Goal: Task Accomplishment & Management: Use online tool/utility

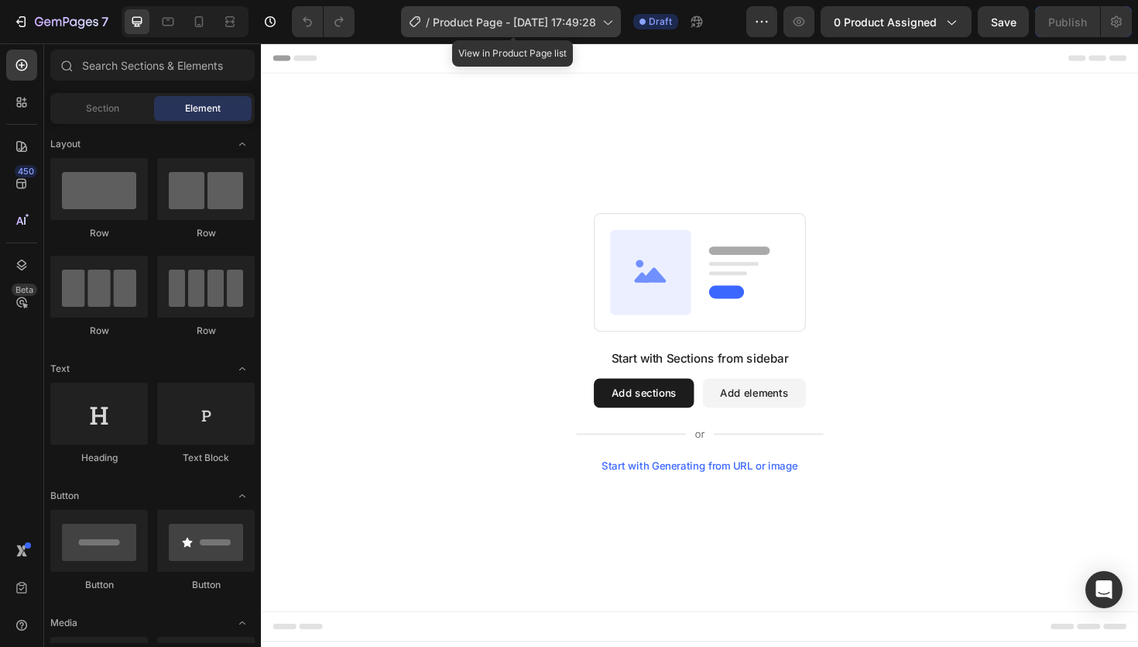
click at [604, 27] on icon at bounding box center [606, 21] width 15 height 15
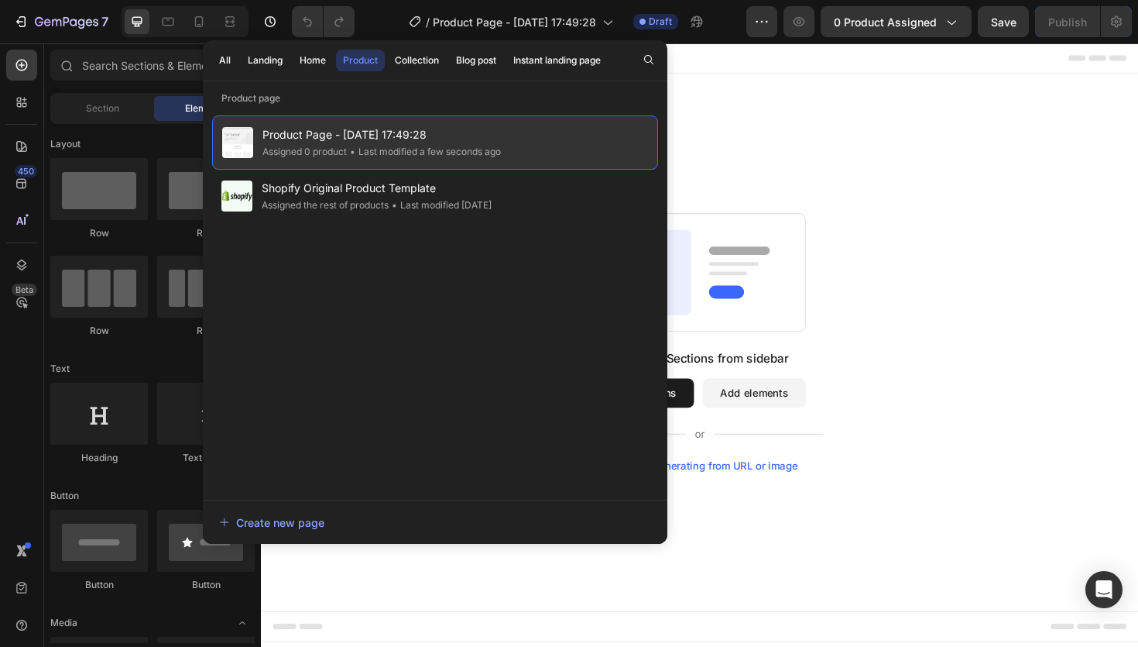
click at [443, 136] on span "Product Page - [DATE] 17:49:28" at bounding box center [382, 134] width 239 height 19
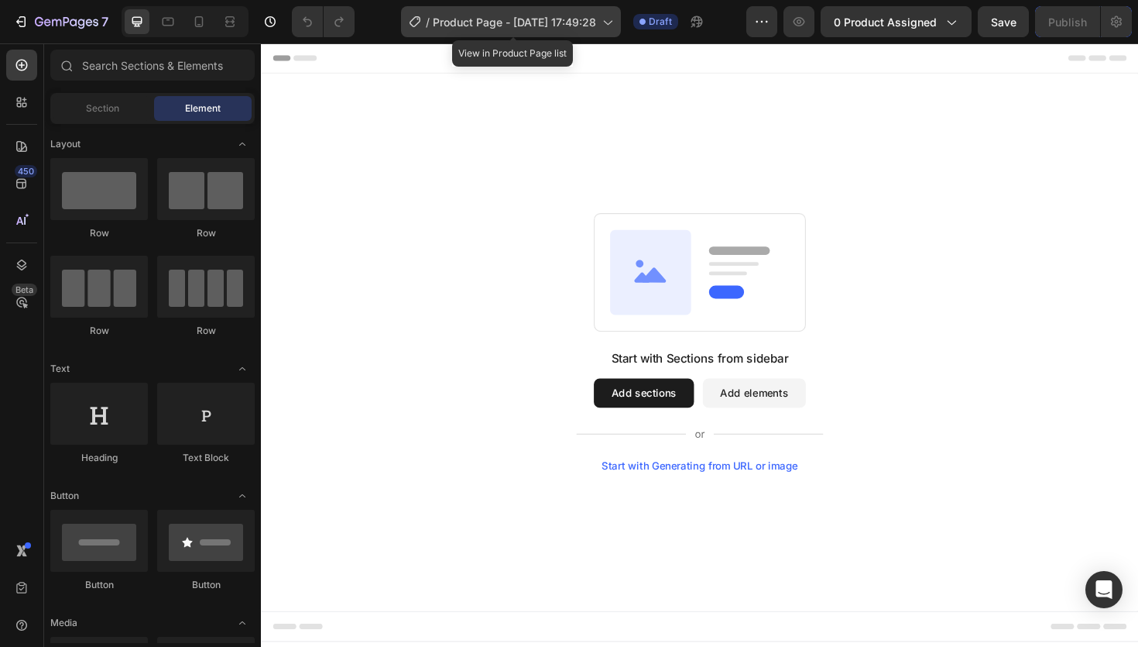
click at [580, 25] on span "Product Page - [DATE] 17:49:28" at bounding box center [514, 22] width 163 height 16
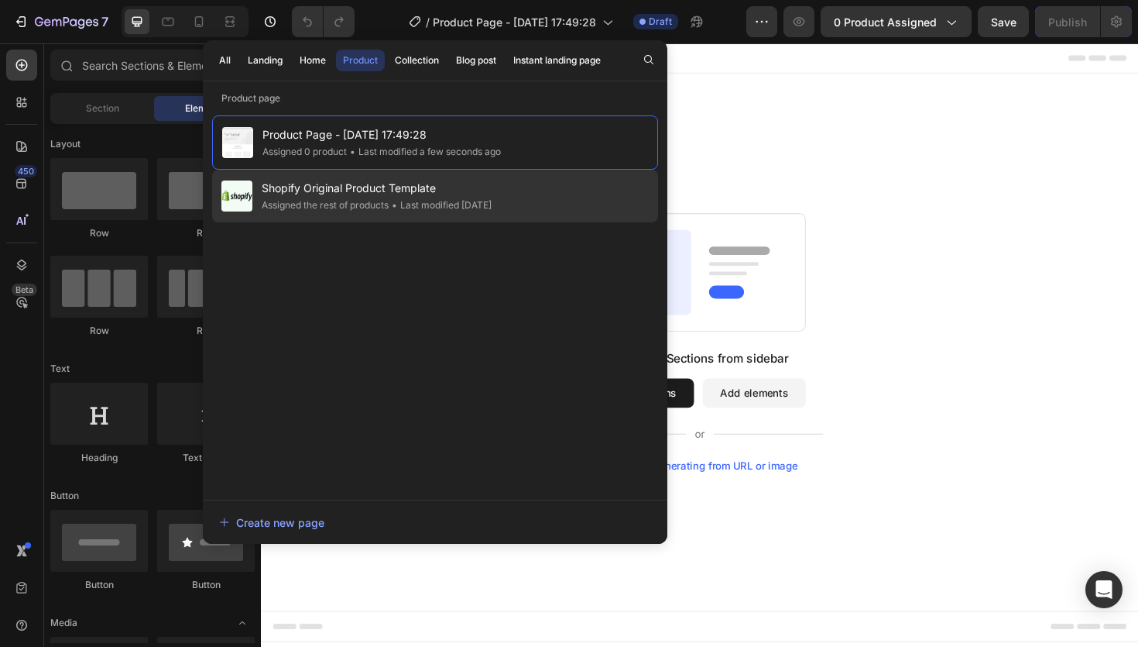
click at [608, 217] on div "Shopify Original Product Template Assigned the rest of products • Last modified…" at bounding box center [435, 196] width 446 height 53
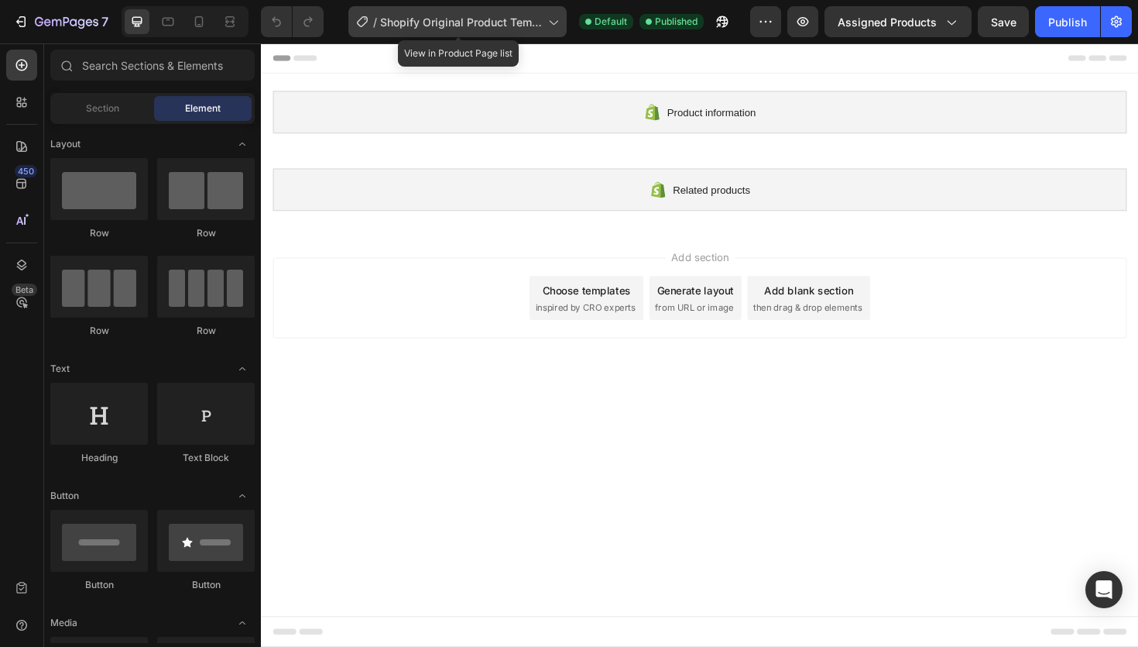
click at [530, 28] on span "Shopify Original Product Template" at bounding box center [461, 22] width 162 height 16
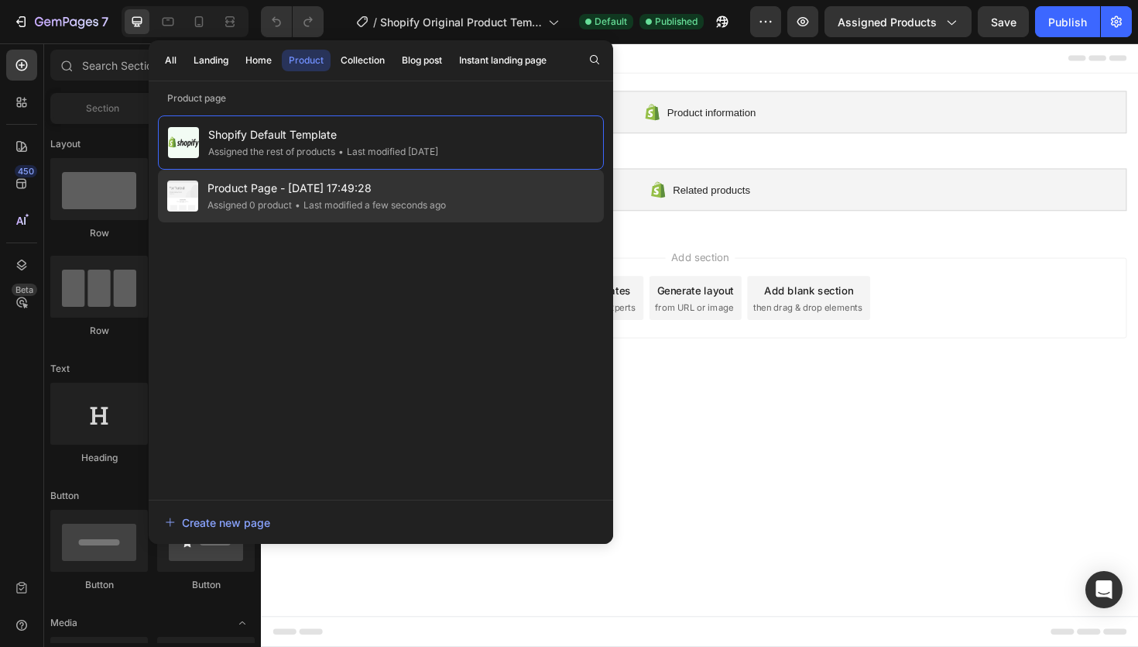
click at [424, 188] on span "Product Page - [DATE] 17:49:28" at bounding box center [327, 188] width 239 height 19
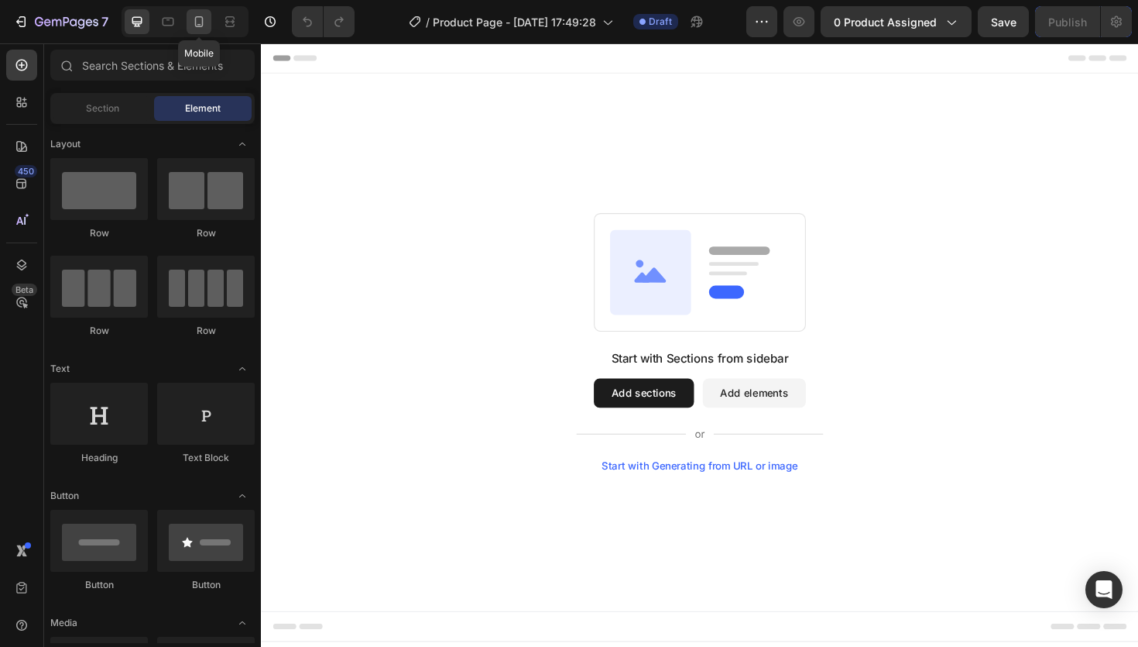
click at [200, 24] on icon at bounding box center [199, 25] width 4 height 2
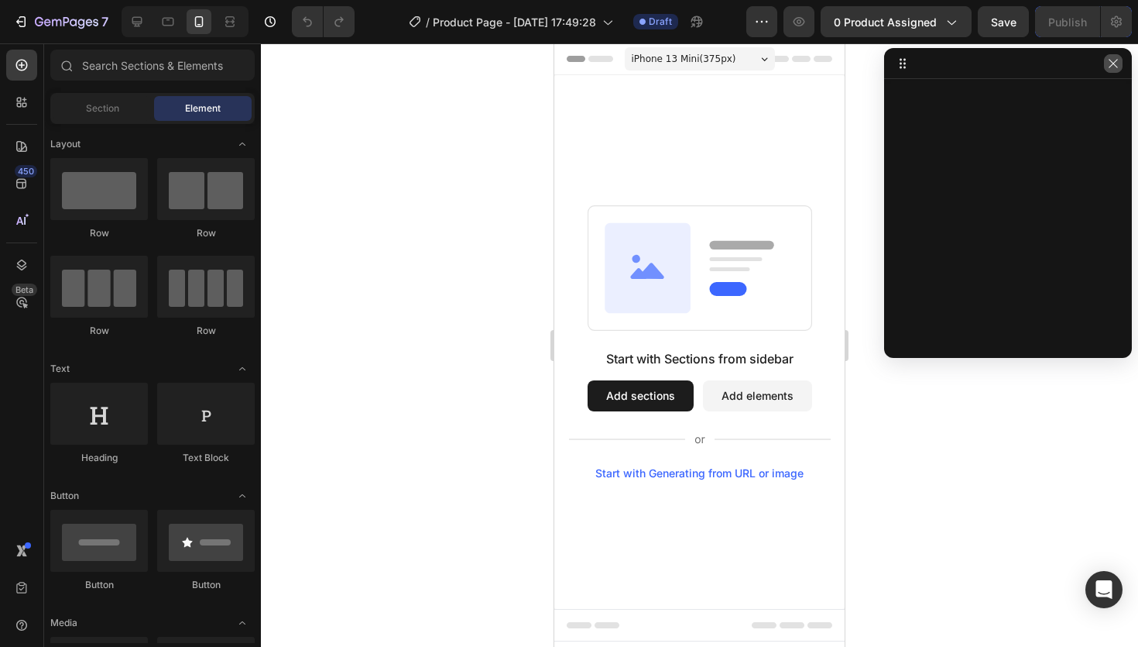
click at [1116, 69] on icon "button" at bounding box center [1113, 63] width 12 height 12
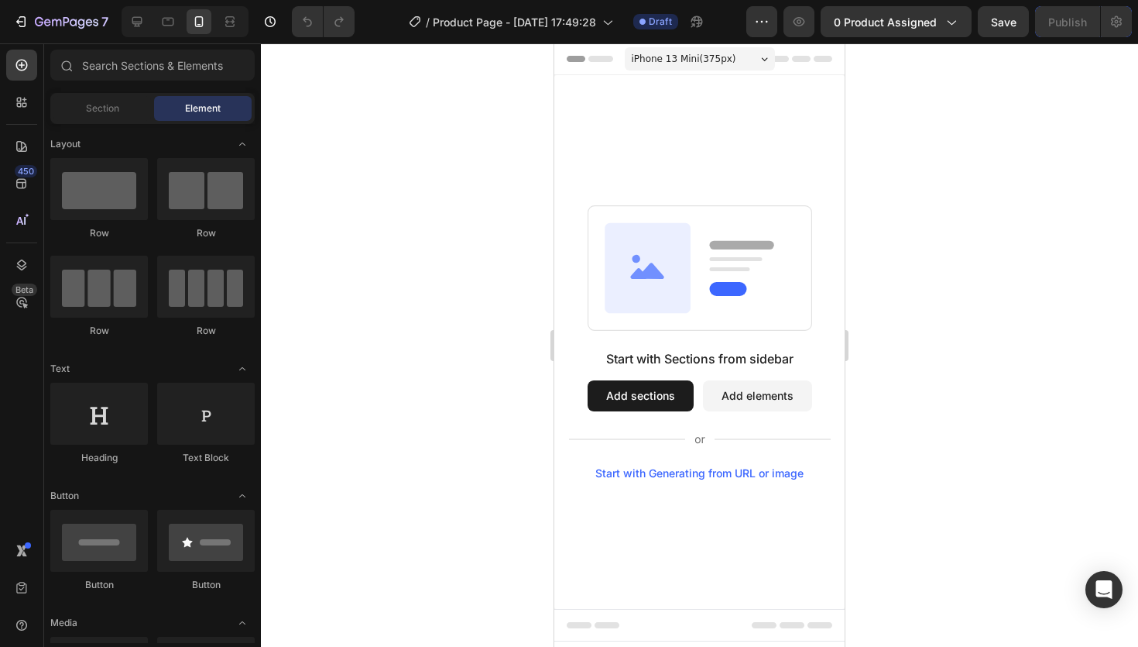
click at [578, 60] on div "Header" at bounding box center [592, 59] width 57 height 19
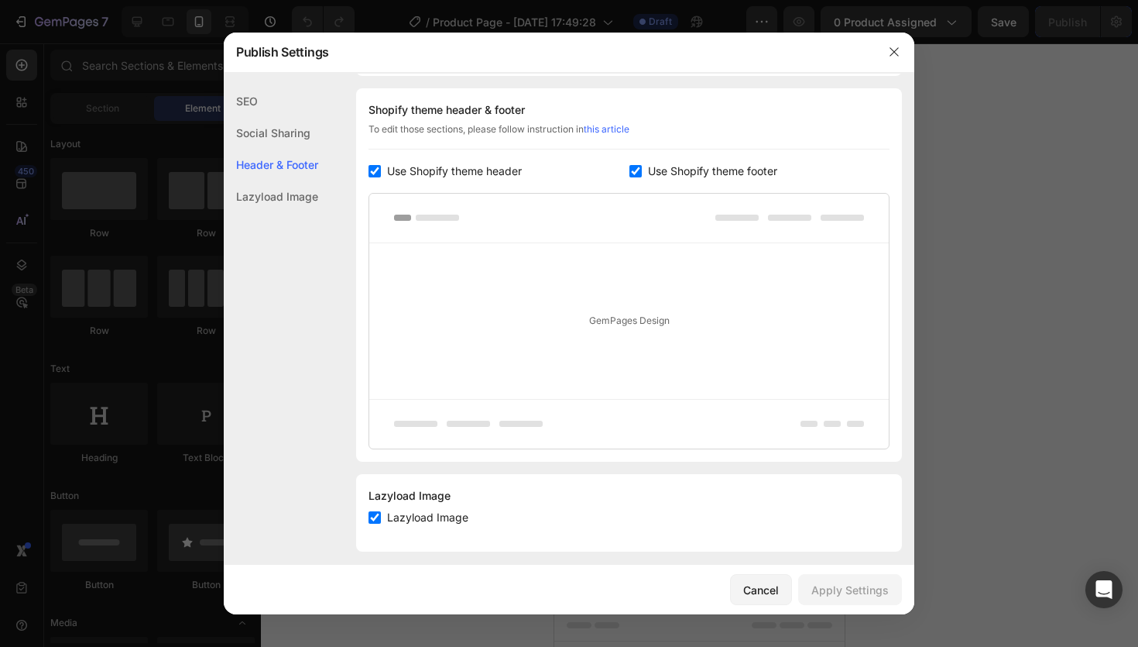
click at [384, 172] on label "Use Shopify theme header" at bounding box center [451, 171] width 141 height 19
checkbox input "false"
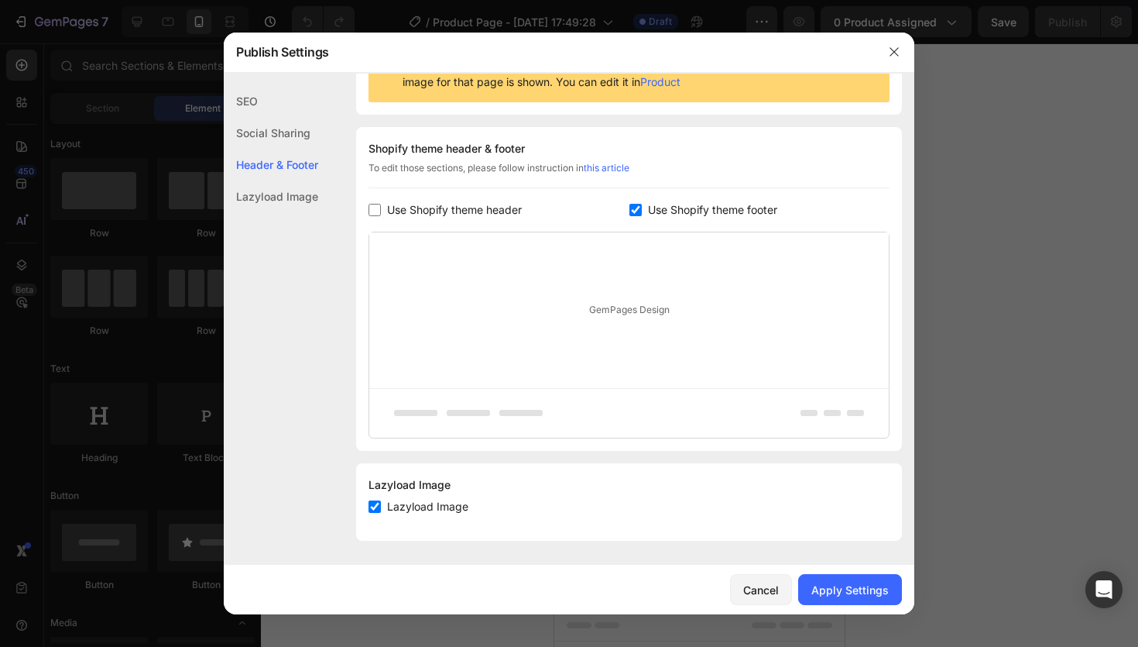
click at [646, 204] on label "Use Shopify theme footer" at bounding box center [710, 210] width 136 height 19
checkbox input "false"
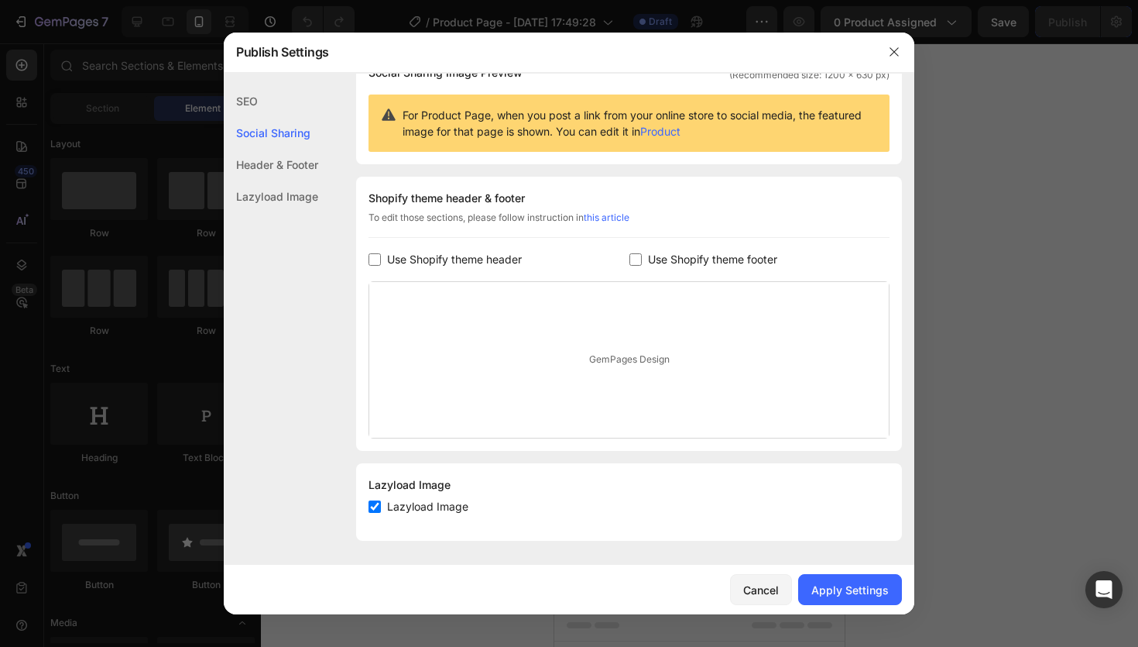
scroll to position [137, 0]
click at [839, 593] on div "Apply Settings" at bounding box center [850, 590] width 77 height 16
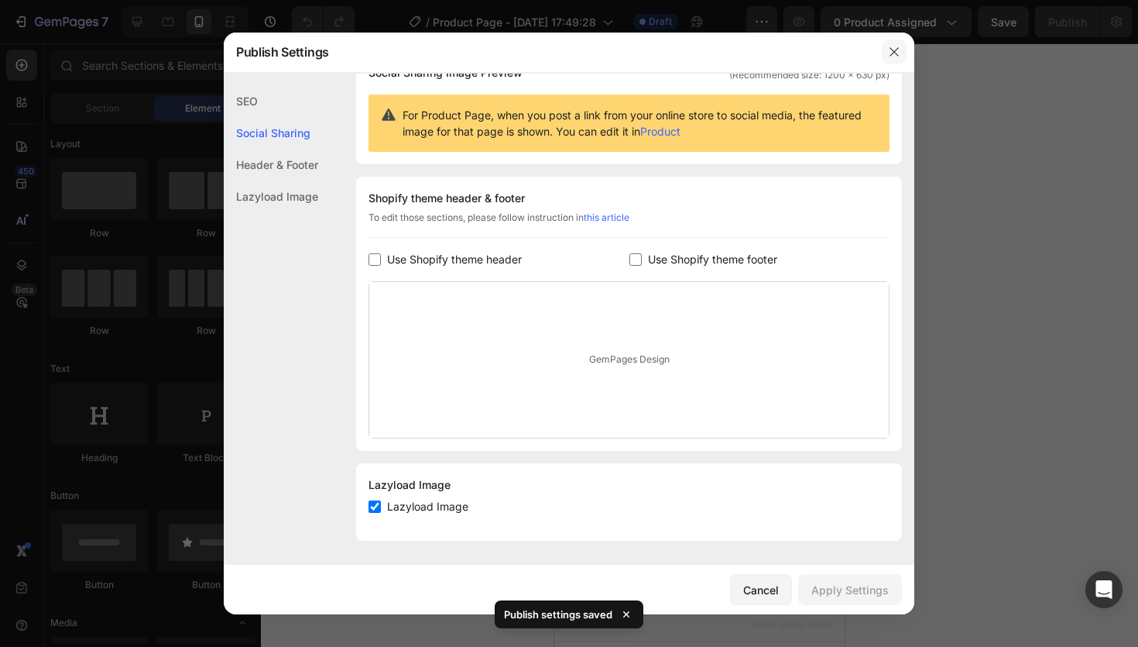
click at [895, 47] on icon "button" at bounding box center [894, 52] width 12 height 12
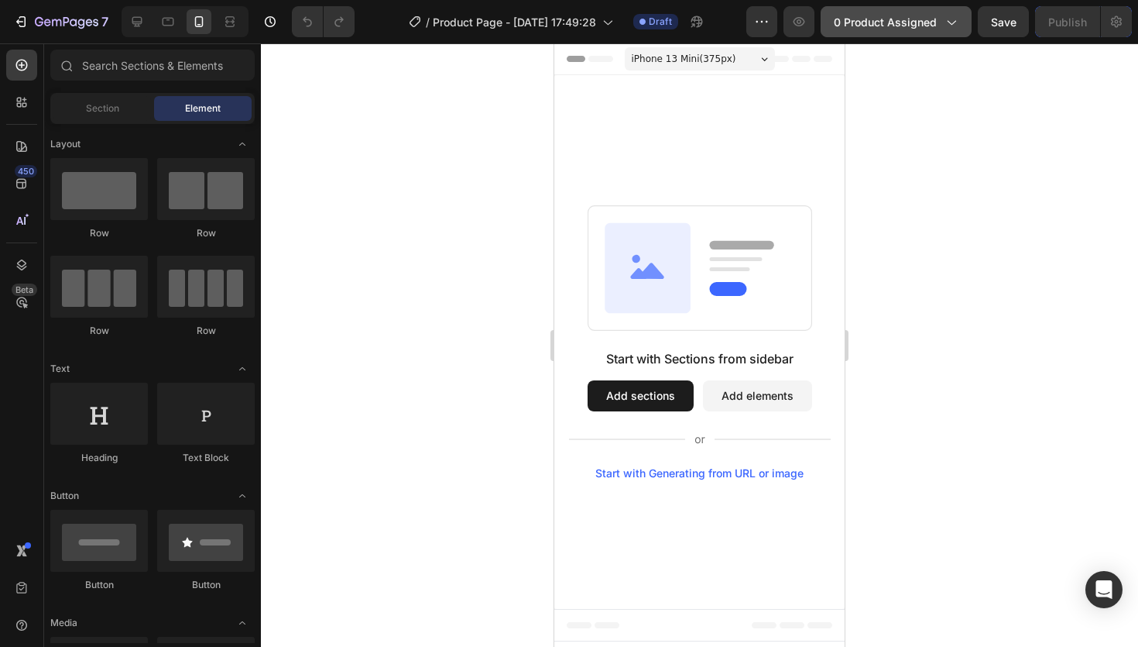
click at [928, 33] on button "0 product assigned" at bounding box center [896, 21] width 151 height 31
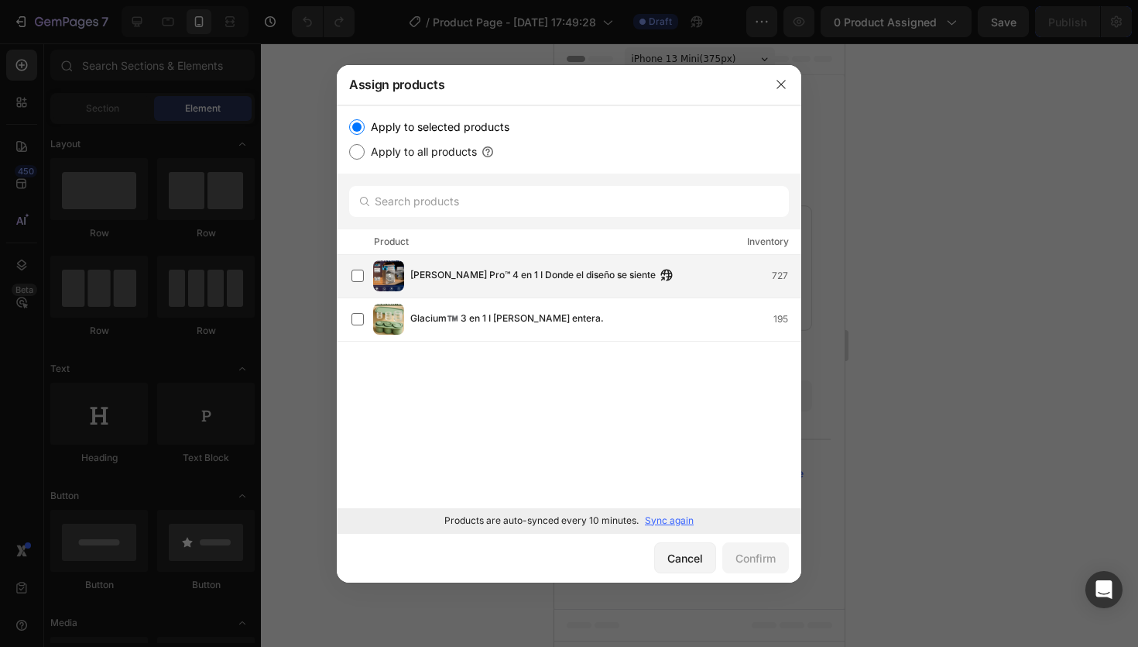
click at [623, 266] on div "[PERSON_NAME] Pro™ 4 en 1 I Donde el diseño se siente 727" at bounding box center [576, 275] width 449 height 31
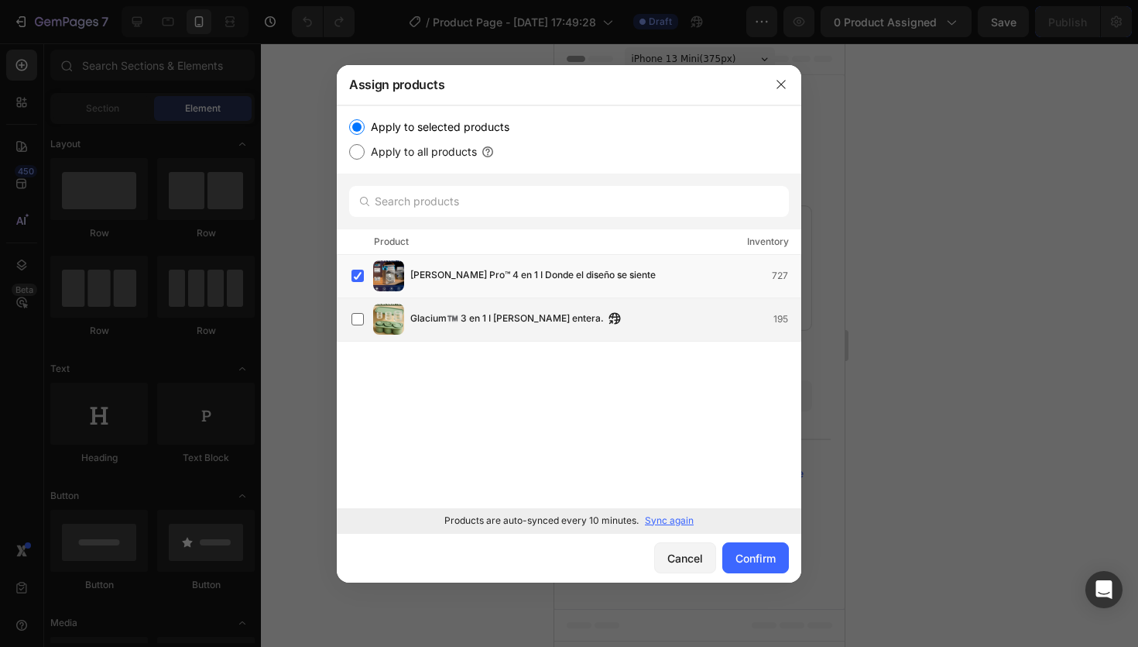
click at [565, 331] on div "Glacium™️ 3 en 1 I [PERSON_NAME] entera. 195" at bounding box center [576, 319] width 449 height 31
click at [562, 269] on span "[PERSON_NAME] Pro™ 4 en 1 I Donde el diseño se siente" at bounding box center [532, 275] width 245 height 17
click at [753, 557] on div "Confirm" at bounding box center [756, 558] width 40 height 16
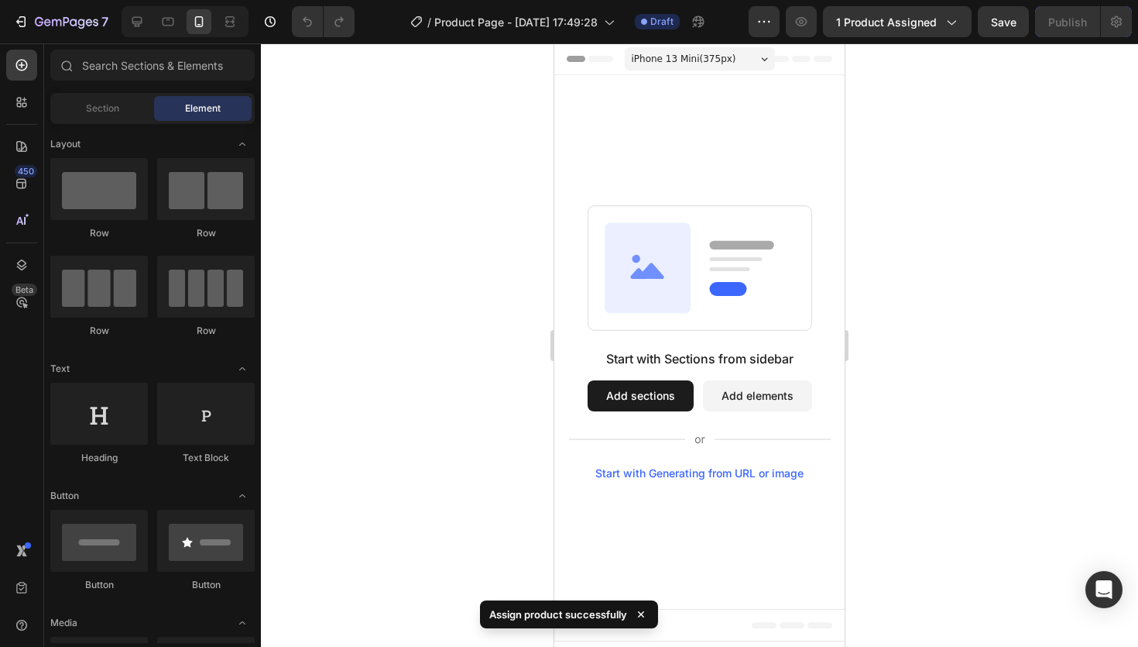
click at [883, 37] on div "7 / Product Page - [DATE] 17:49:28 Draft Preview 1 product assigned Save Publish" at bounding box center [569, 22] width 1138 height 44
click at [887, 27] on span "1 product assigned" at bounding box center [886, 22] width 101 height 16
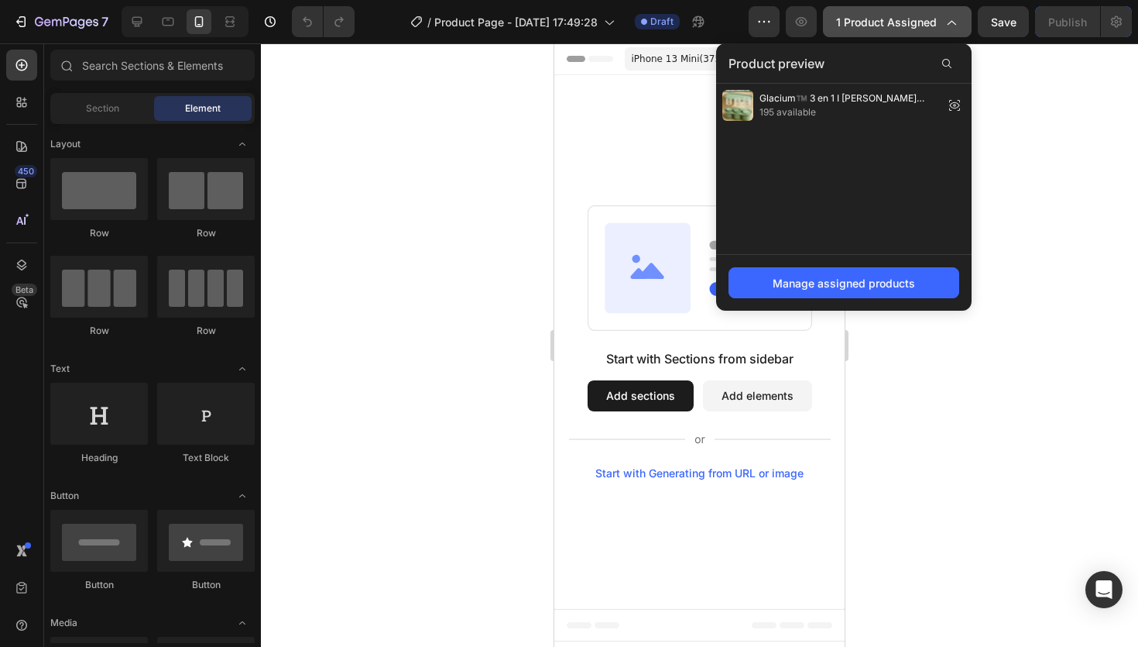
click at [912, 21] on span "1 product assigned" at bounding box center [886, 22] width 101 height 16
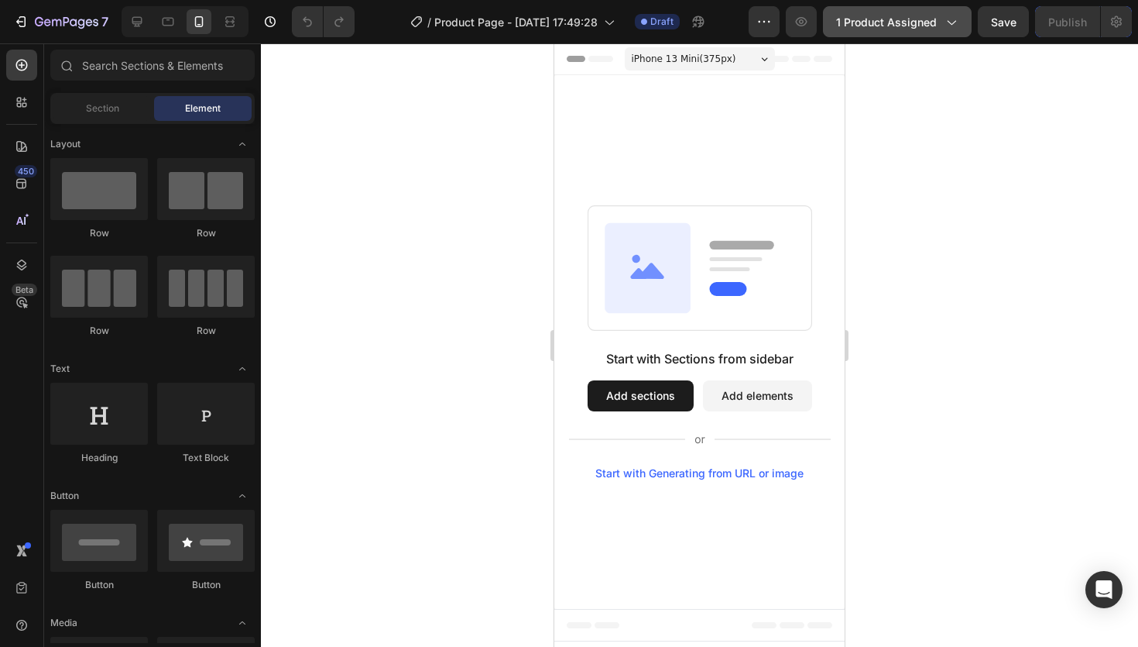
click at [912, 21] on span "1 product assigned" at bounding box center [886, 22] width 101 height 16
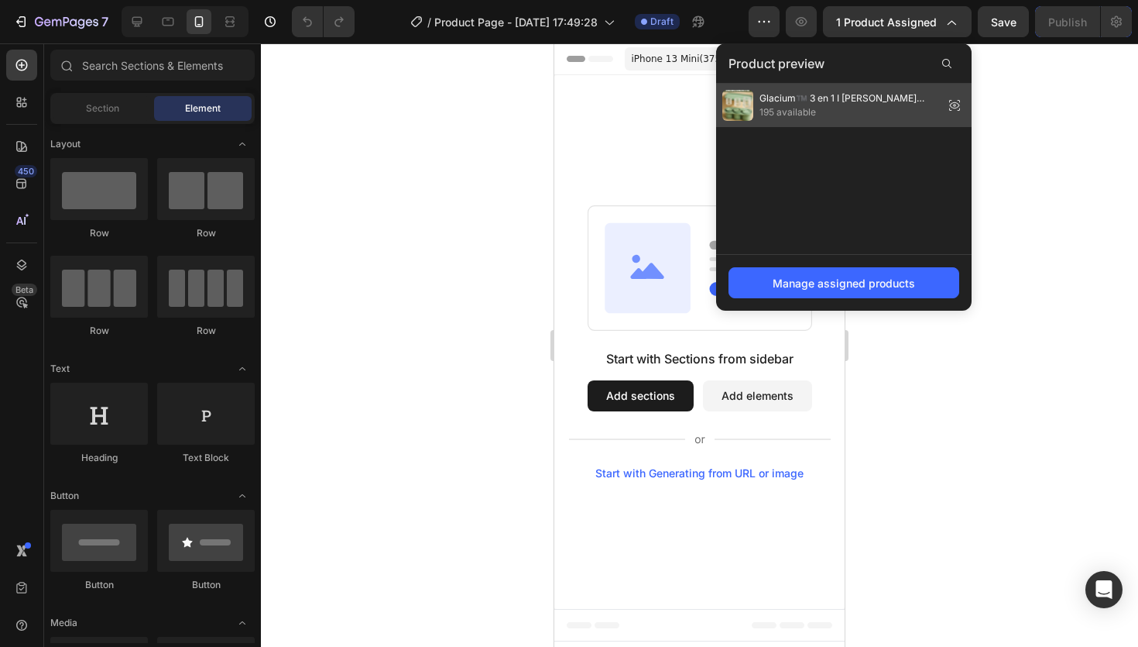
click at [956, 99] on icon at bounding box center [955, 105] width 22 height 22
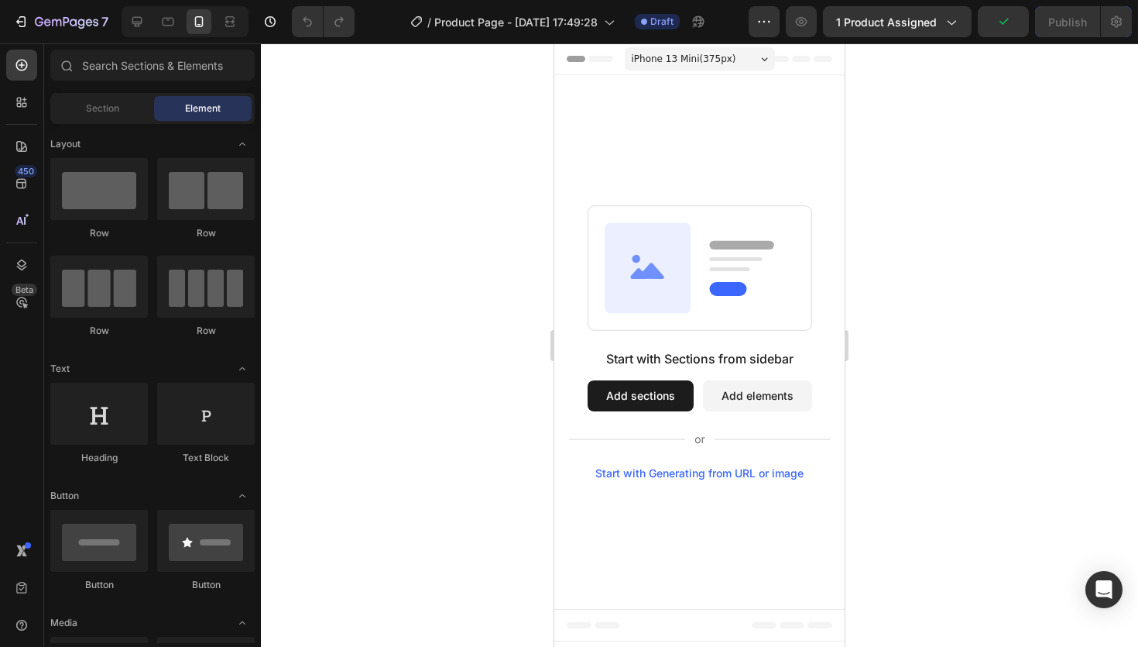
click at [939, 38] on div "7 / Product Page - [DATE] 17:49:28 Draft Preview 1 product assigned Publish" at bounding box center [569, 22] width 1138 height 44
click at [939, 34] on button "1 product assigned" at bounding box center [897, 21] width 149 height 31
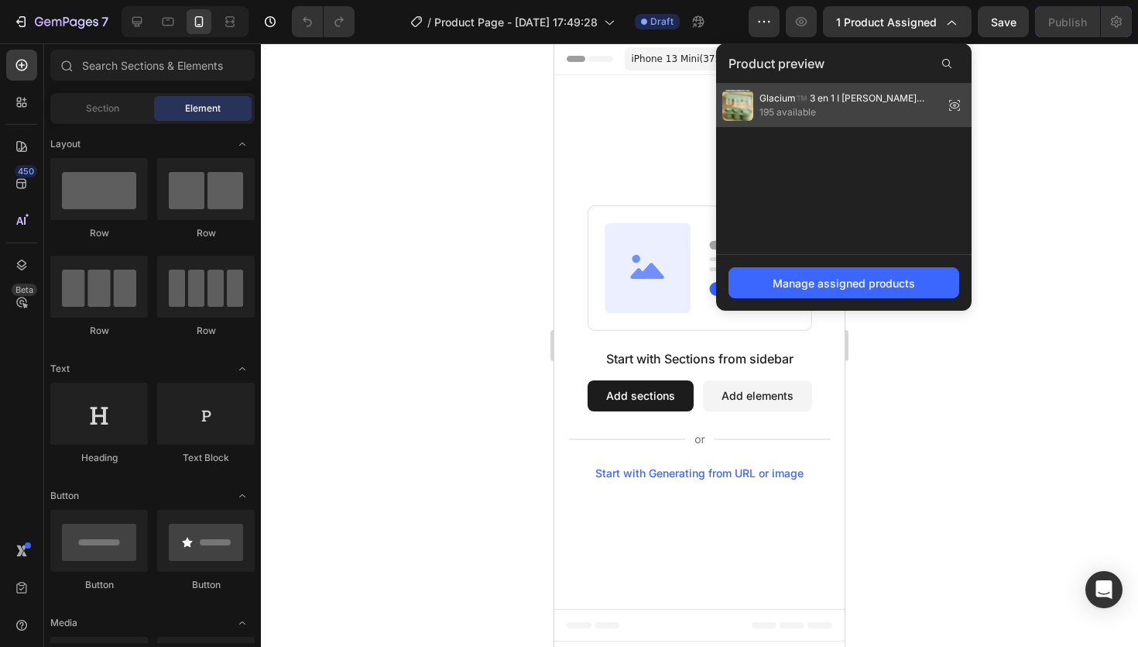
click at [902, 107] on span "195 available" at bounding box center [849, 112] width 178 height 14
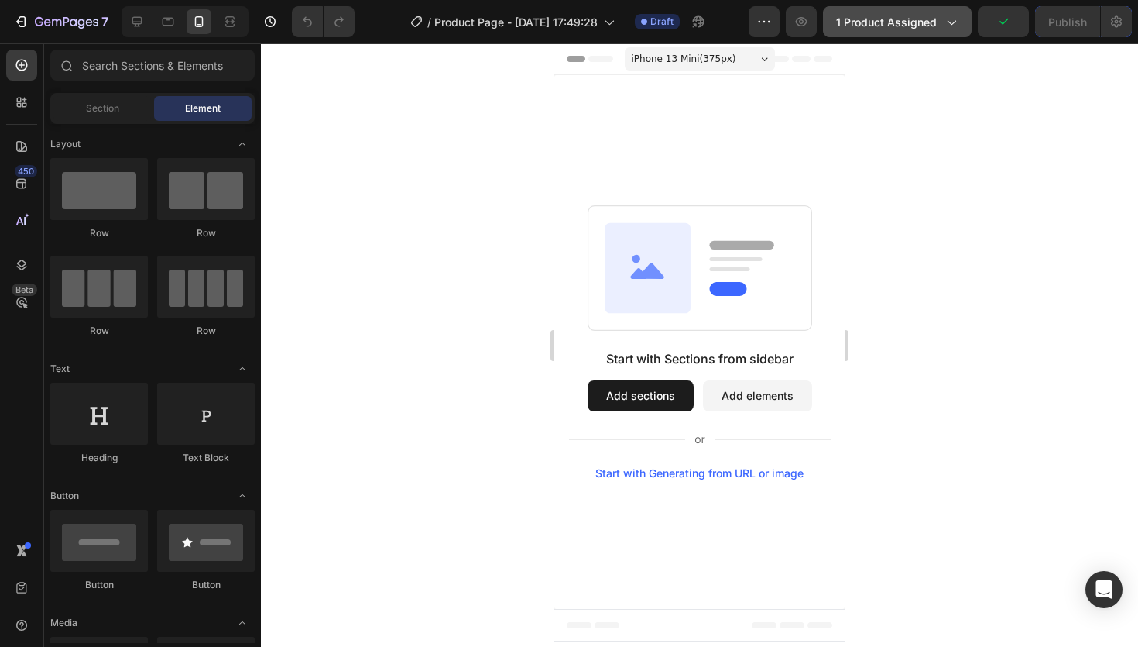
click at [929, 22] on span "1 product assigned" at bounding box center [886, 22] width 101 height 16
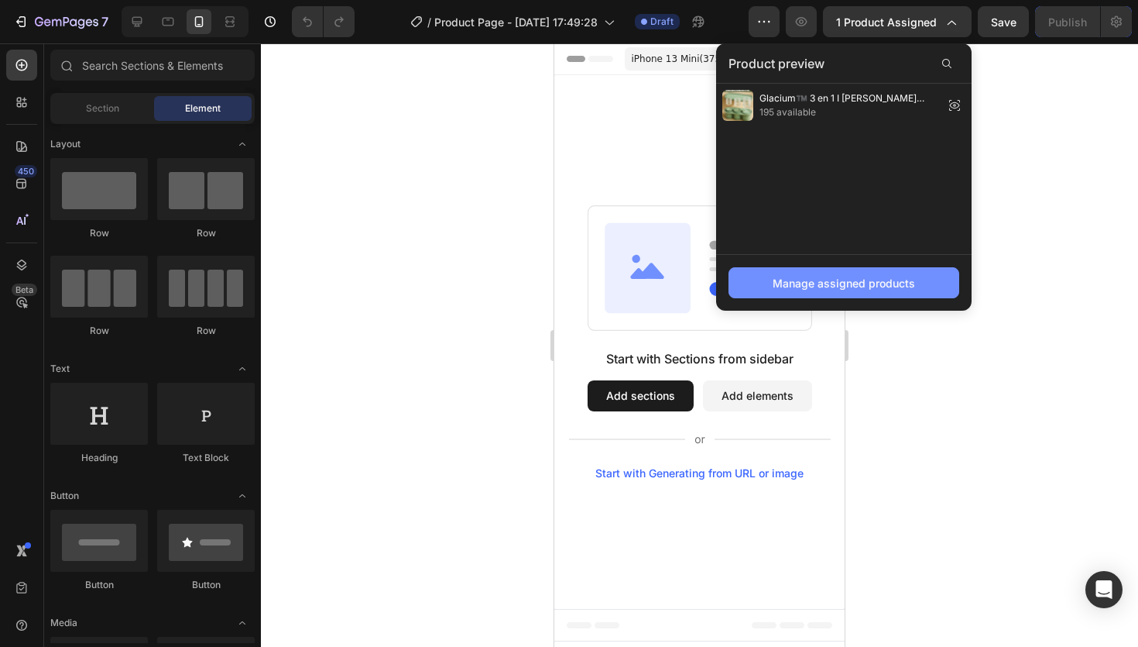
click at [867, 294] on button "Manage assigned products" at bounding box center [844, 282] width 231 height 31
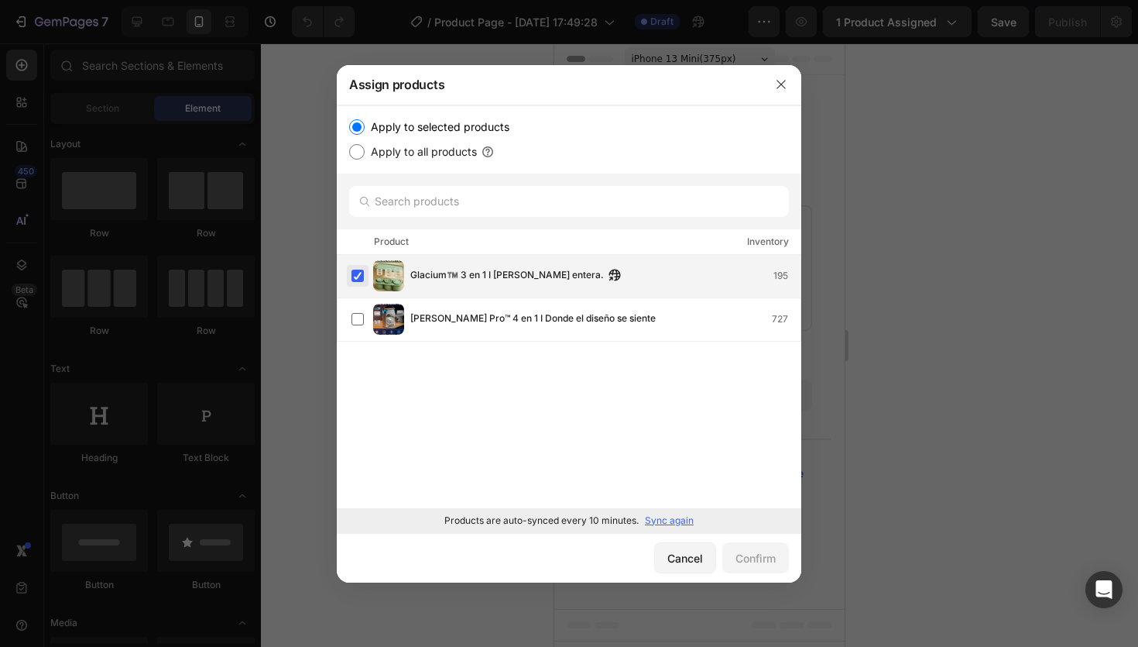
click at [364, 271] on label at bounding box center [358, 275] width 12 height 12
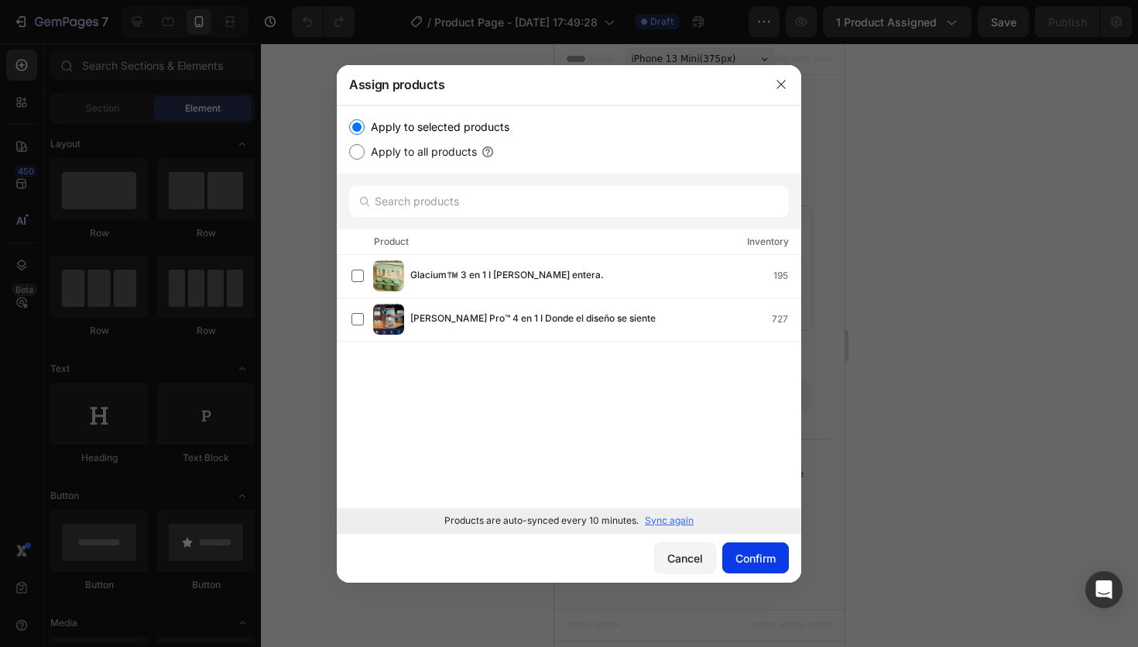
click at [745, 544] on button "Confirm" at bounding box center [755, 557] width 67 height 31
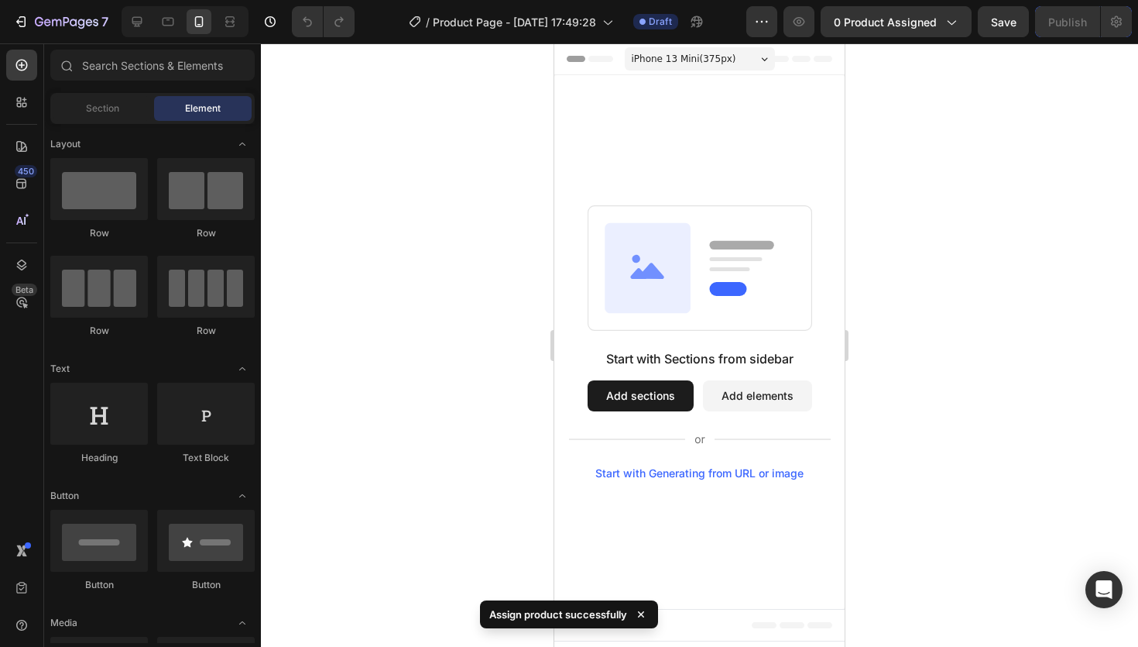
click at [701, 66] on span "iPhone 13 Mini ( 375 px)" at bounding box center [684, 58] width 105 height 15
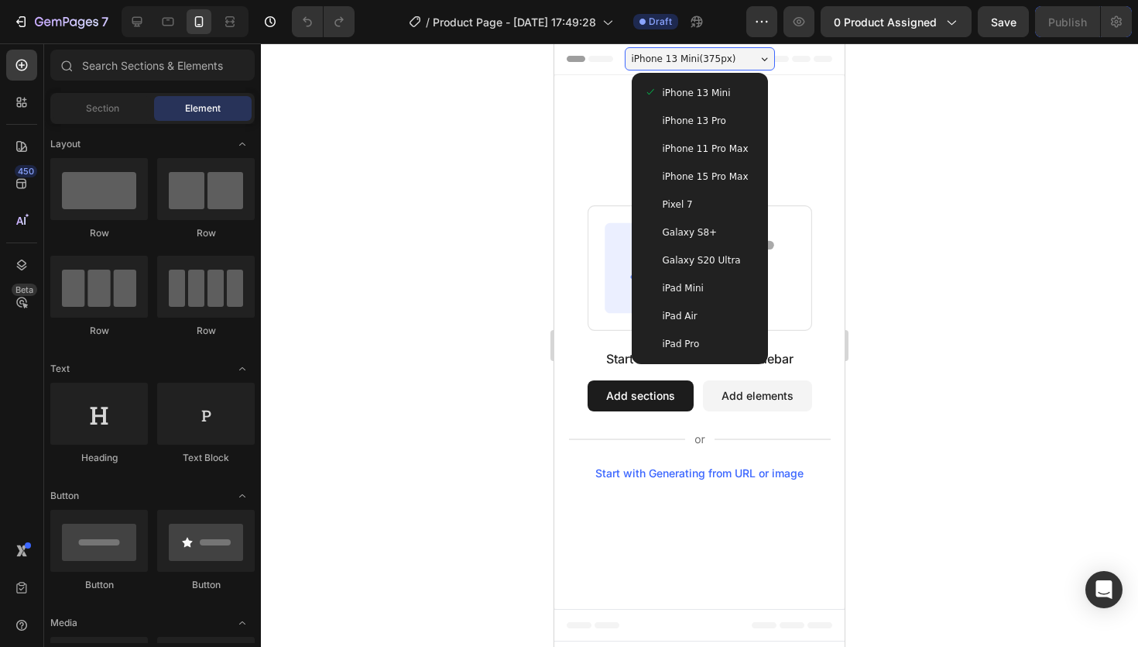
click at [769, 99] on div "Start with Sections from sidebar Add sections Add elements Start with Generatin…" at bounding box center [699, 342] width 290 height 534
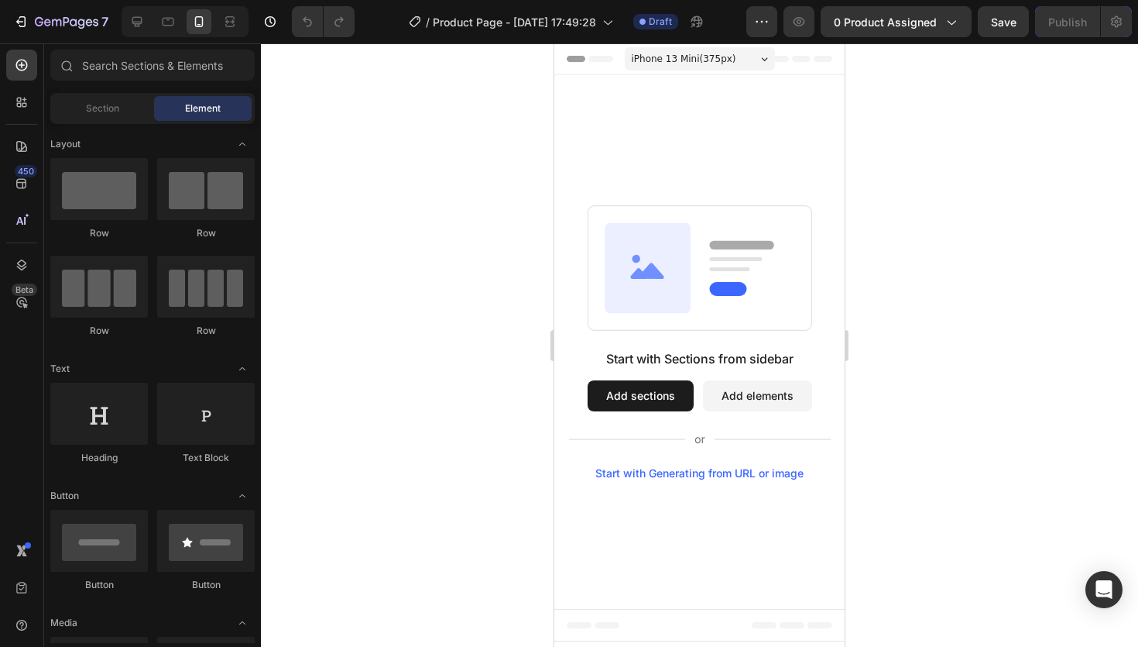
click at [750, 70] on div "iPhone 13 Mini ( 375 px) iPhone 13 Mini iPhone 13 Pro iPhone 11 Pro Max iPhone …" at bounding box center [700, 60] width 150 height 31
click at [733, 60] on span "iPhone 13 Mini ( 375 px)" at bounding box center [684, 58] width 105 height 15
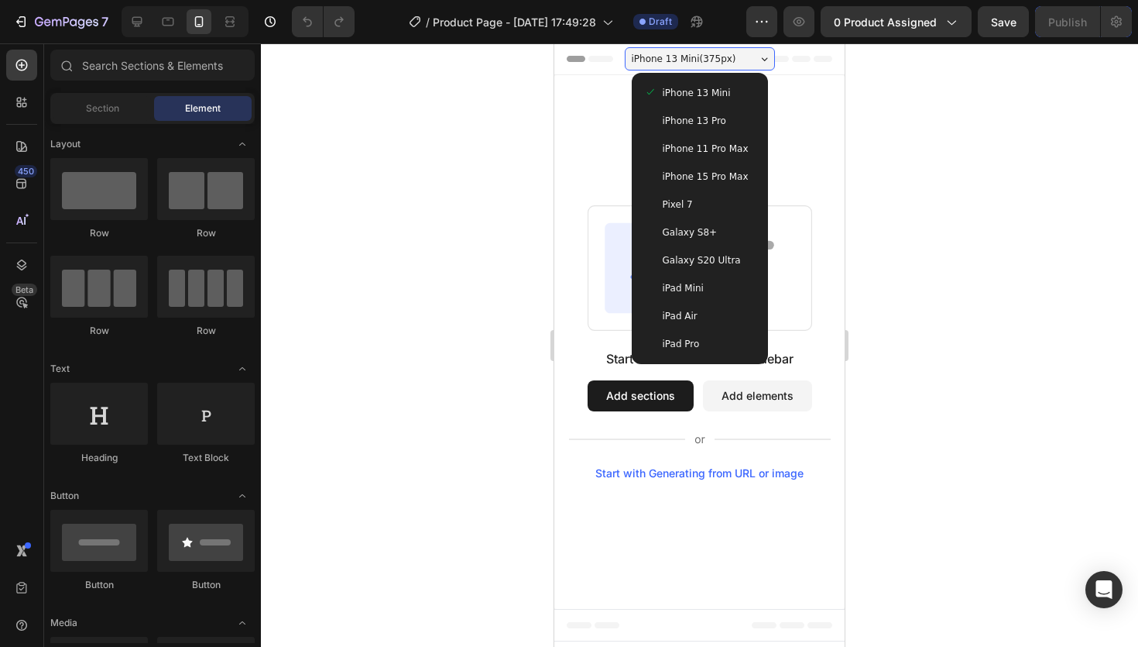
click at [828, 267] on div "Start with Sections from sidebar Add sections Add elements Start with Generatin…" at bounding box center [699, 342] width 290 height 274
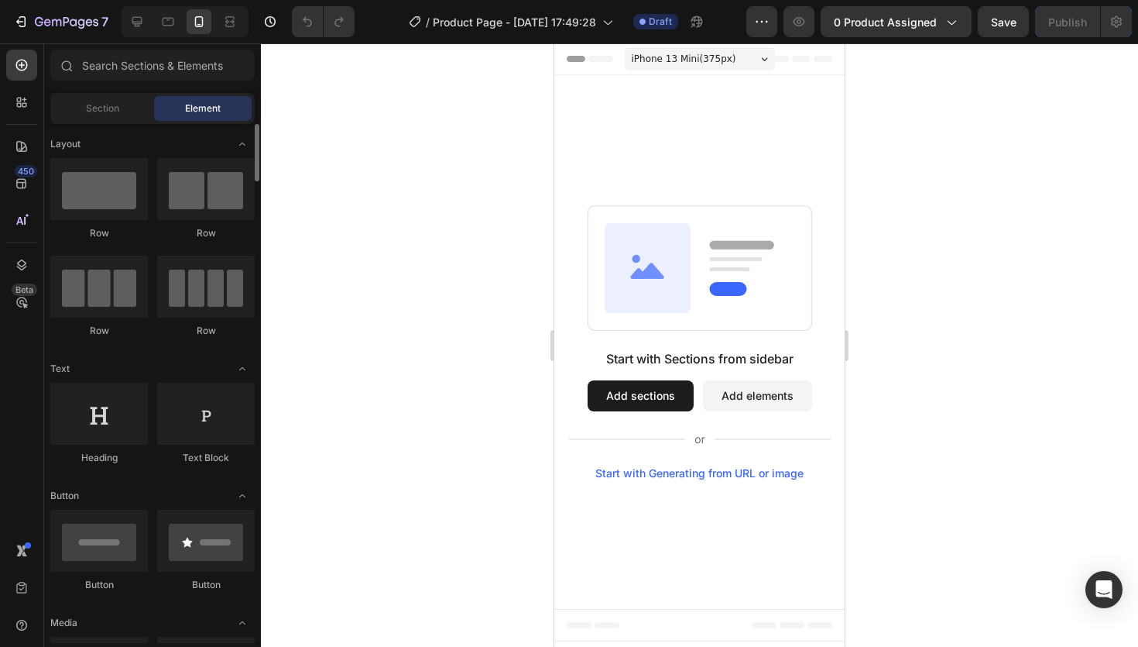
click at [129, 230] on div "Row" at bounding box center [99, 233] width 98 height 14
click at [105, 203] on div at bounding box center [99, 189] width 98 height 62
drag, startPoint x: 105, startPoint y: 203, endPoint x: 103, endPoint y: 193, distance: 10.3
click at [103, 193] on div at bounding box center [99, 189] width 98 height 62
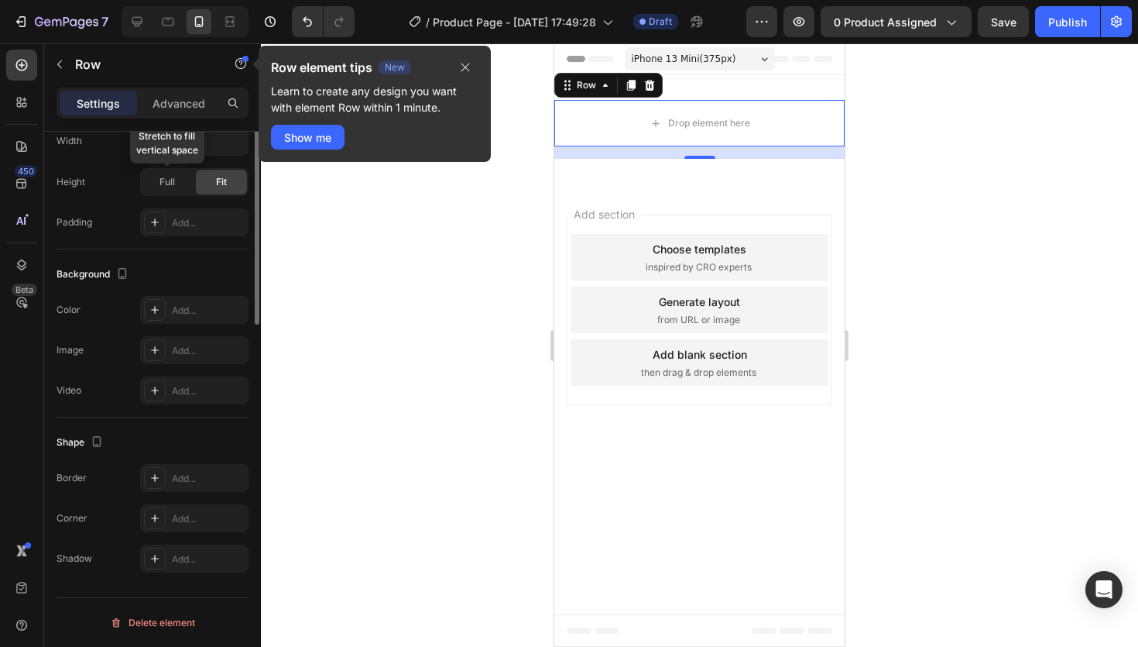
scroll to position [0, 0]
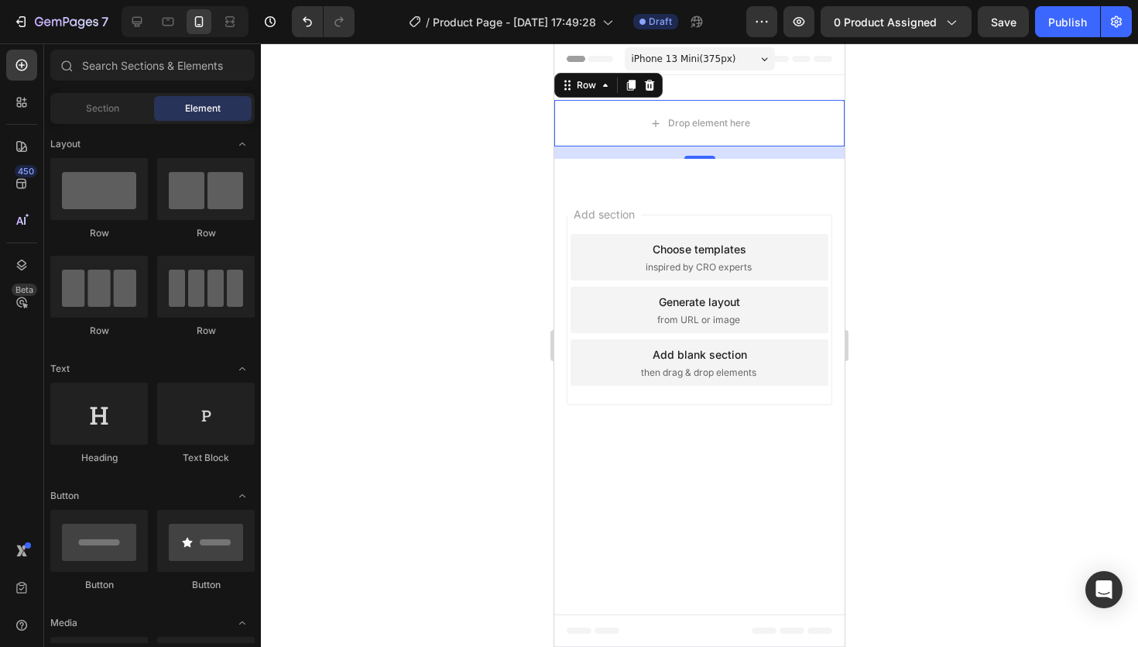
click at [688, 208] on div "Add section Choose templates inspired by CRO experts Generate layout from URL o…" at bounding box center [699, 313] width 290 height 259
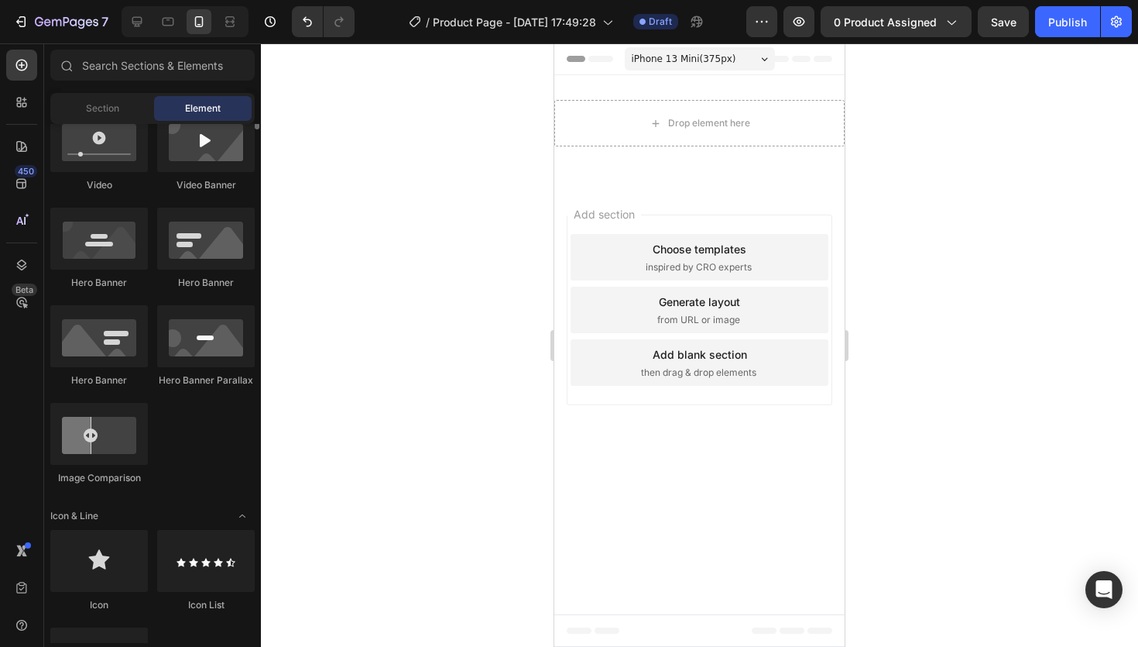
scroll to position [625, 0]
click at [102, 429] on div at bounding box center [99, 433] width 98 height 62
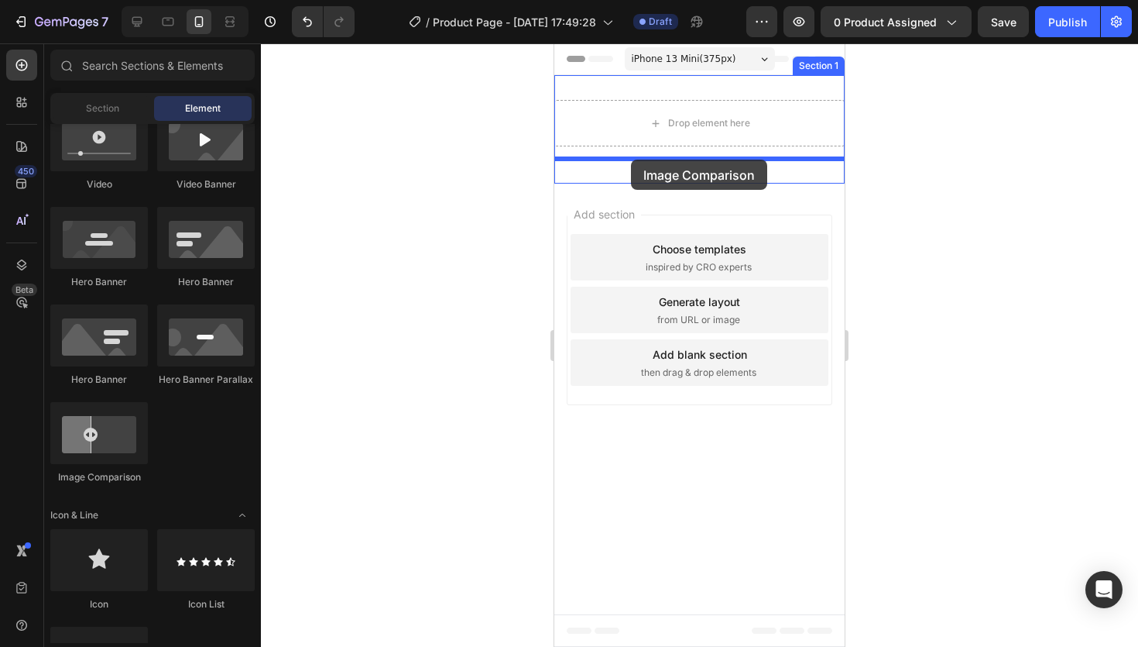
drag, startPoint x: 654, startPoint y: 483, endPoint x: 631, endPoint y: 160, distance: 324.5
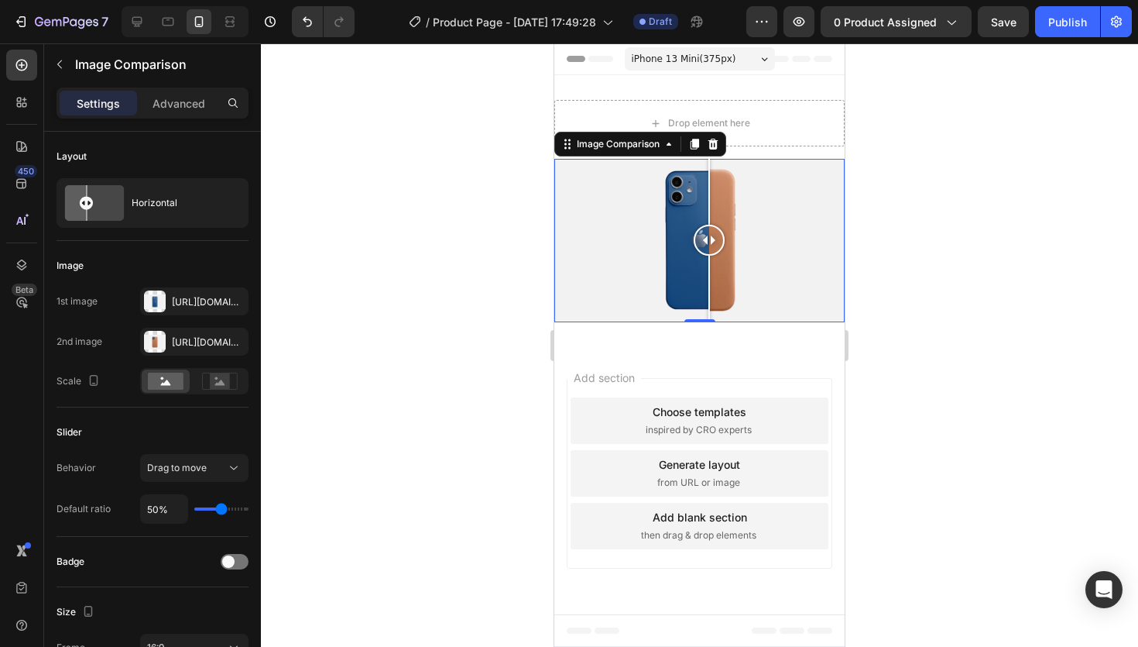
drag, startPoint x: 705, startPoint y: 249, endPoint x: 709, endPoint y: 234, distance: 16.0
click at [709, 234] on div at bounding box center [709, 240] width 31 height 31
click at [935, 363] on div at bounding box center [699, 344] width 877 height 603
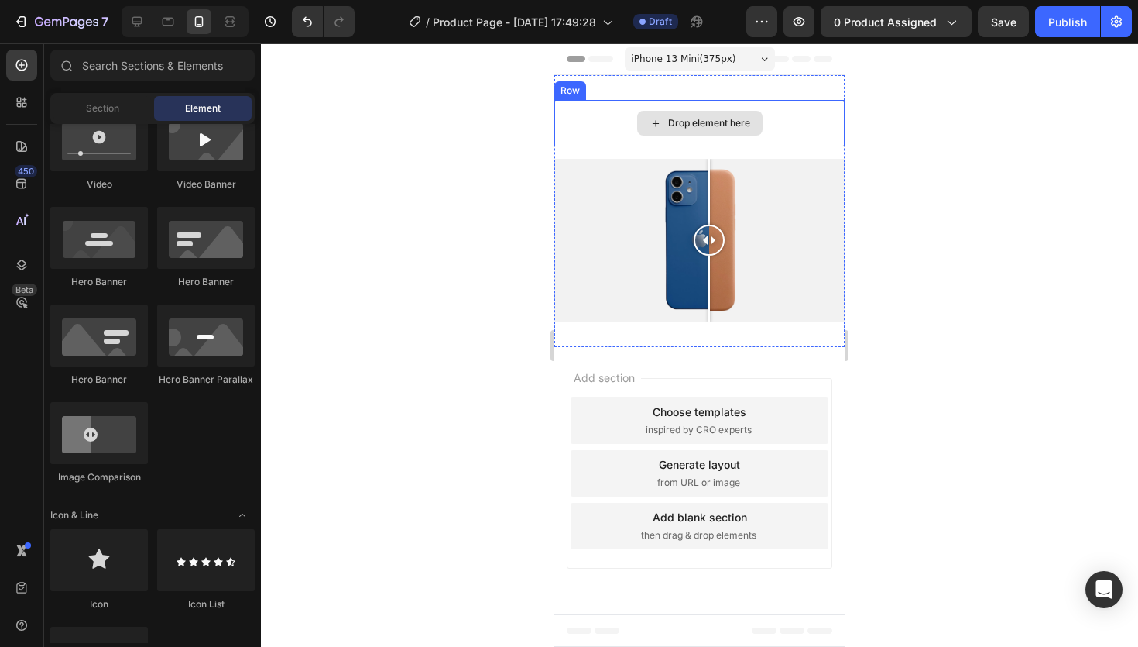
click at [692, 118] on div "Drop element here" at bounding box center [709, 123] width 82 height 12
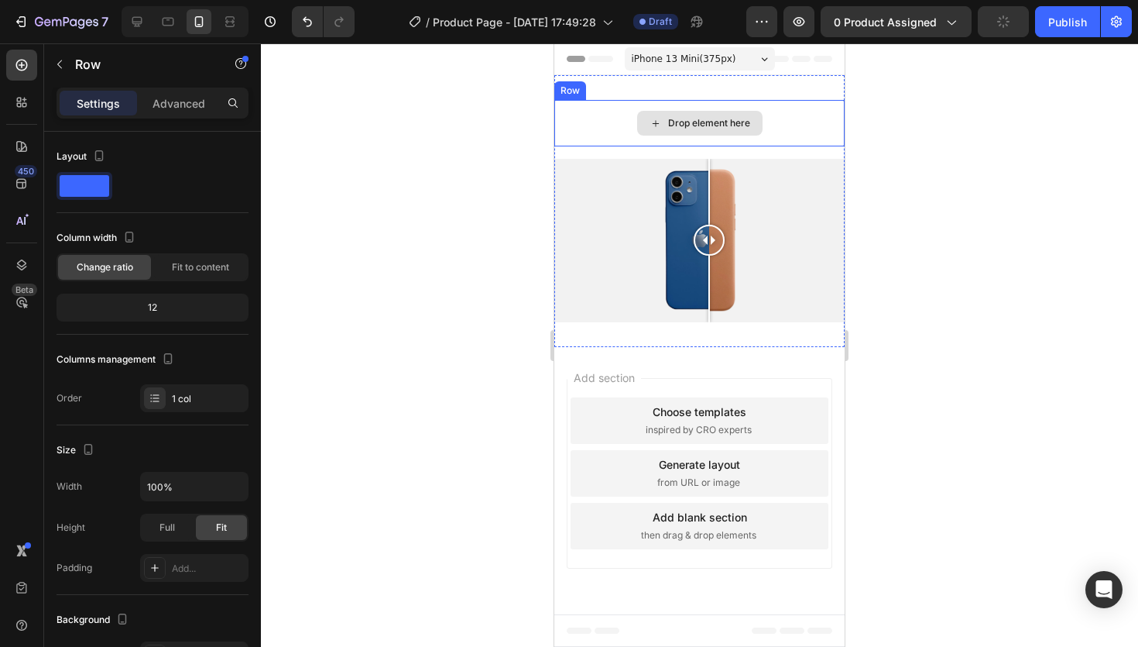
click at [768, 118] on div "Drop element here" at bounding box center [699, 123] width 290 height 46
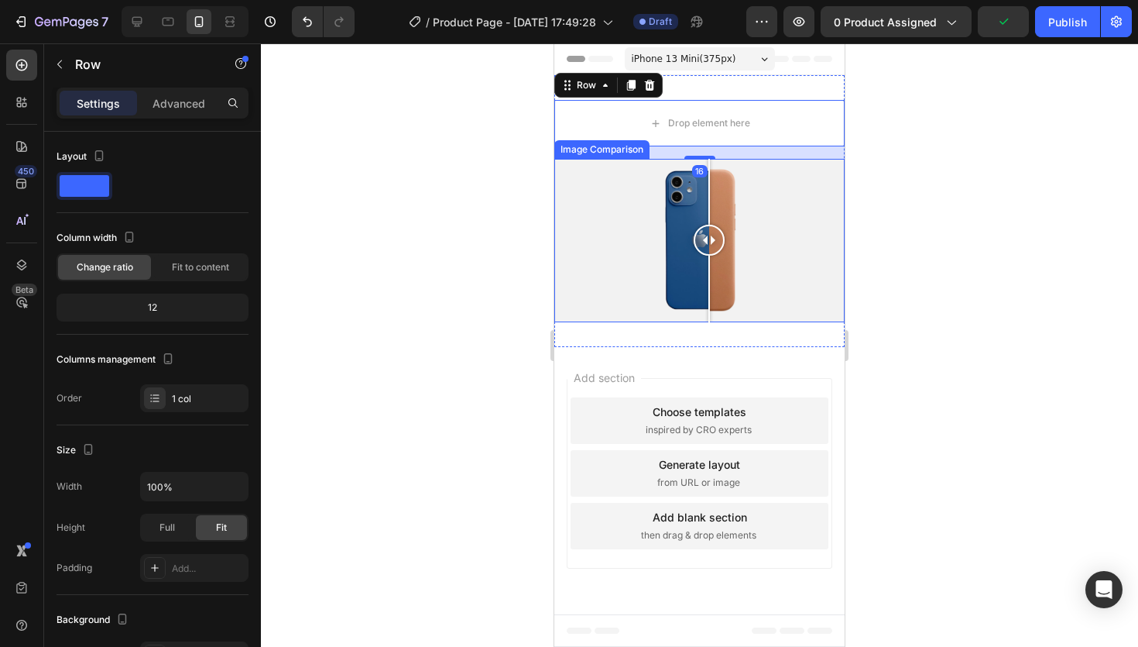
click at [773, 177] on div at bounding box center [699, 240] width 290 height 163
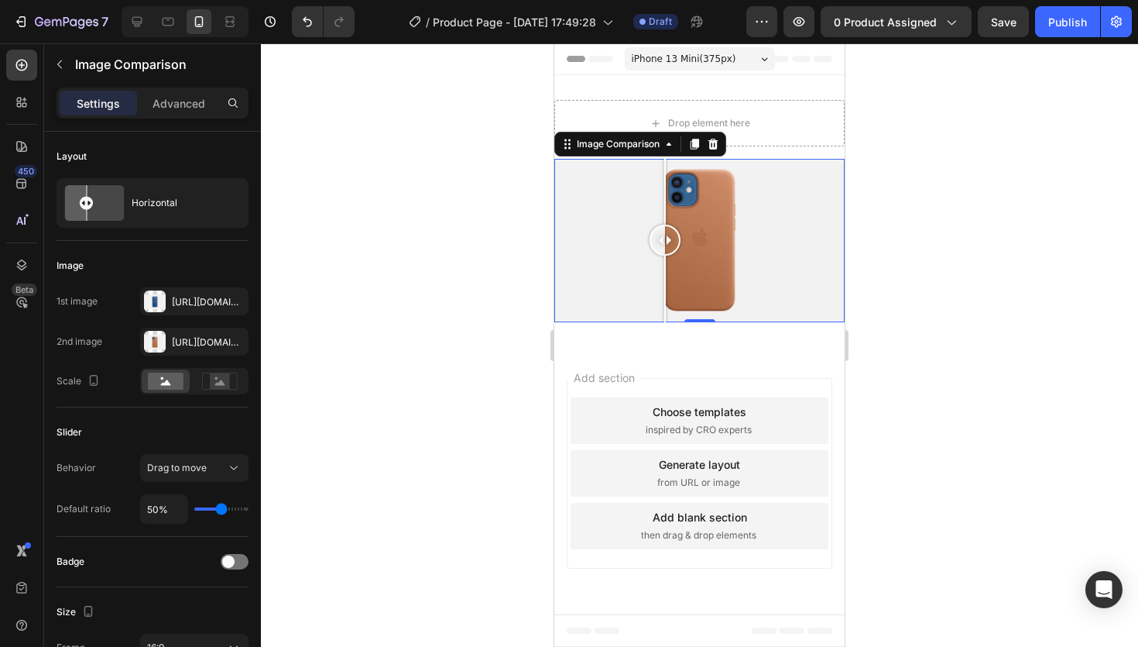
drag, startPoint x: 767, startPoint y: 238, endPoint x: 677, endPoint y: 223, distance: 91.8
click at [677, 223] on div at bounding box center [665, 240] width 31 height 163
click at [655, 148] on div "Image Comparison" at bounding box center [618, 144] width 89 height 14
click at [567, 154] on div "Image Comparison" at bounding box center [640, 144] width 172 height 25
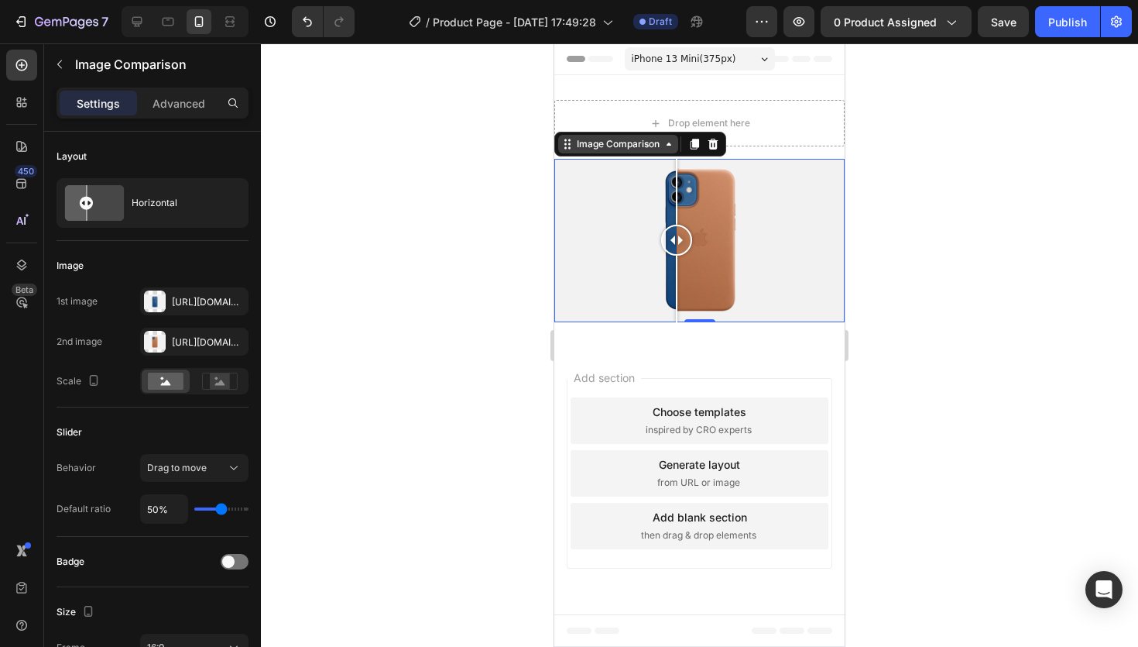
click at [566, 139] on icon at bounding box center [567, 144] width 12 height 12
click at [671, 154] on div "Image Comparison Section" at bounding box center [640, 144] width 172 height 25
click at [667, 144] on icon at bounding box center [669, 144] width 12 height 12
drag, startPoint x: 673, startPoint y: 239, endPoint x: 693, endPoint y: 245, distance: 20.9
click at [693, 245] on div at bounding box center [693, 240] width 31 height 31
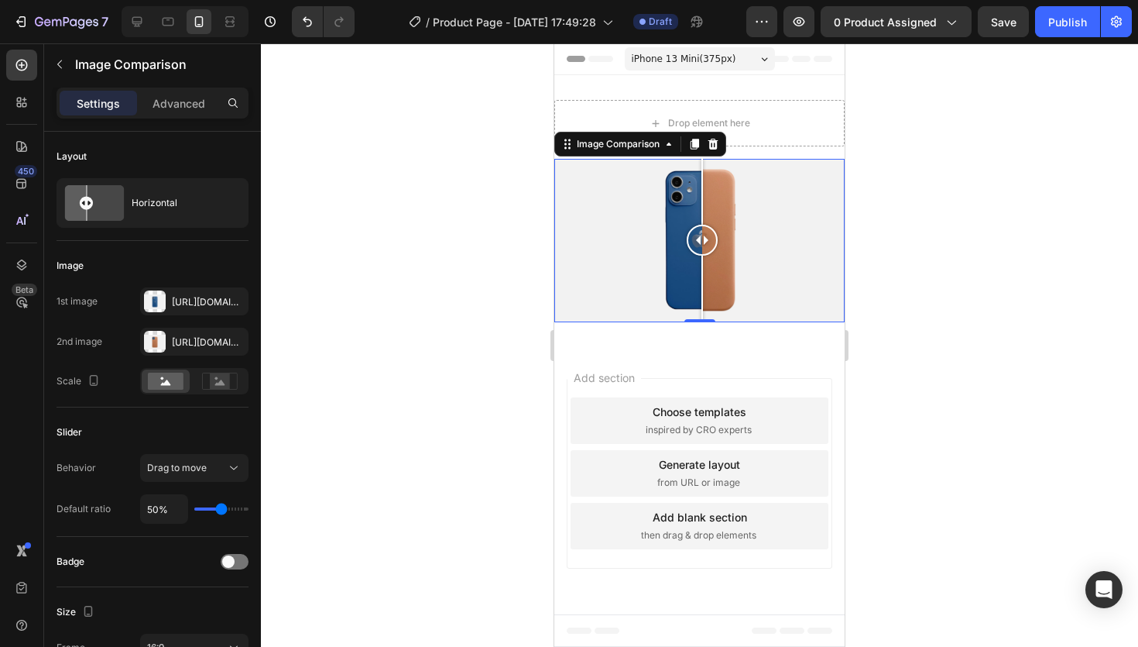
click at [702, 218] on div at bounding box center [702, 240] width 31 height 163
click at [667, 239] on div at bounding box center [699, 240] width 290 height 163
click at [993, 370] on div at bounding box center [699, 344] width 877 height 603
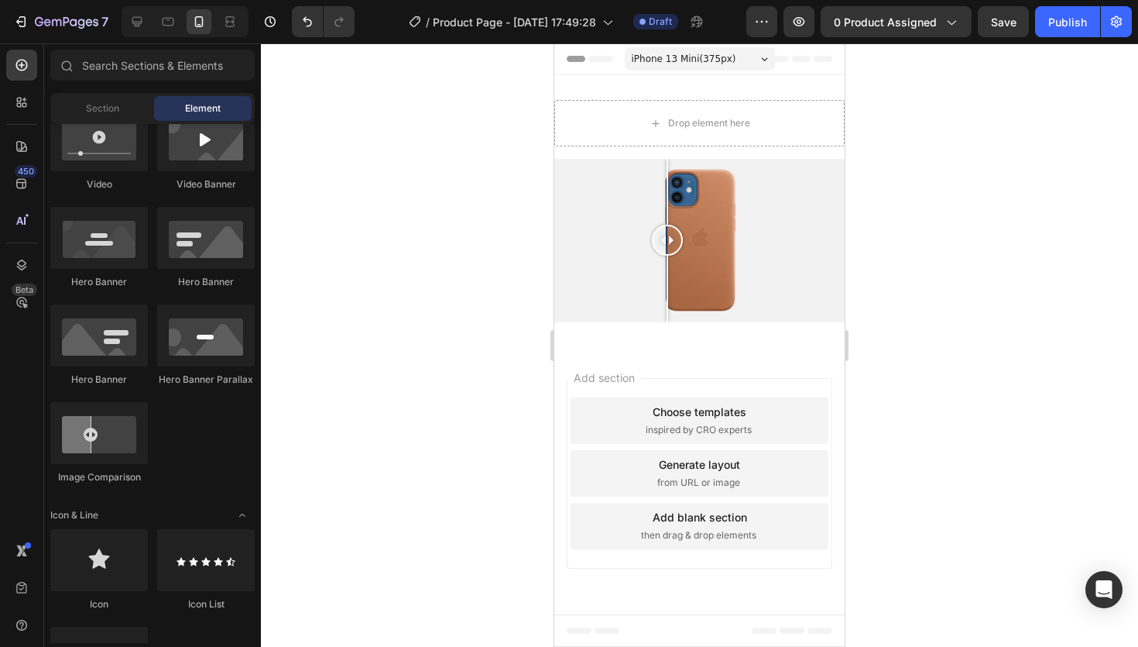
click at [804, 260] on div at bounding box center [699, 240] width 290 height 163
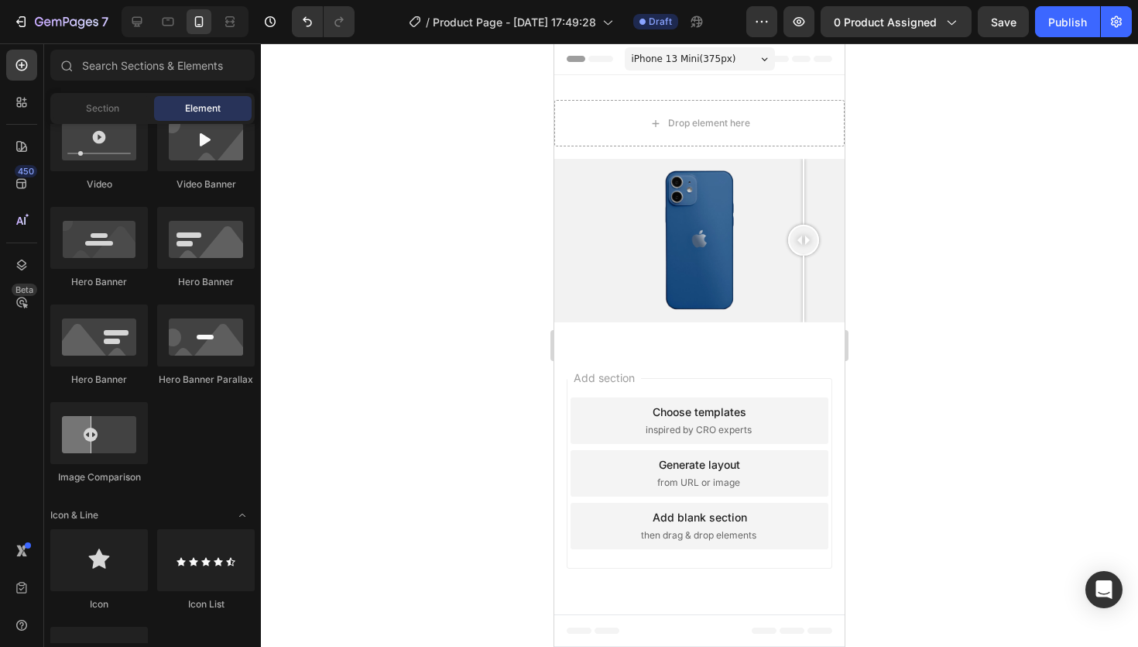
click at [418, 183] on div at bounding box center [699, 344] width 877 height 603
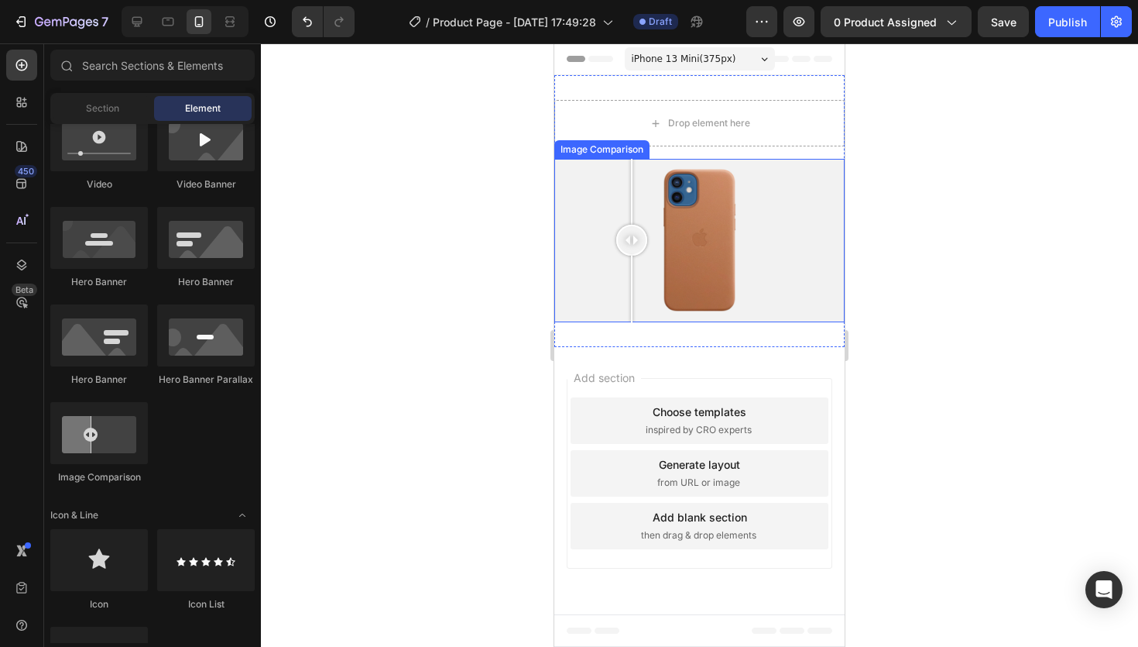
click at [632, 272] on div at bounding box center [699, 240] width 290 height 163
click at [735, 275] on div at bounding box center [699, 240] width 290 height 163
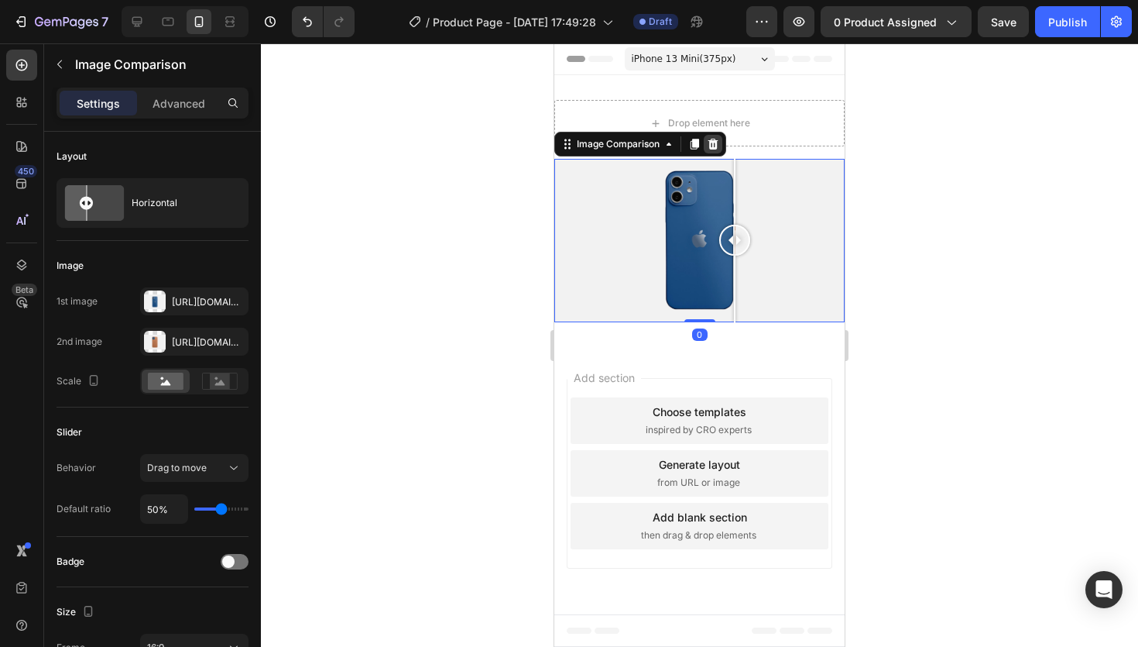
click at [721, 149] on div at bounding box center [713, 144] width 19 height 19
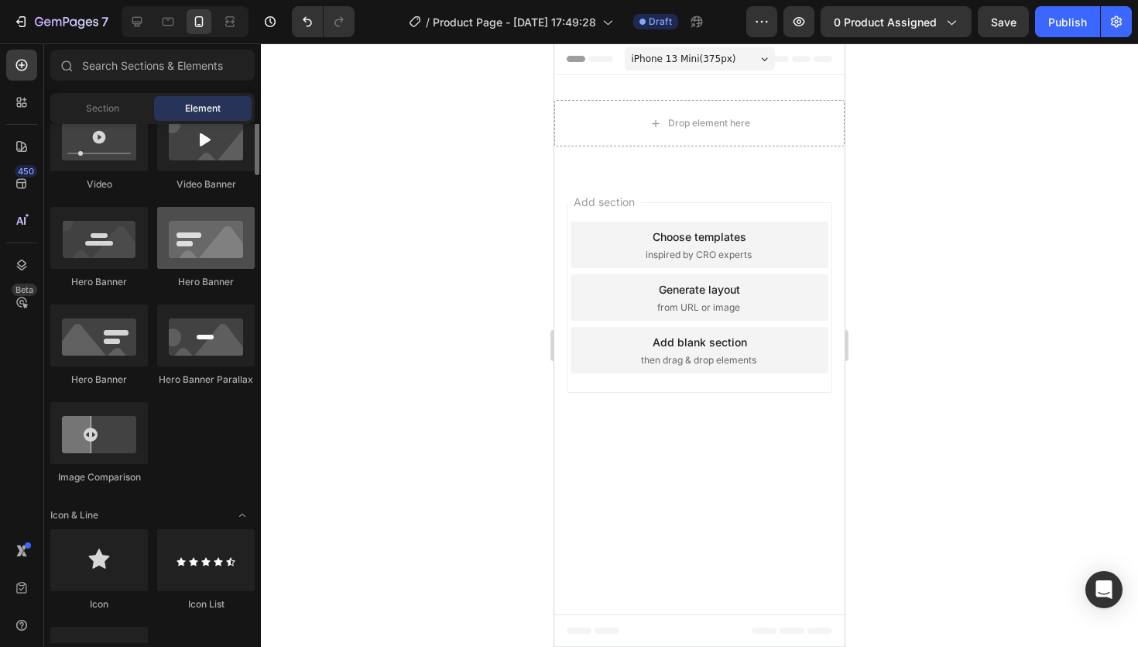
scroll to position [0, 0]
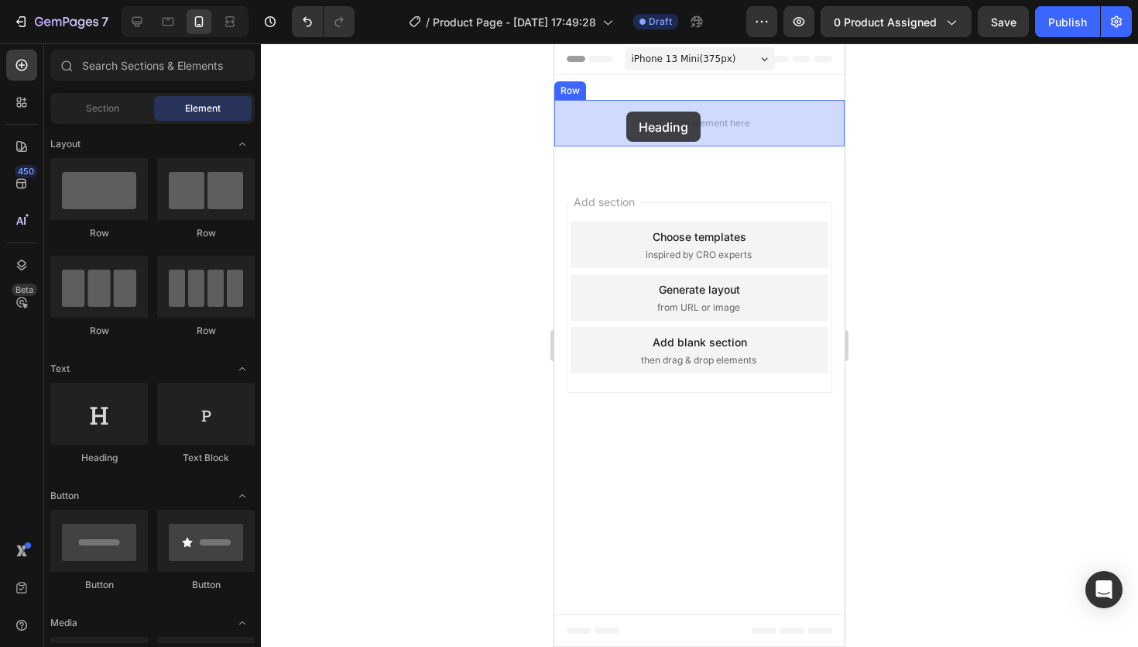
drag, startPoint x: 651, startPoint y: 464, endPoint x: 626, endPoint y: 112, distance: 353.2
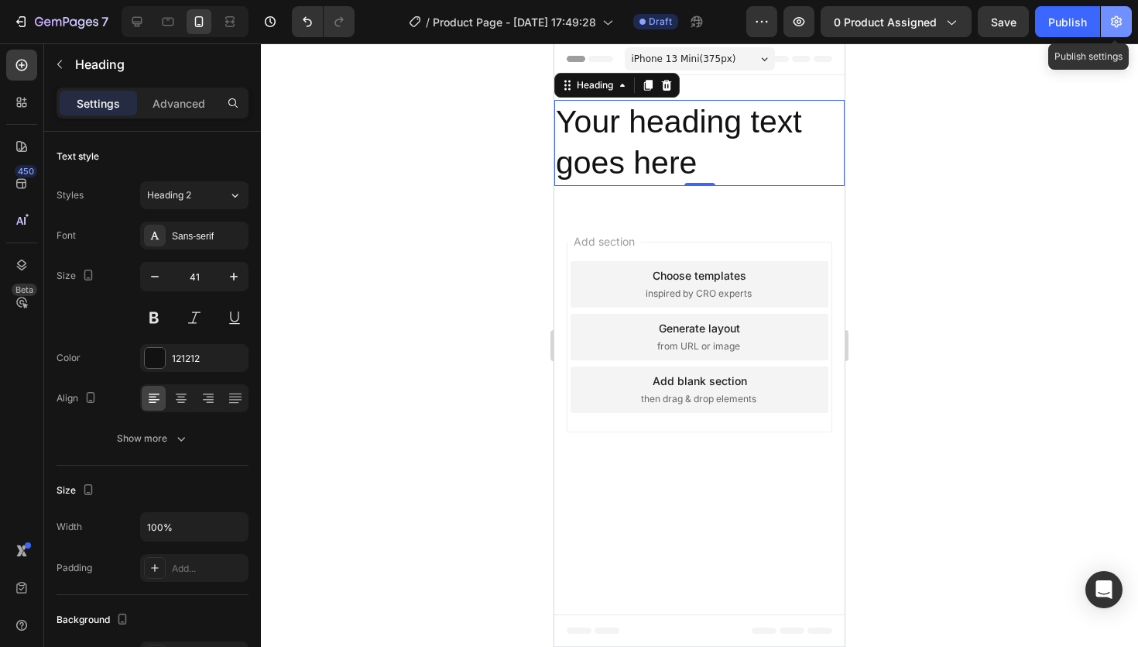
click at [1114, 36] on button "button" at bounding box center [1116, 21] width 31 height 31
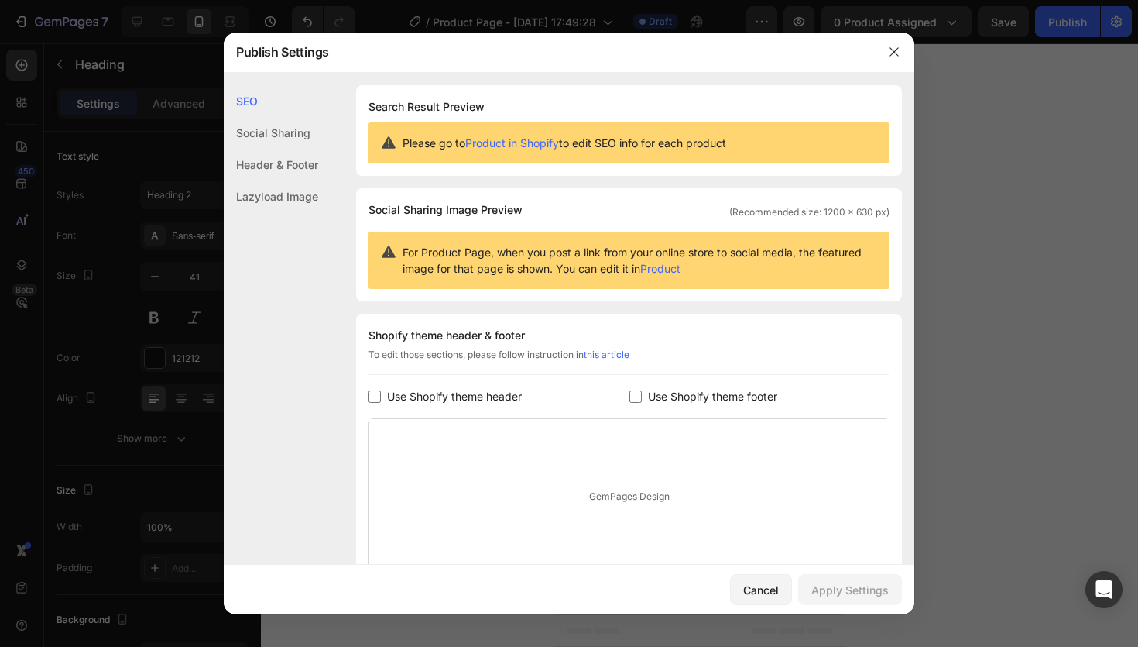
click at [284, 133] on div "Social Sharing" at bounding box center [271, 133] width 94 height 32
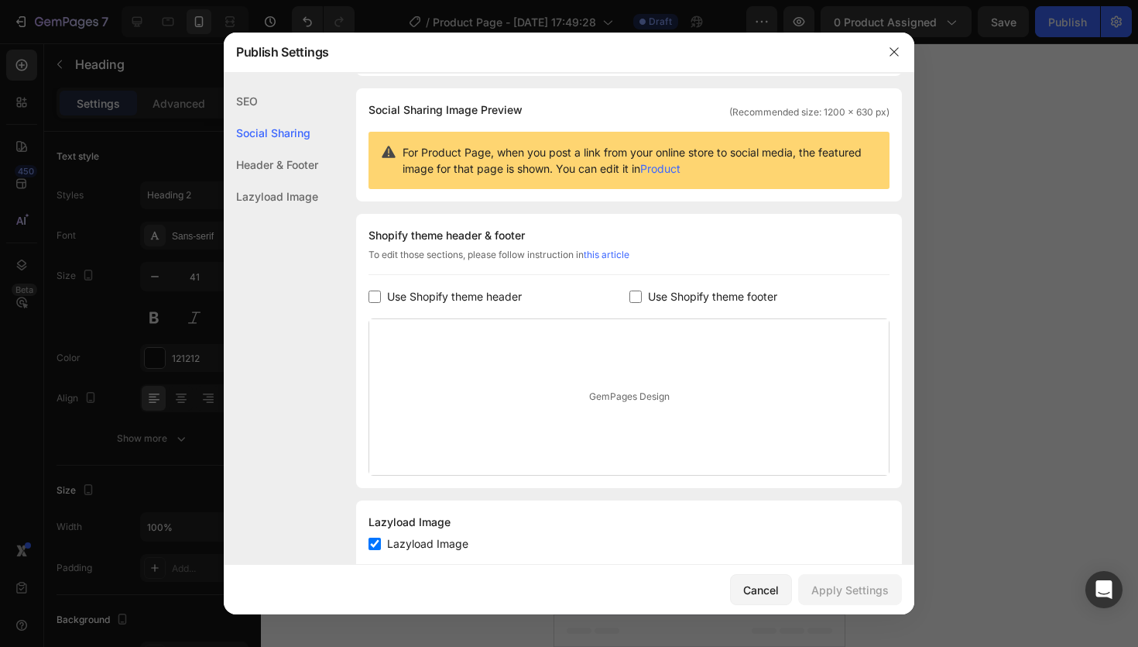
click at [276, 167] on div "Header & Footer" at bounding box center [271, 165] width 94 height 32
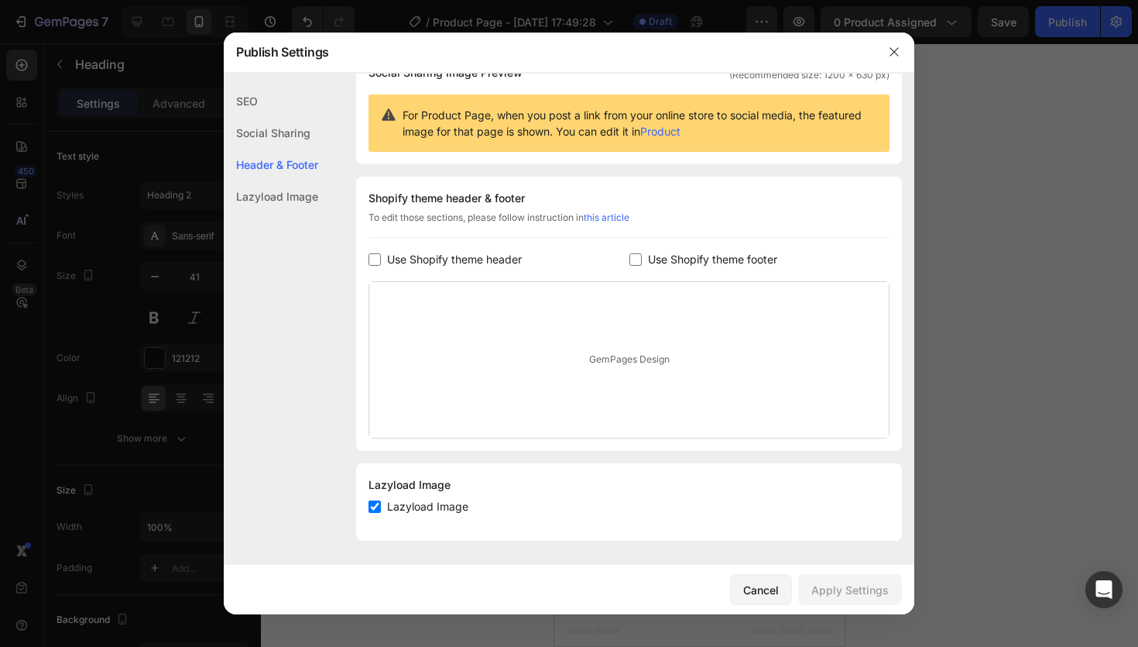
click at [275, 198] on div "Lazyload Image" at bounding box center [271, 196] width 94 height 32
click at [897, 50] on icon "button" at bounding box center [894, 52] width 12 height 12
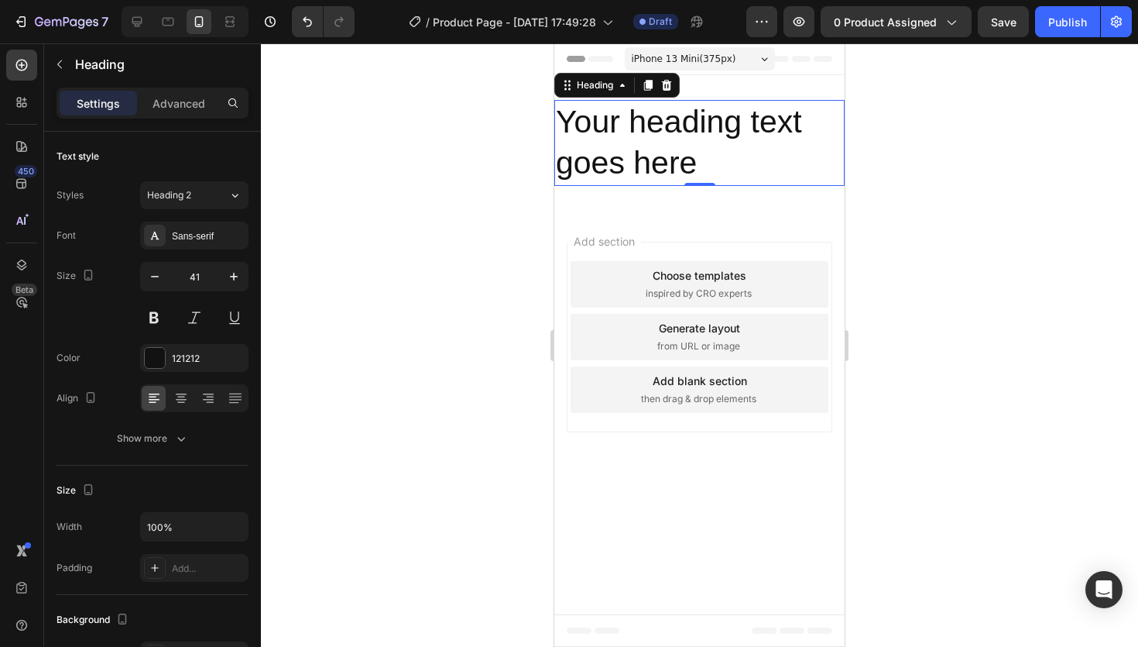
click at [632, 134] on h2 "Your heading text goes here" at bounding box center [699, 143] width 290 height 86
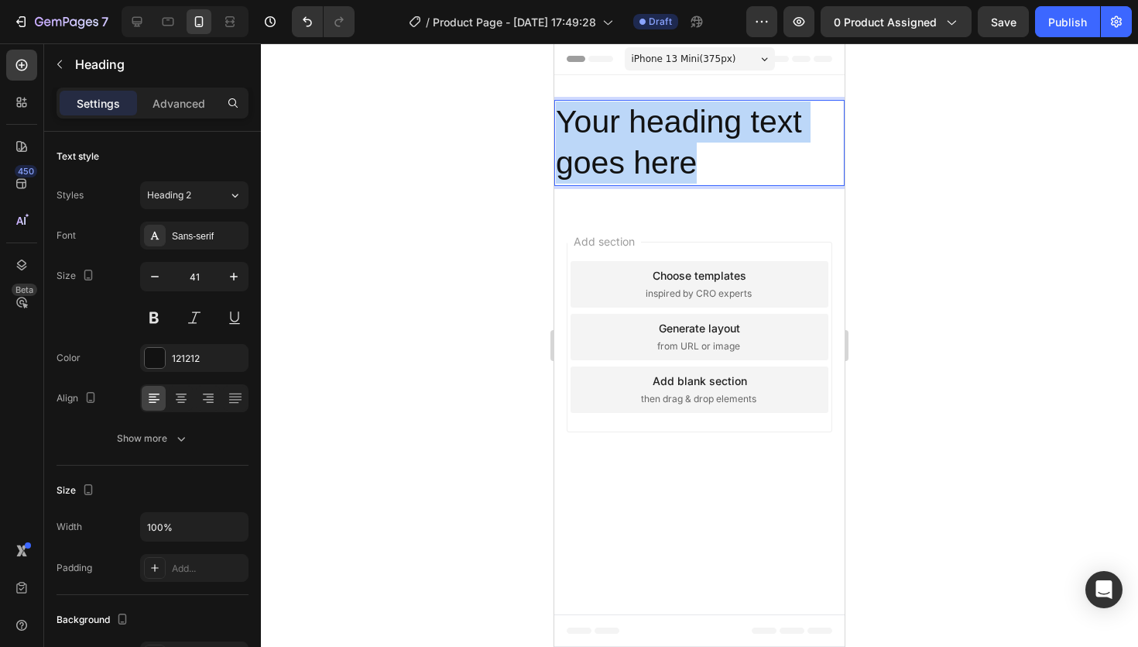
click at [632, 134] on p "Your heading text goes here" at bounding box center [699, 142] width 287 height 83
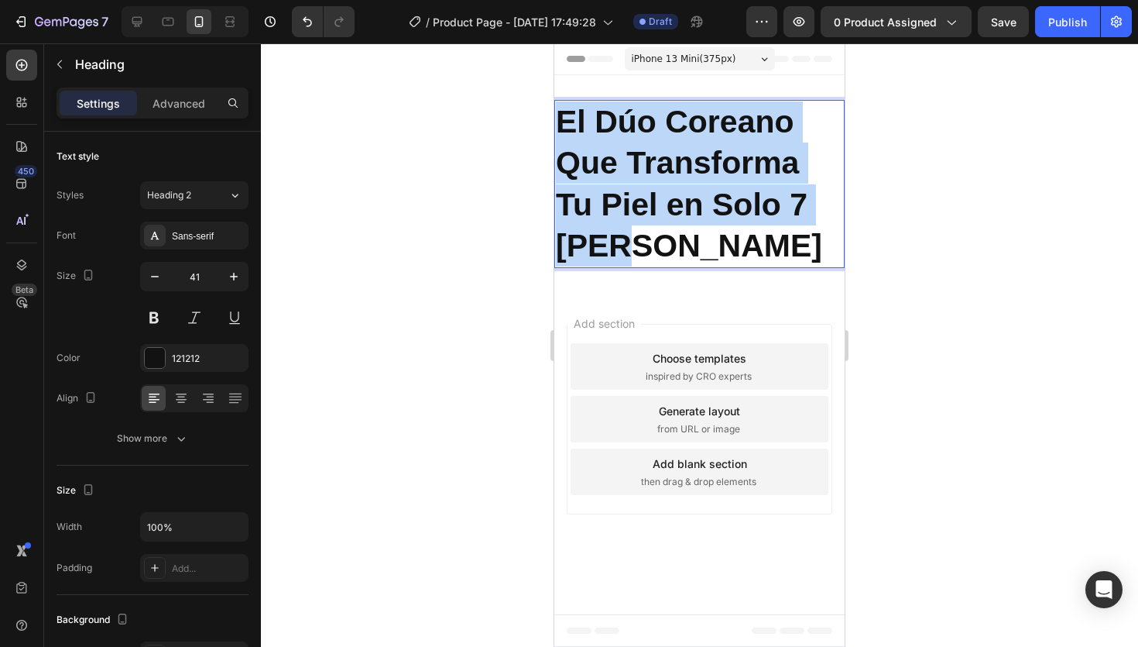
drag, startPoint x: 667, startPoint y: 245, endPoint x: 556, endPoint y: 118, distance: 169.6
click at [556, 118] on p "El Dúo Coreano Que Transforma Tu Piel en Solo 7 [PERSON_NAME]" at bounding box center [699, 183] width 287 height 165
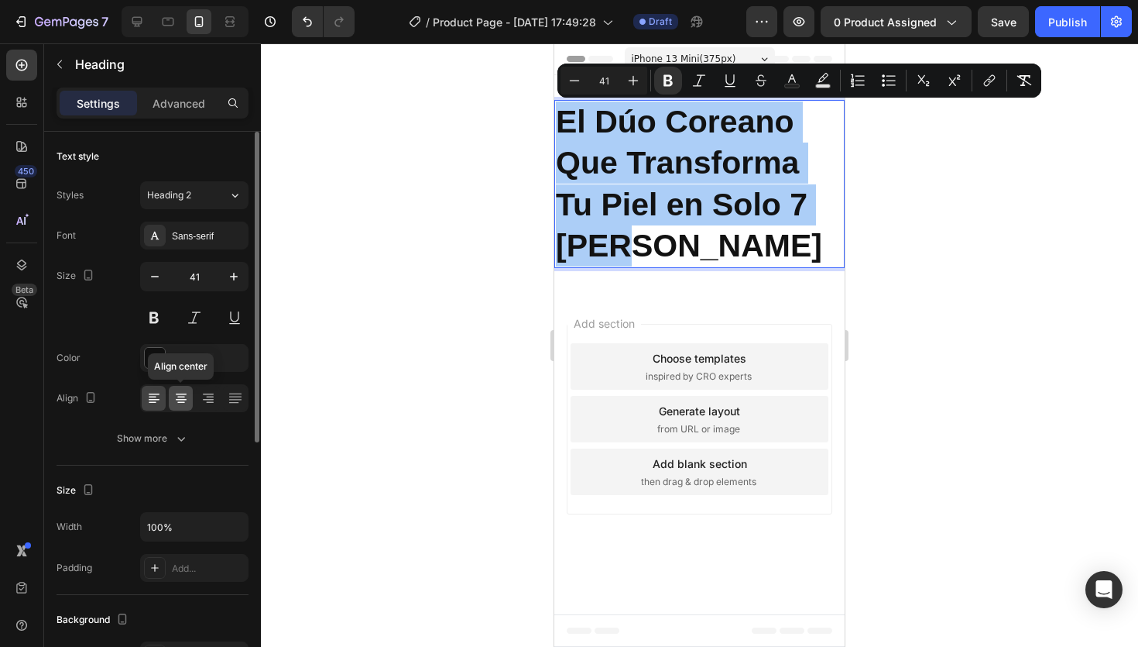
click at [179, 402] on icon at bounding box center [181, 403] width 8 height 2
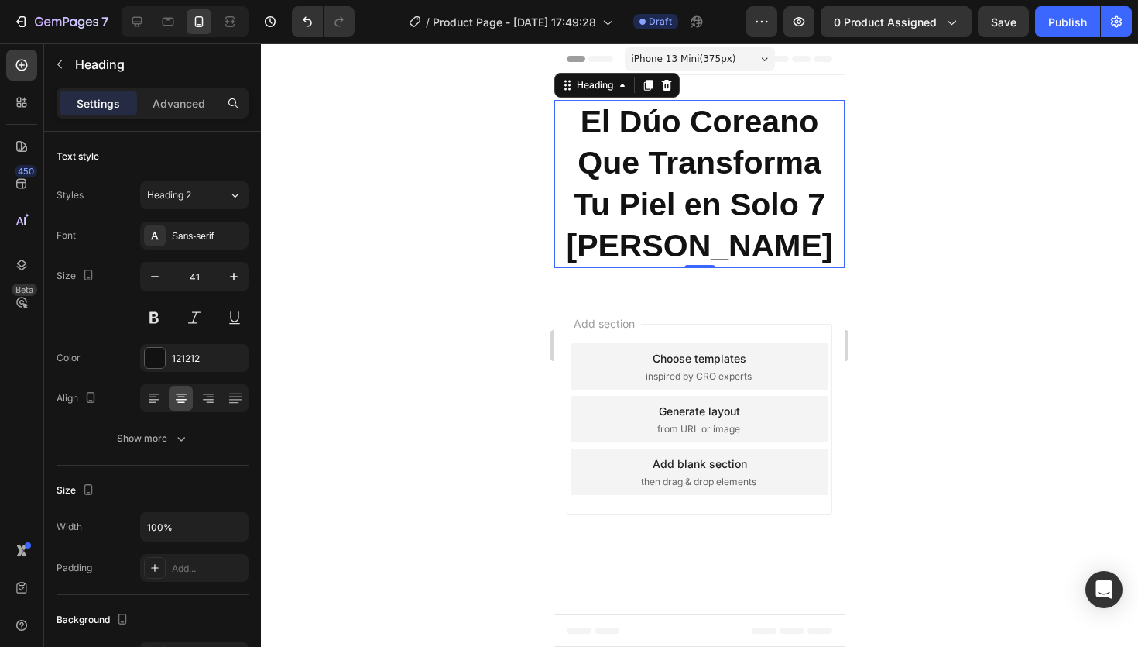
click at [626, 382] on div "Choose templates inspired by CRO experts" at bounding box center [700, 366] width 258 height 46
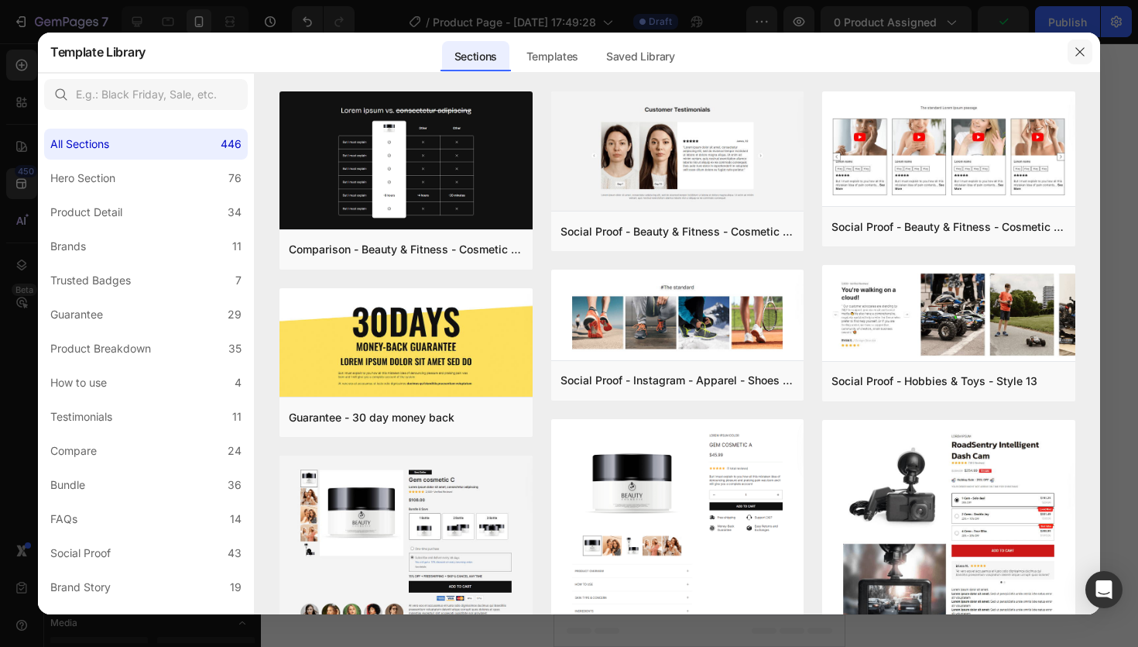
click at [1081, 54] on icon "button" at bounding box center [1080, 52] width 12 height 12
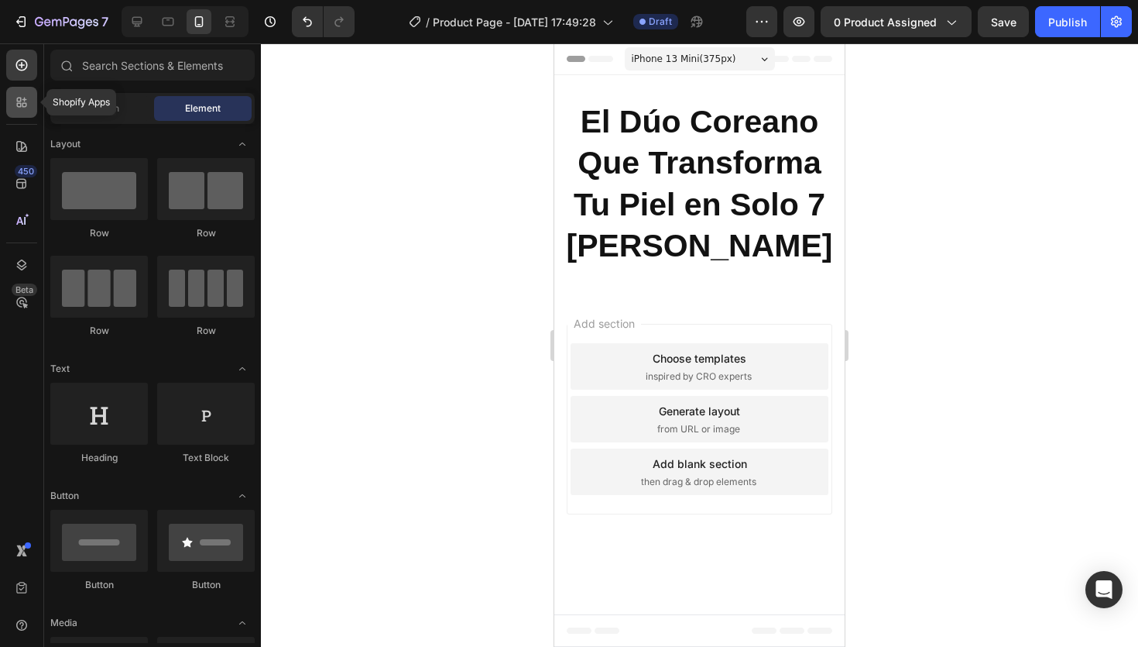
click at [15, 103] on icon at bounding box center [21, 101] width 15 height 15
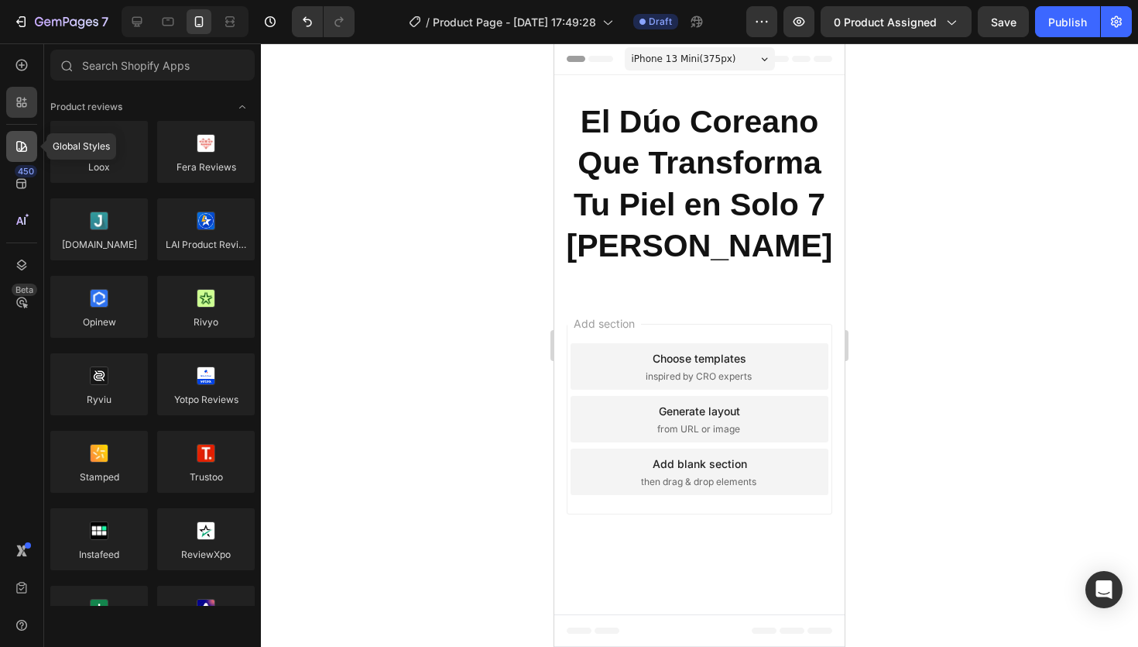
click at [21, 142] on icon at bounding box center [21, 146] width 11 height 11
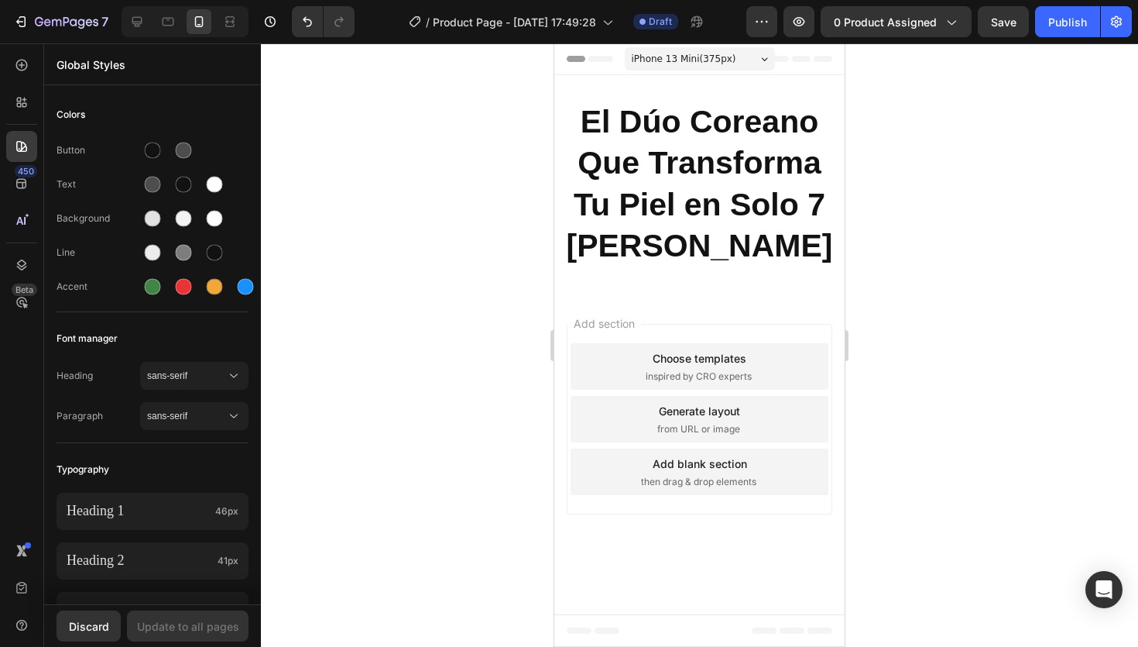
click at [37, 203] on div "450 Beta" at bounding box center [22, 344] width 44 height 603
click at [22, 196] on div "450" at bounding box center [21, 183] width 31 height 31
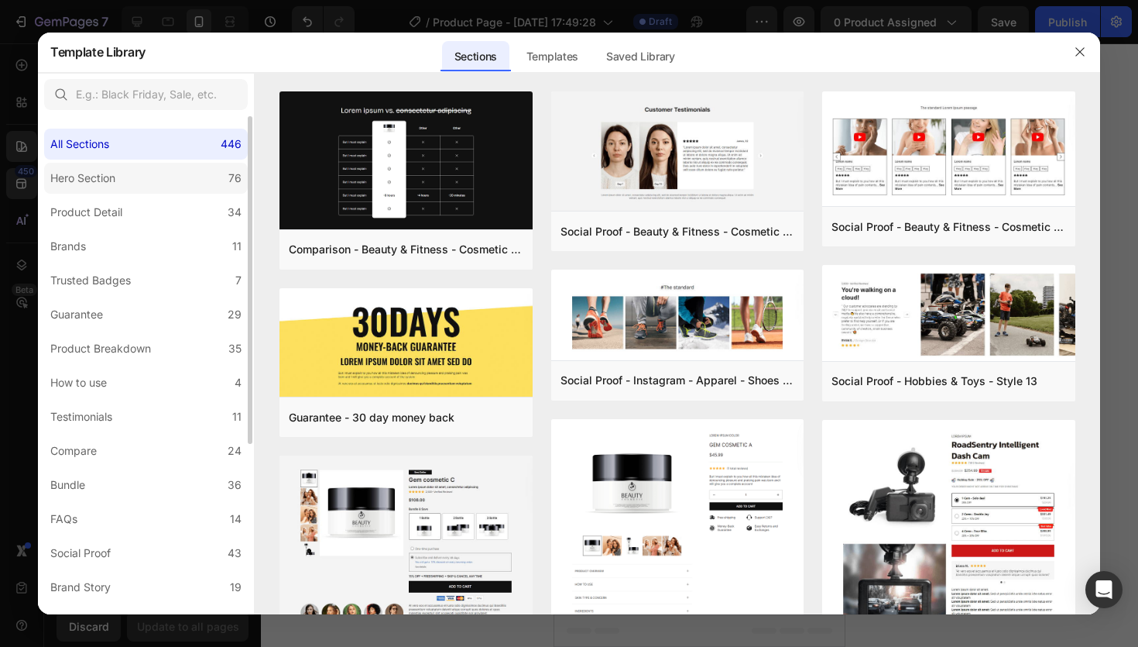
click at [101, 176] on div "Hero Section" at bounding box center [82, 178] width 65 height 19
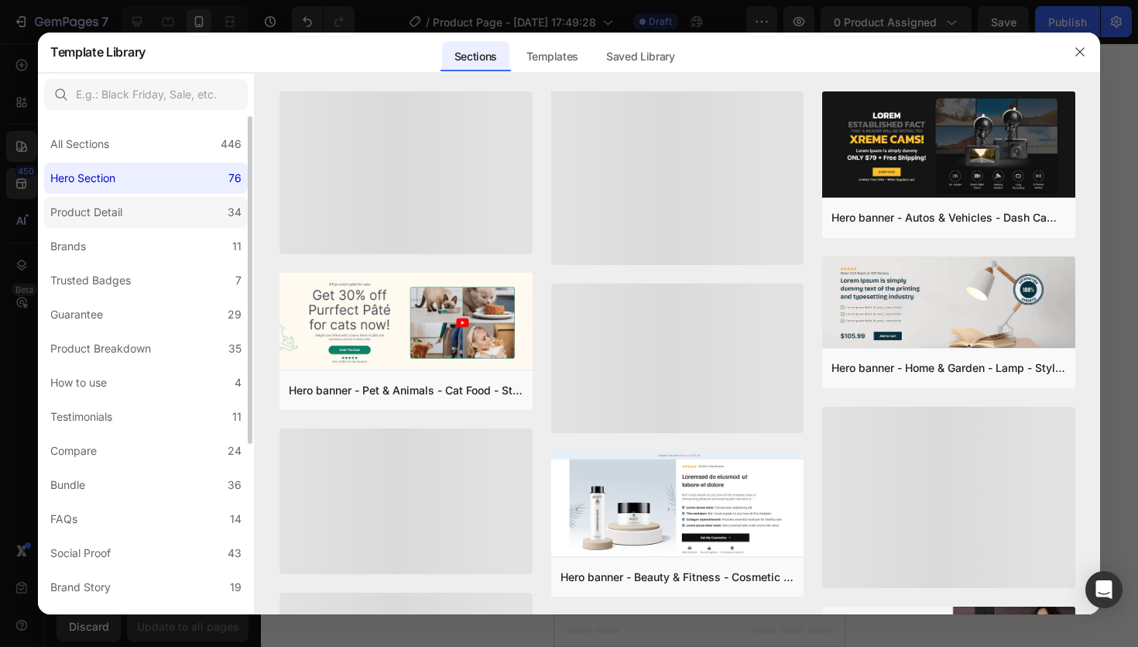
click at [101, 221] on label "Product Detail 34" at bounding box center [146, 212] width 204 height 31
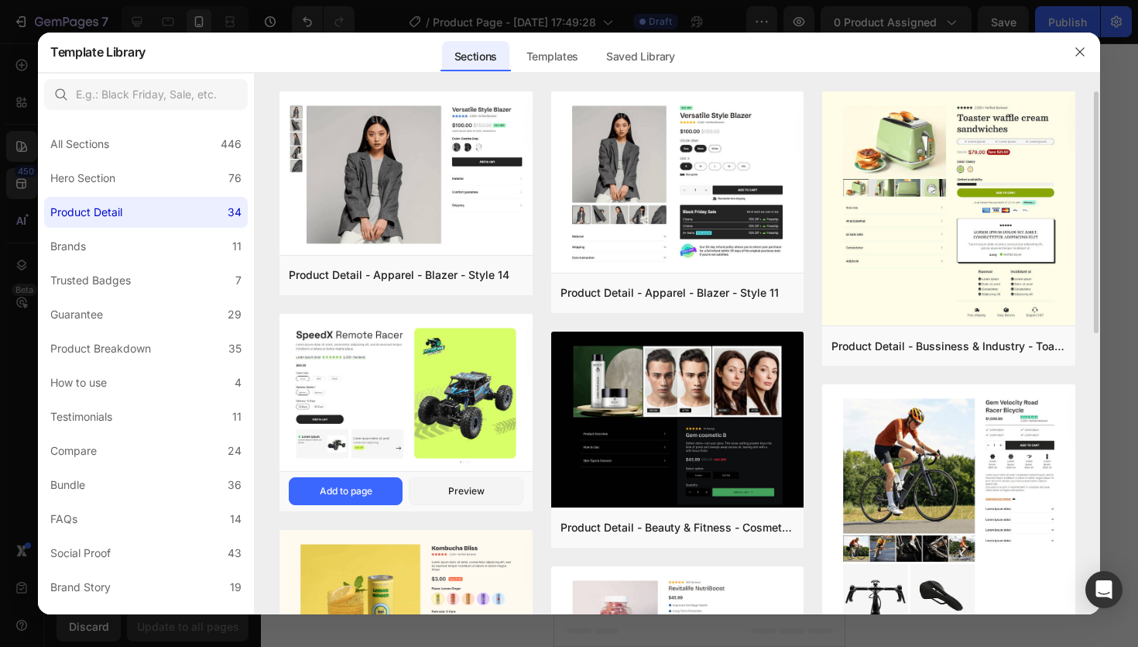
drag, startPoint x: 138, startPoint y: 205, endPoint x: 449, endPoint y: 345, distance: 341.1
click at [514, 383] on div "All Sections 446 Hero Section 76 Product Detail 34 Brands 11 Trusted Badges 7 G…" at bounding box center [569, 344] width 1062 height 542
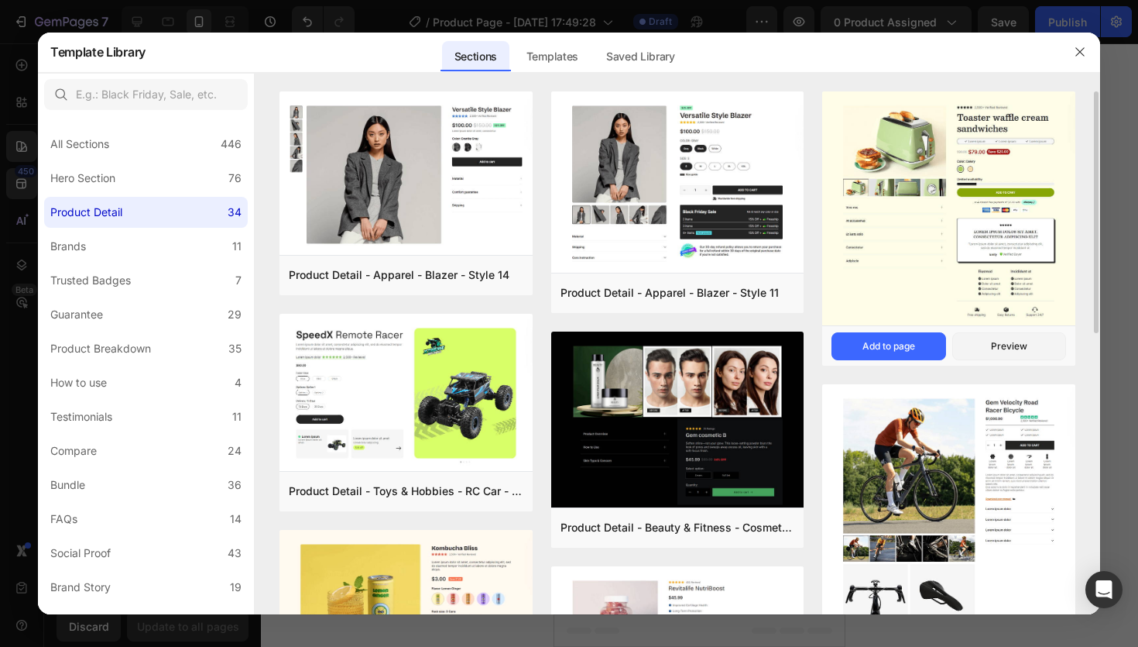
drag, startPoint x: 950, startPoint y: 202, endPoint x: 1009, endPoint y: 287, distance: 103.5
click at [906, 342] on div "Add to page" at bounding box center [889, 346] width 53 height 14
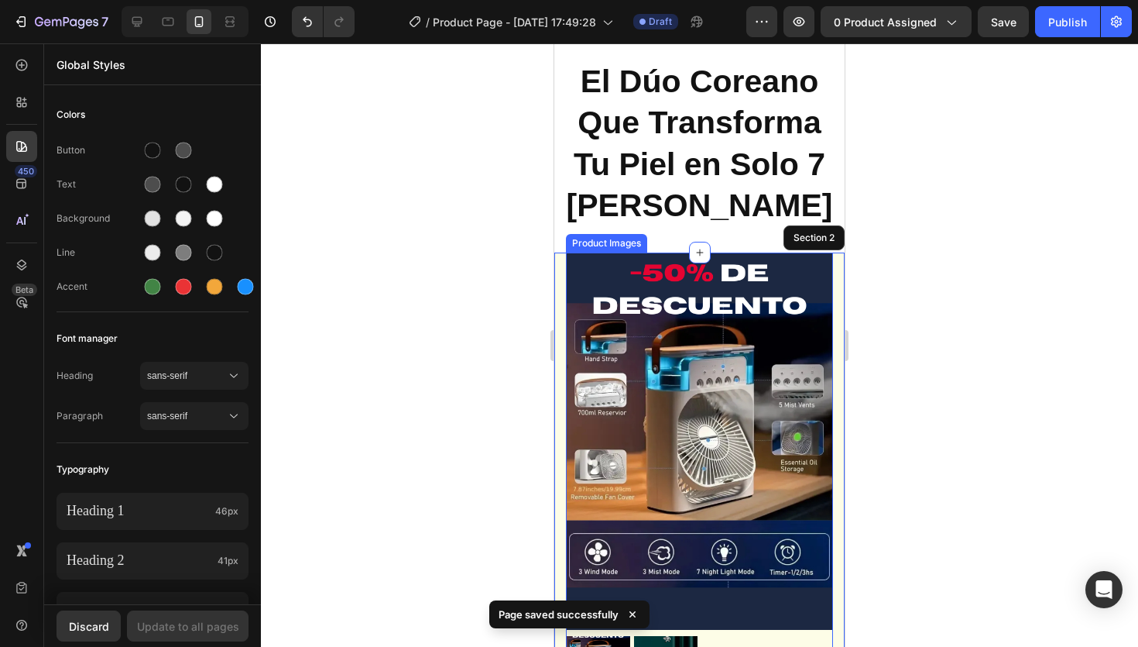
scroll to position [0, 0]
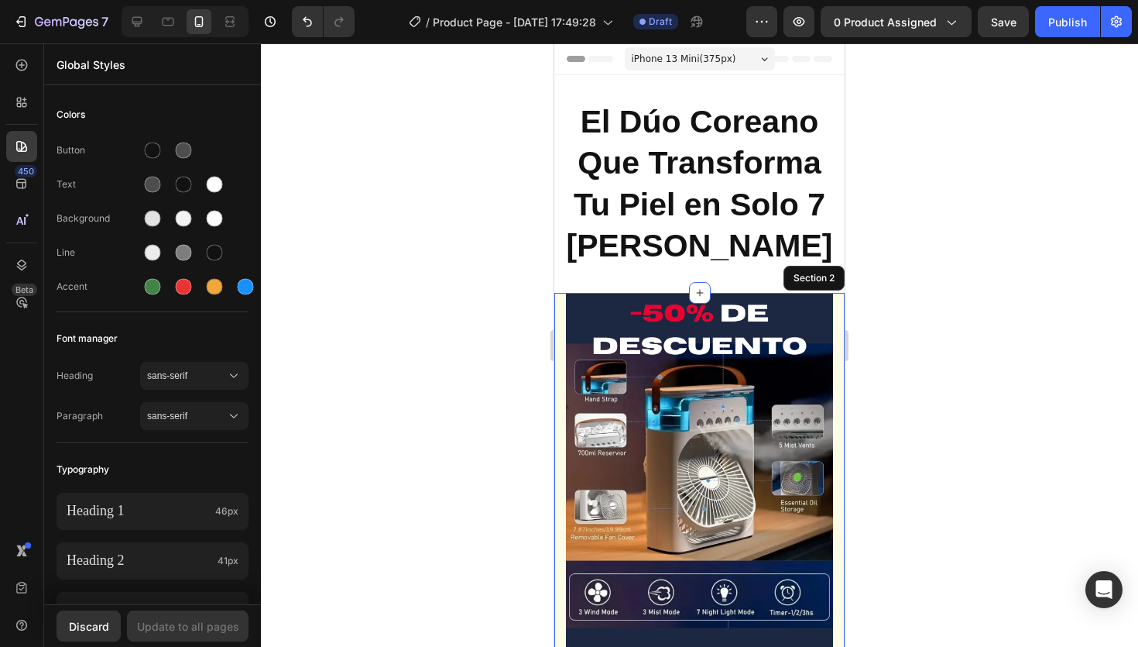
click at [869, 353] on div at bounding box center [699, 344] width 877 height 603
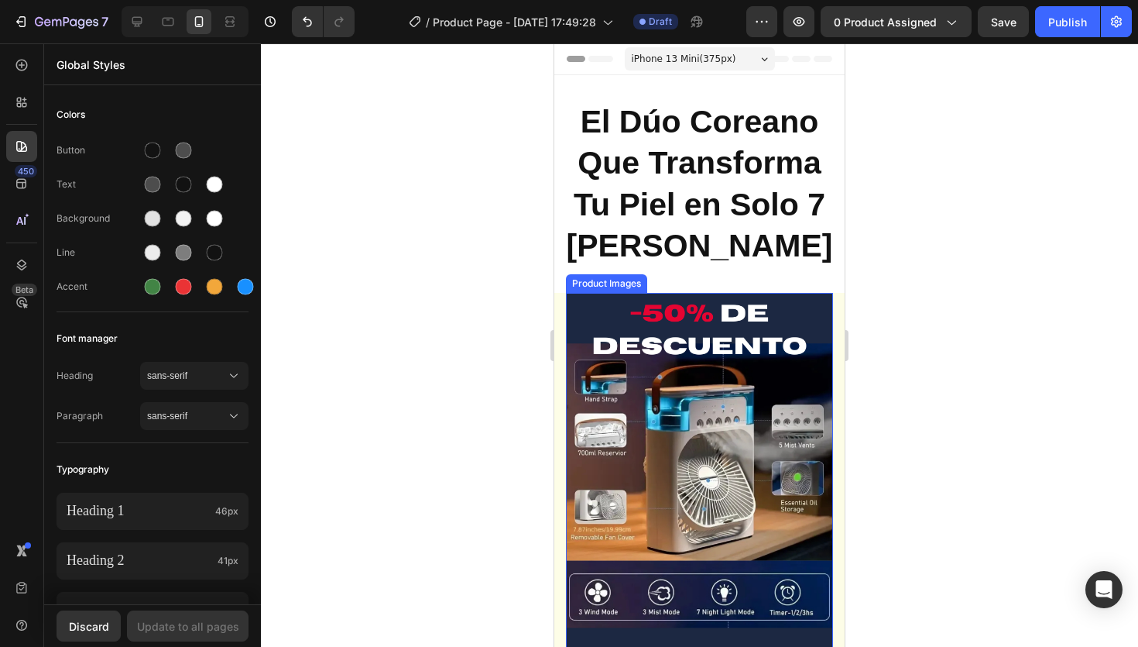
click at [773, 323] on img at bounding box center [699, 481] width 267 height 376
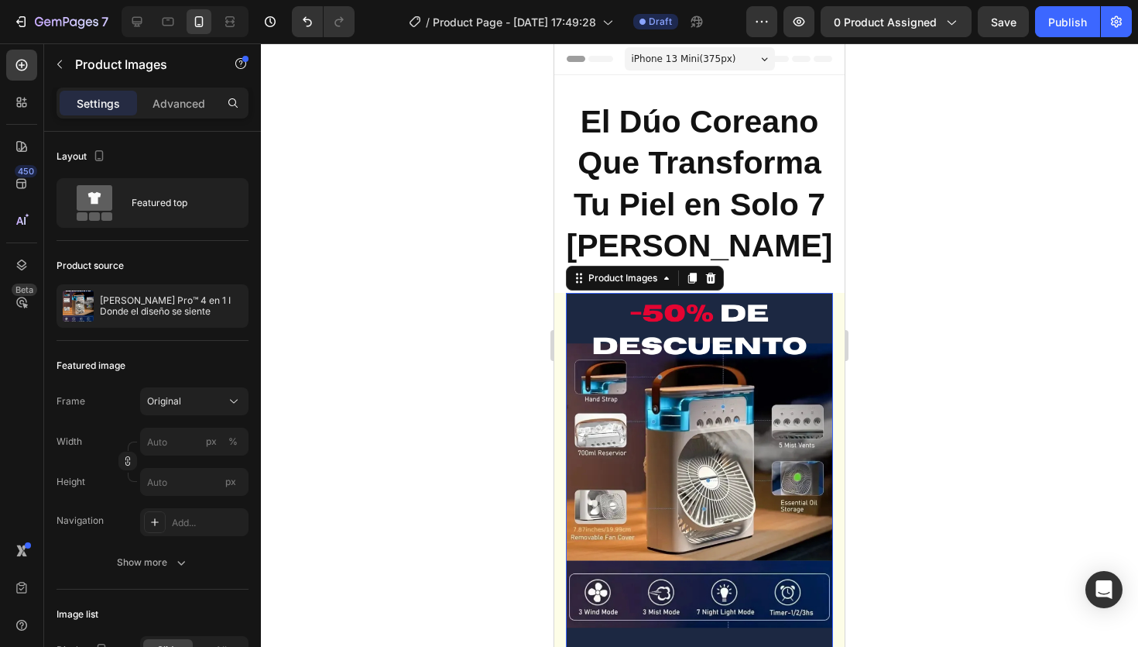
click at [912, 394] on div at bounding box center [699, 344] width 877 height 603
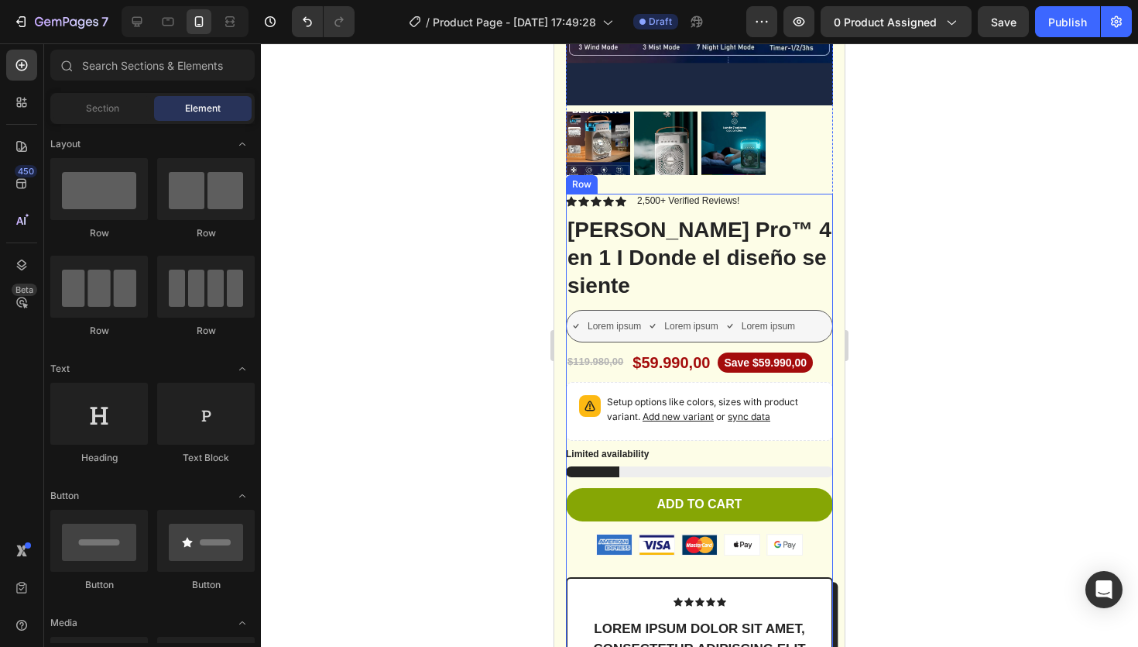
scroll to position [563, 0]
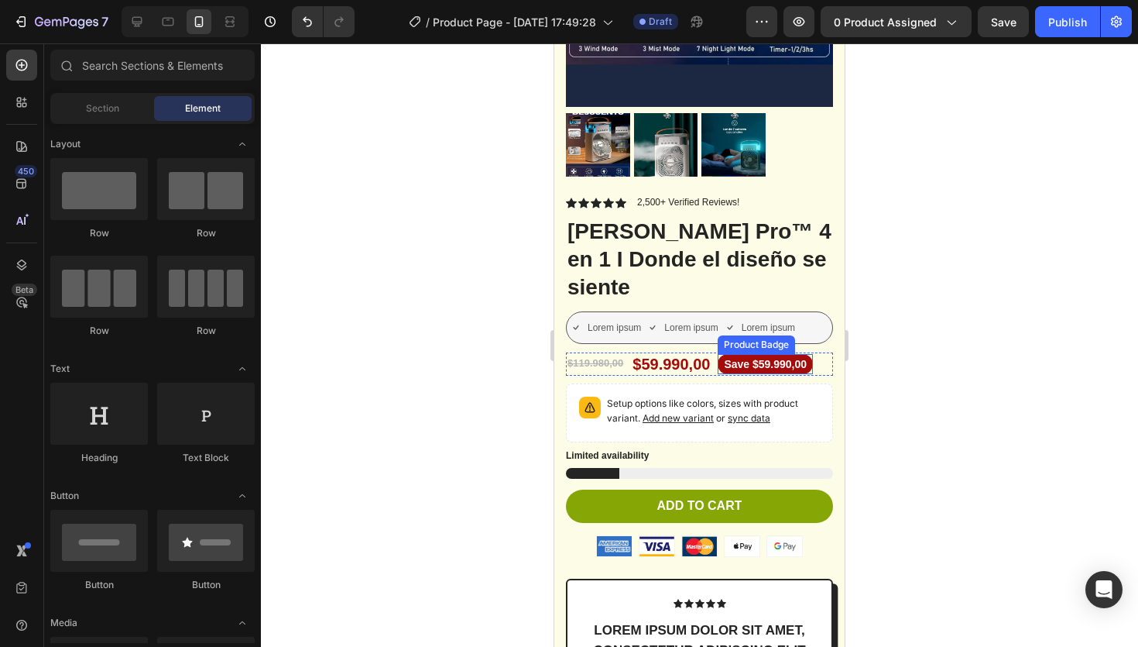
click at [770, 362] on pre "Save $59.990,00" at bounding box center [765, 364] width 95 height 20
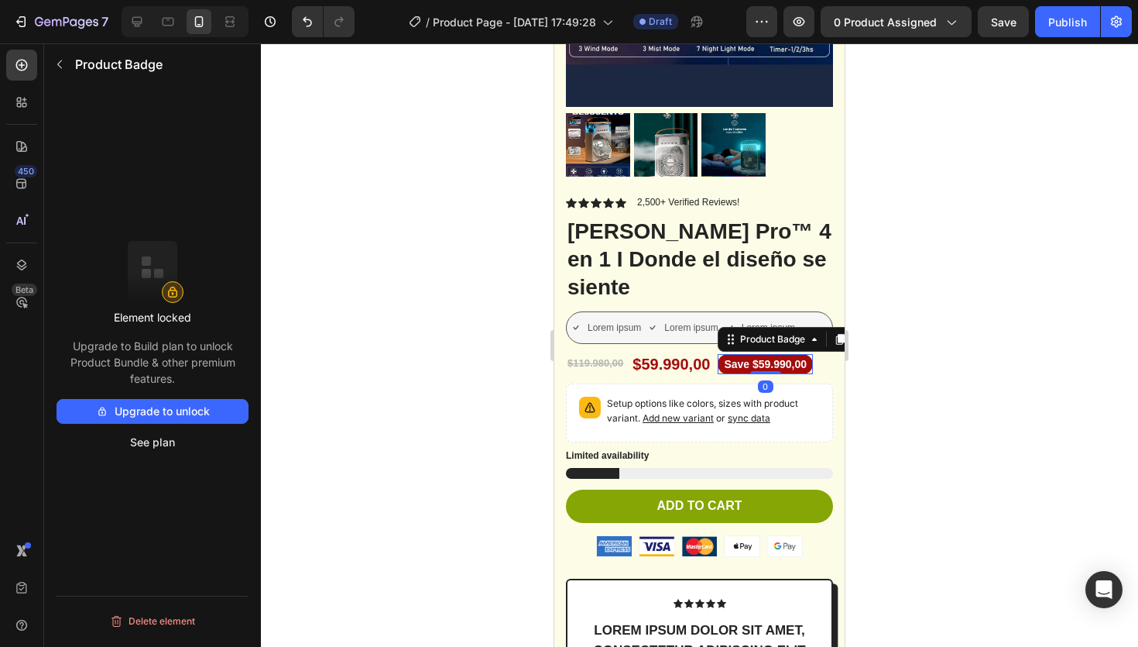
click at [770, 362] on pre "Save $59.990,00" at bounding box center [765, 364] width 95 height 20
click at [159, 438] on button "See plan" at bounding box center [153, 442] width 192 height 25
click at [909, 335] on div at bounding box center [699, 344] width 877 height 603
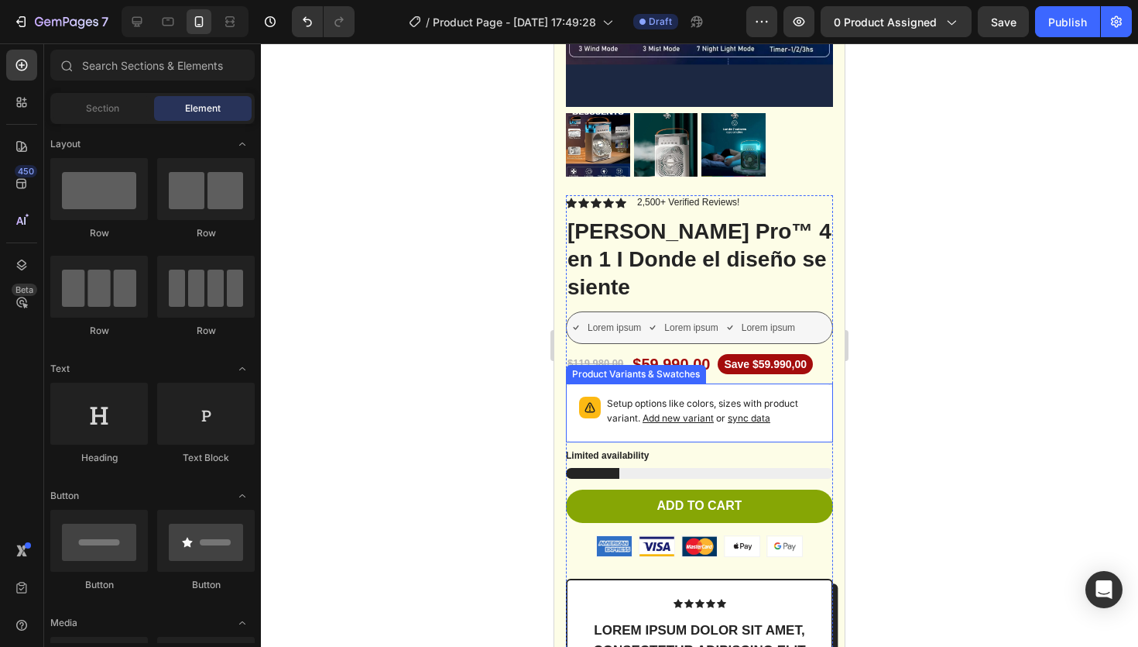
click at [752, 420] on span "sync data" at bounding box center [749, 418] width 43 height 12
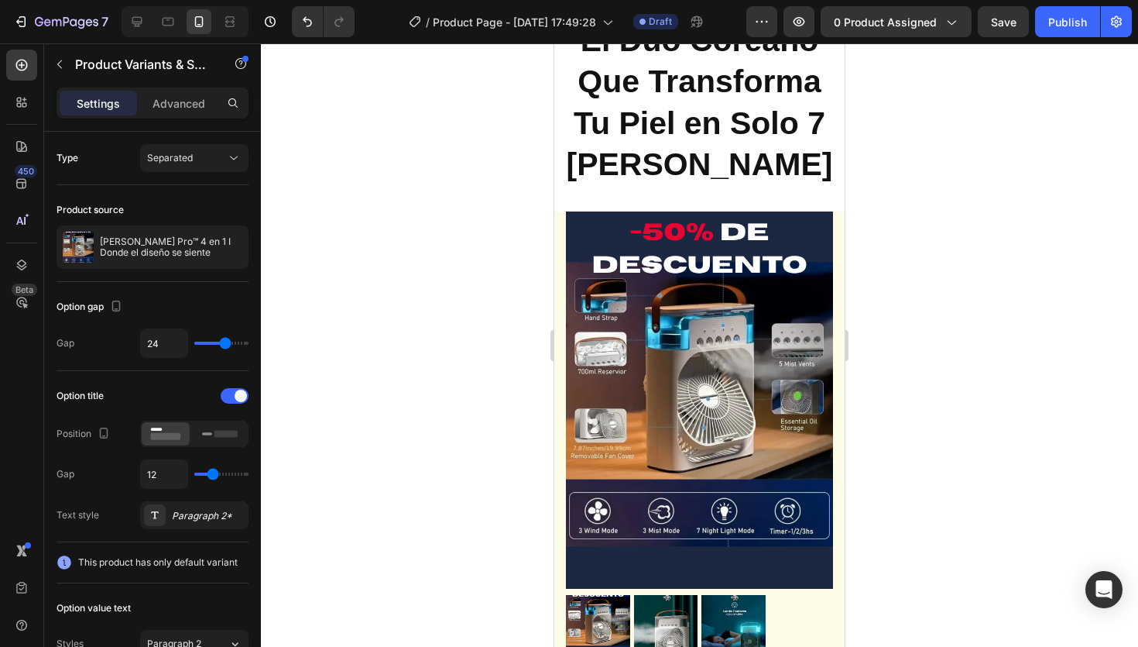
scroll to position [84, 0]
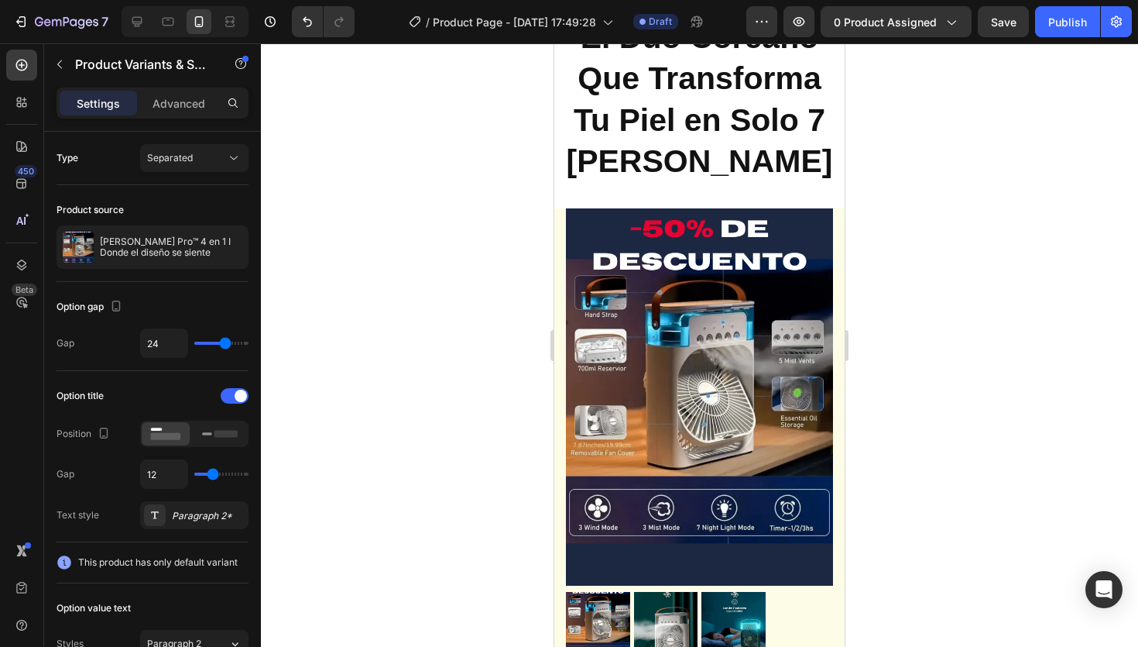
click at [661, 417] on img at bounding box center [699, 396] width 267 height 376
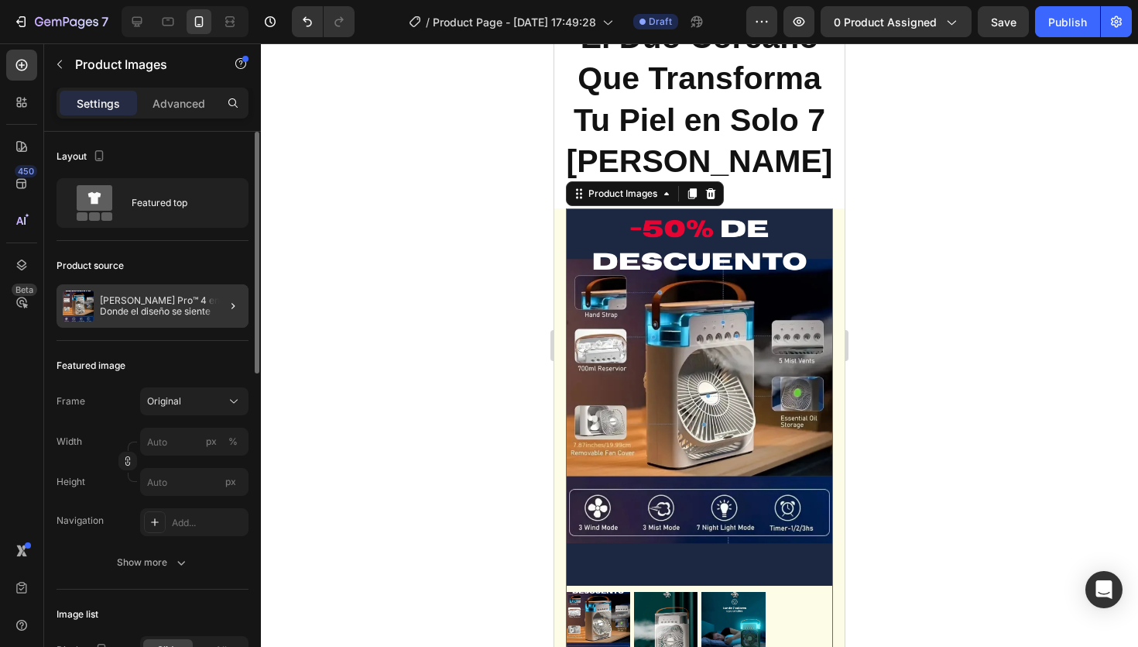
click at [216, 305] on div at bounding box center [226, 305] width 43 height 43
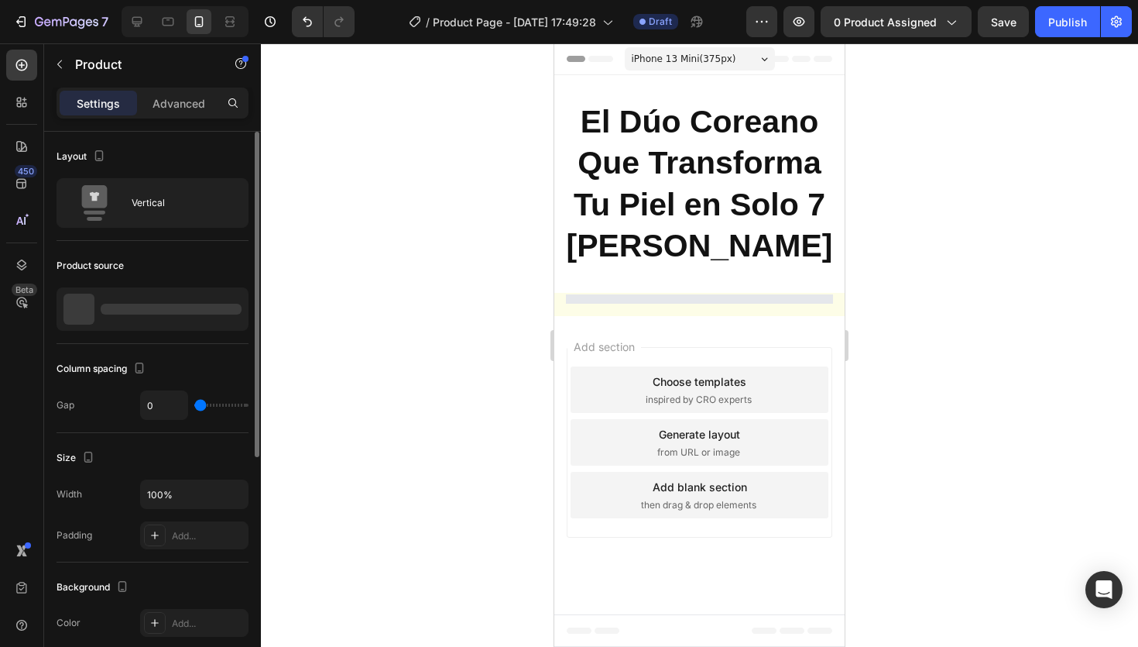
scroll to position [0, 0]
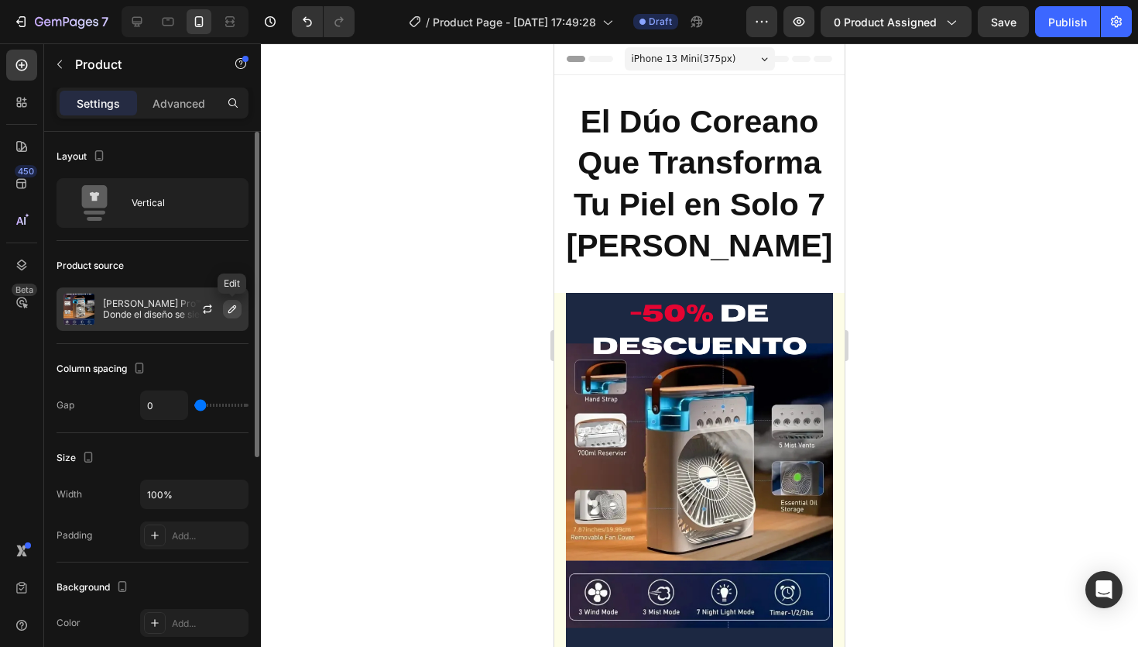
click at [239, 308] on button "button" at bounding box center [232, 309] width 19 height 19
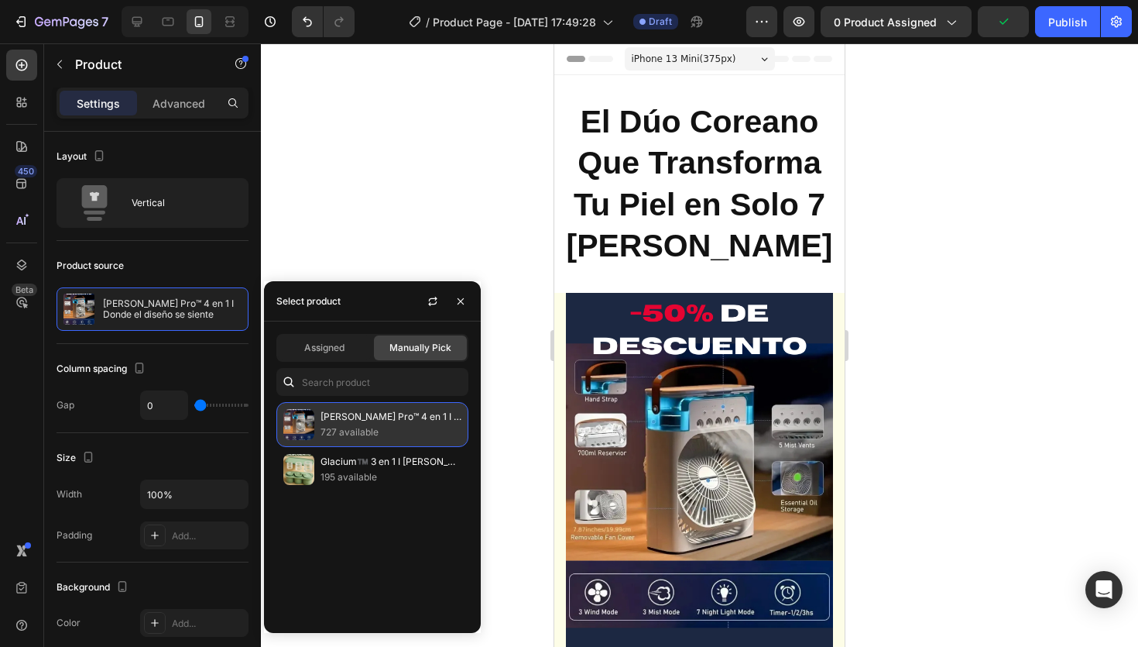
click at [371, 419] on p "[PERSON_NAME] Pro™ 4 en 1 I Donde el diseño se siente" at bounding box center [391, 416] width 141 height 15
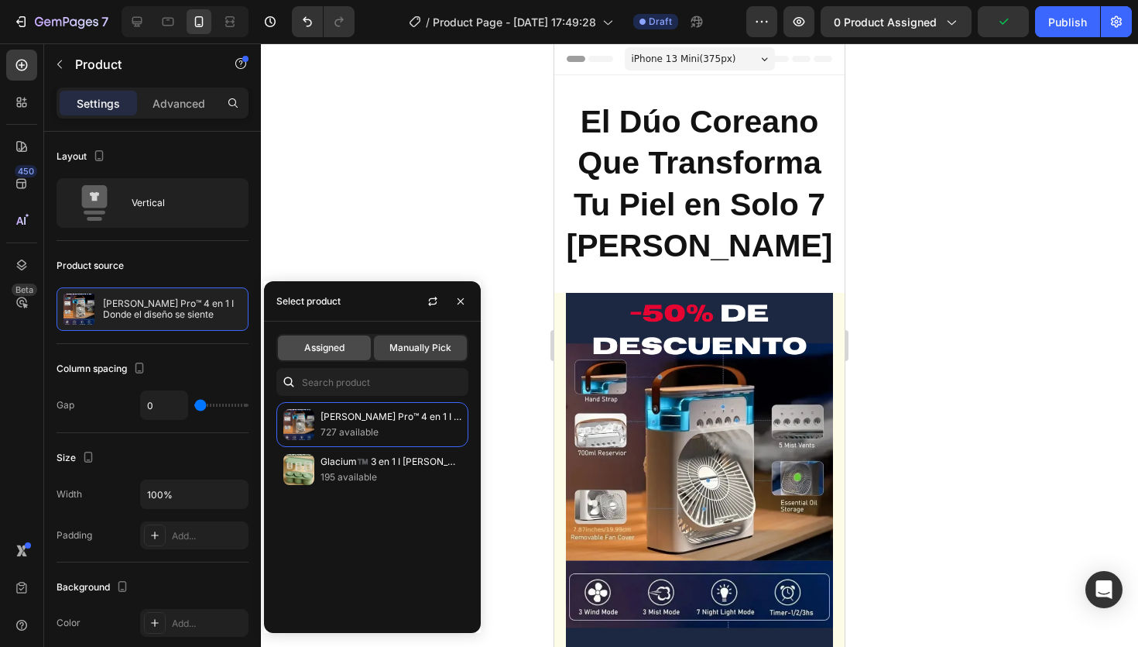
click at [325, 341] on span "Assigned" at bounding box center [324, 348] width 40 height 14
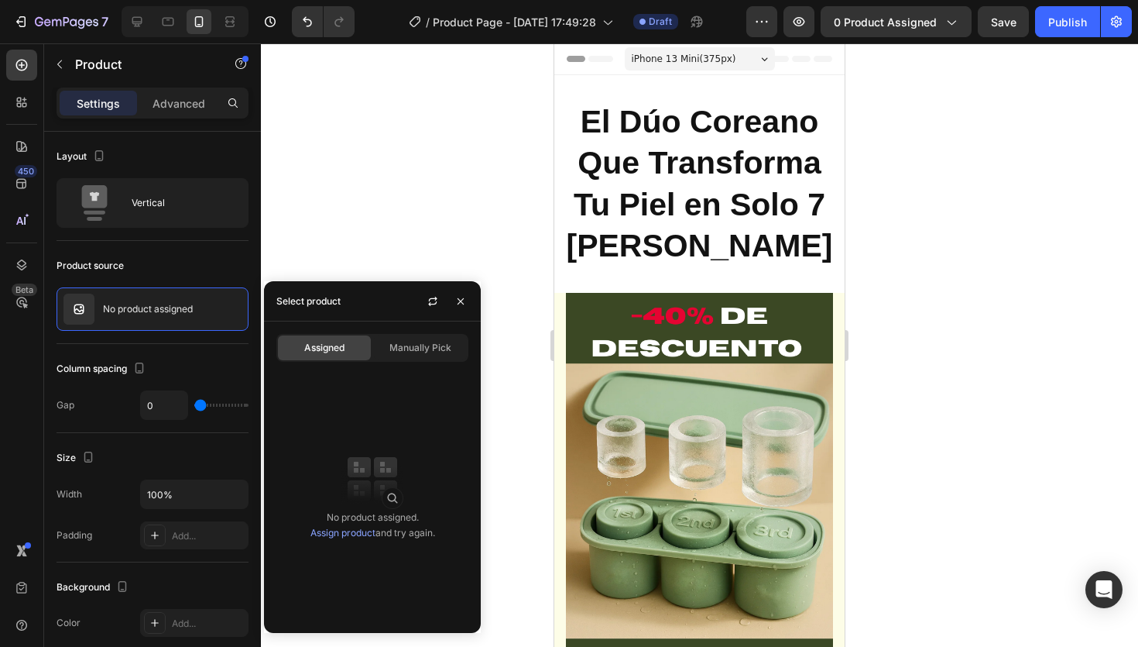
click at [469, 446] on div "No product assigned. Assign product and try again." at bounding box center [372, 494] width 217 height 252
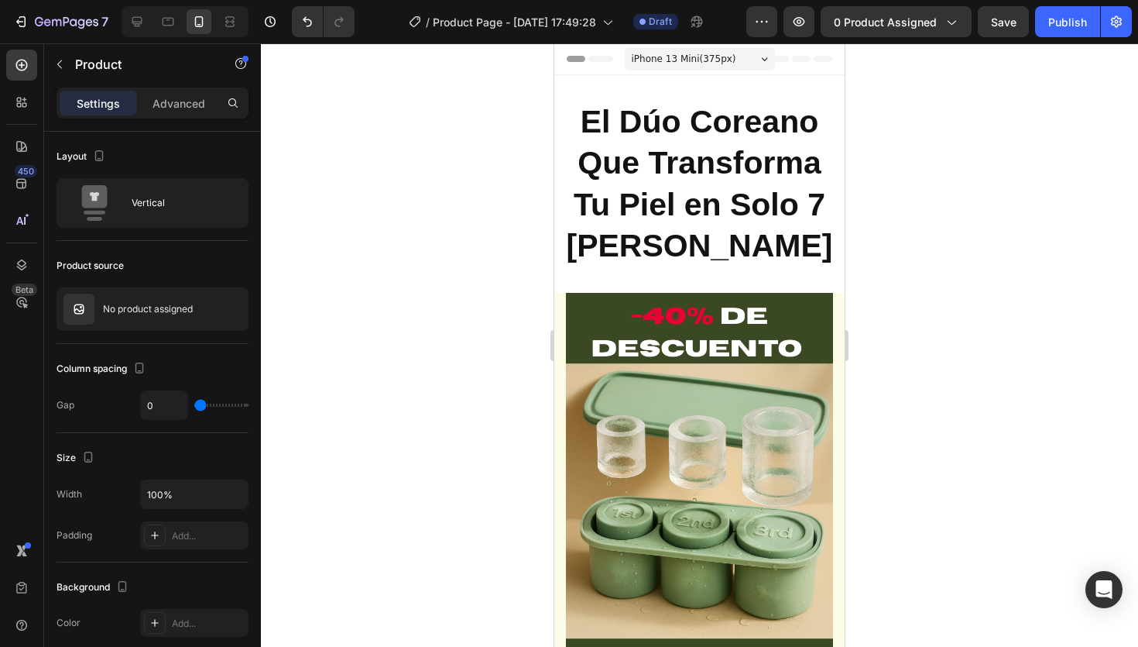
click at [520, 462] on div at bounding box center [699, 344] width 877 height 603
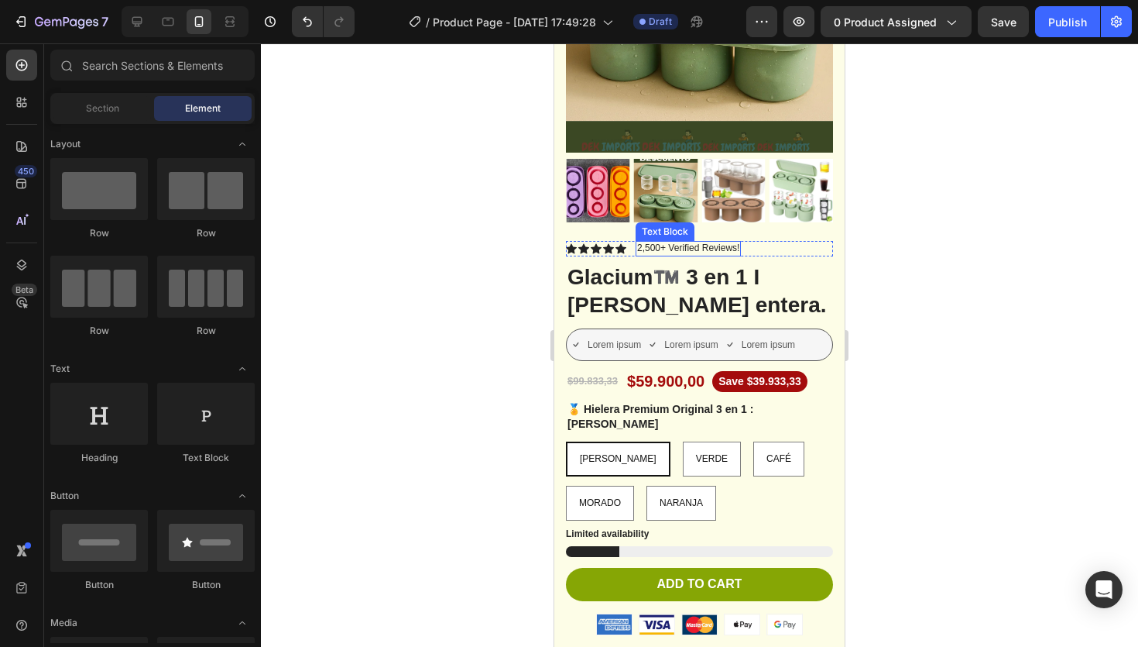
scroll to position [515, 0]
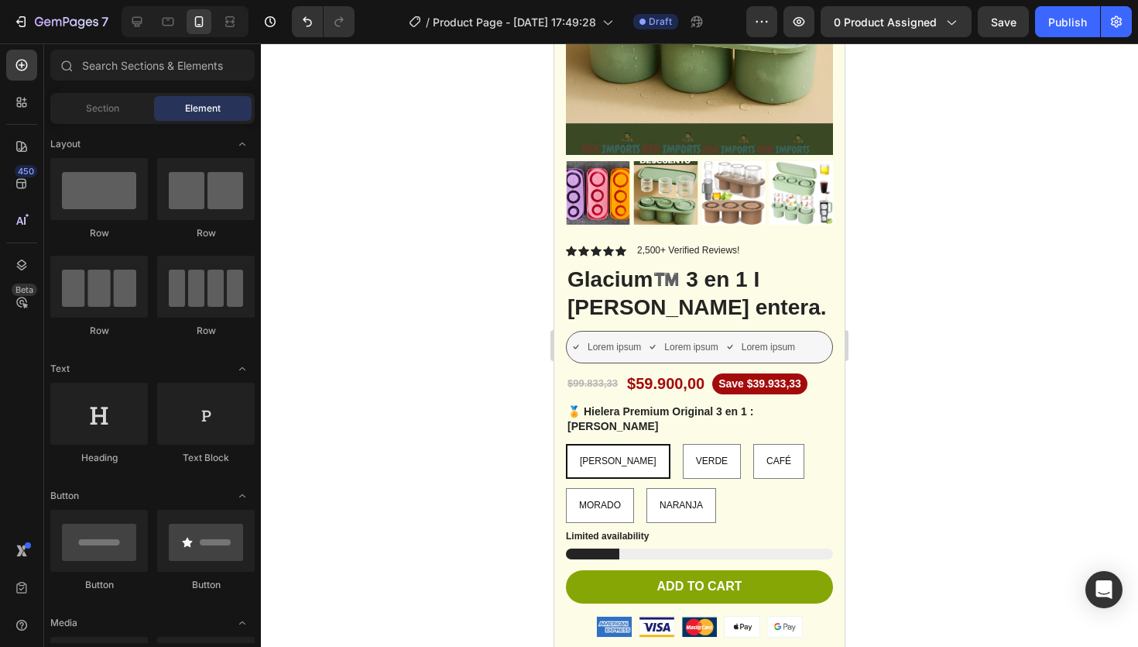
click at [885, 458] on div at bounding box center [699, 344] width 877 height 603
click at [753, 173] on img at bounding box center [734, 193] width 64 height 64
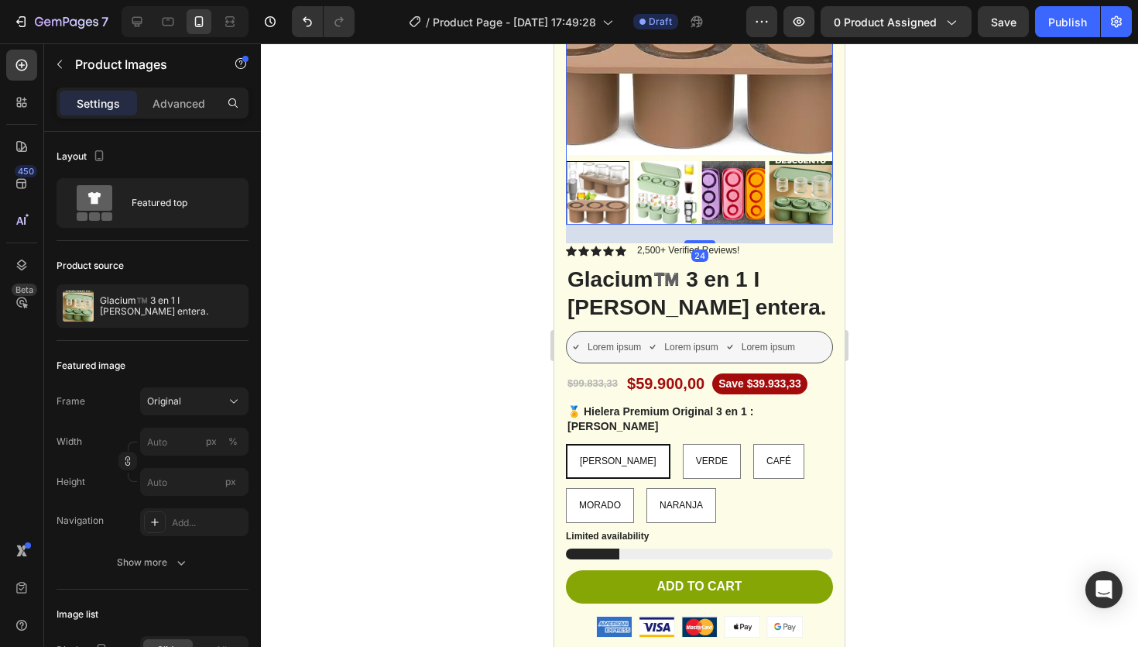
click at [701, 245] on p "2,500+ Verified Reviews!" at bounding box center [688, 251] width 102 height 12
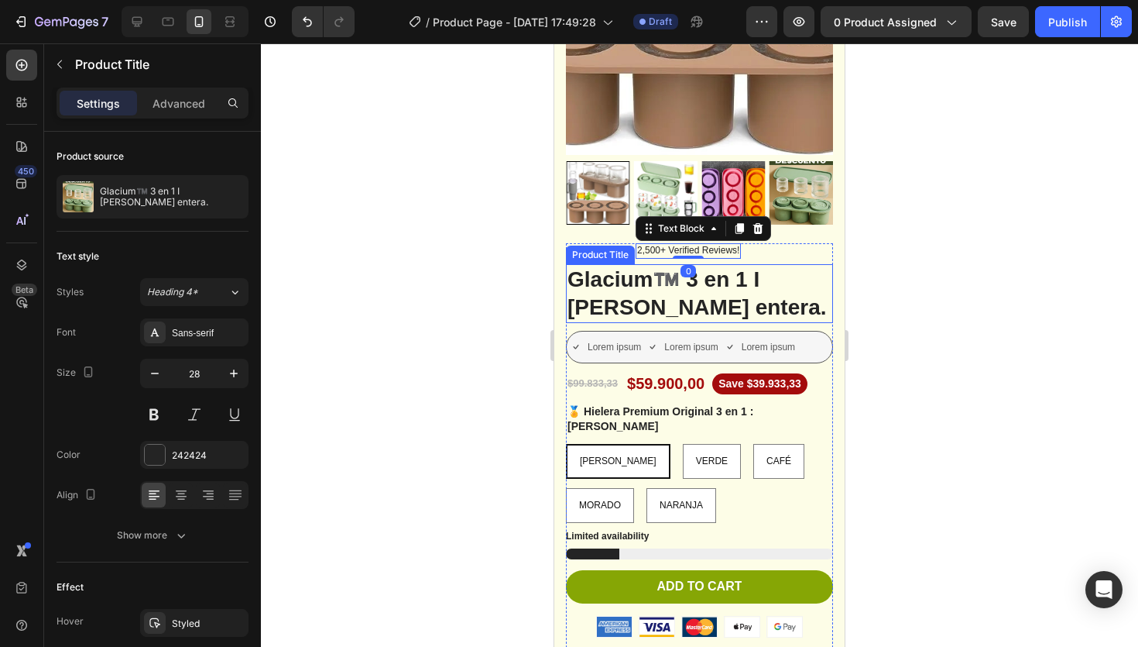
click at [791, 297] on h1 "Glacium™️ 3 en 1 I [PERSON_NAME] entera." at bounding box center [699, 294] width 267 height 60
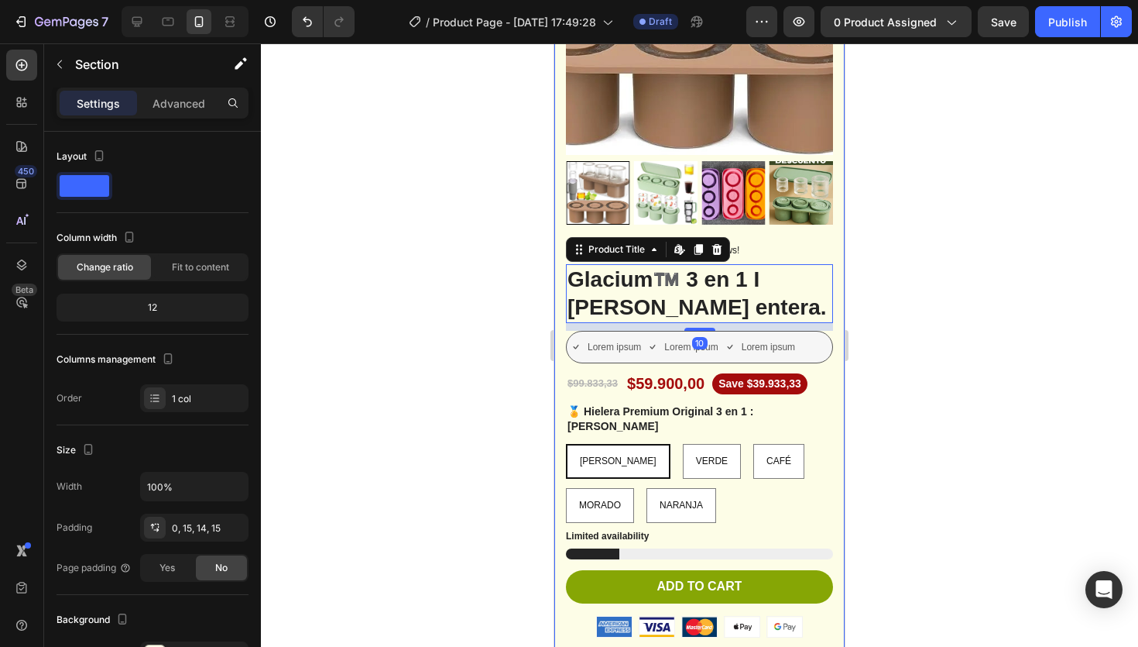
click at [841, 319] on div "Product Images Vero eos At accusamus Et iusto odio Consectetur Adipiscin Accord…" at bounding box center [699, 457] width 290 height 1358
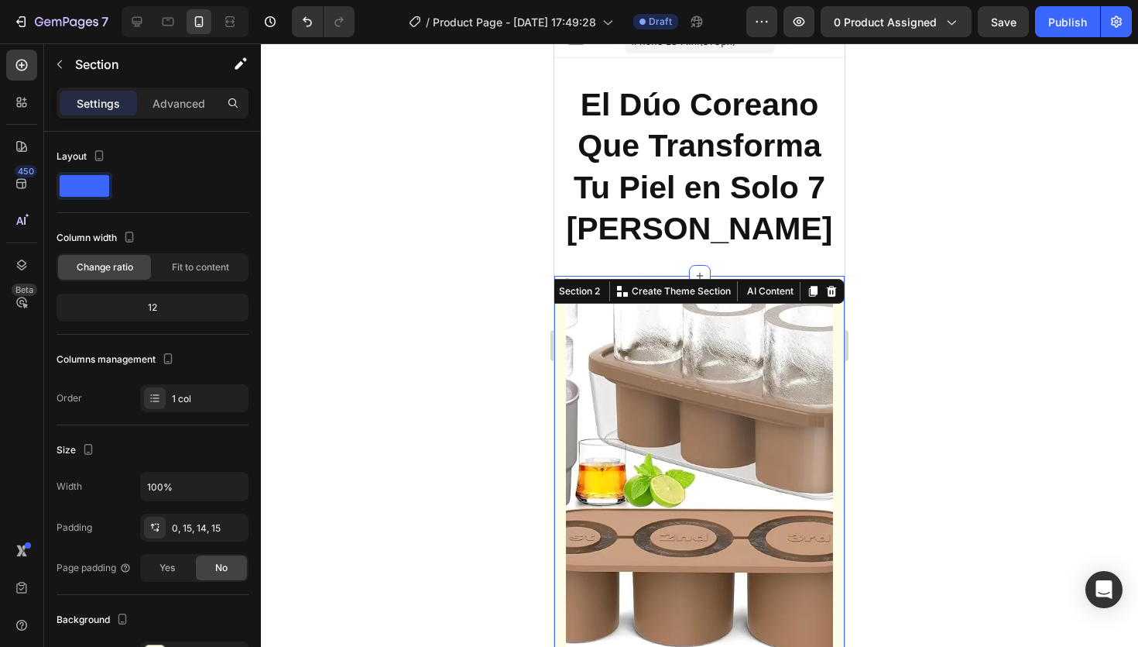
scroll to position [0, 0]
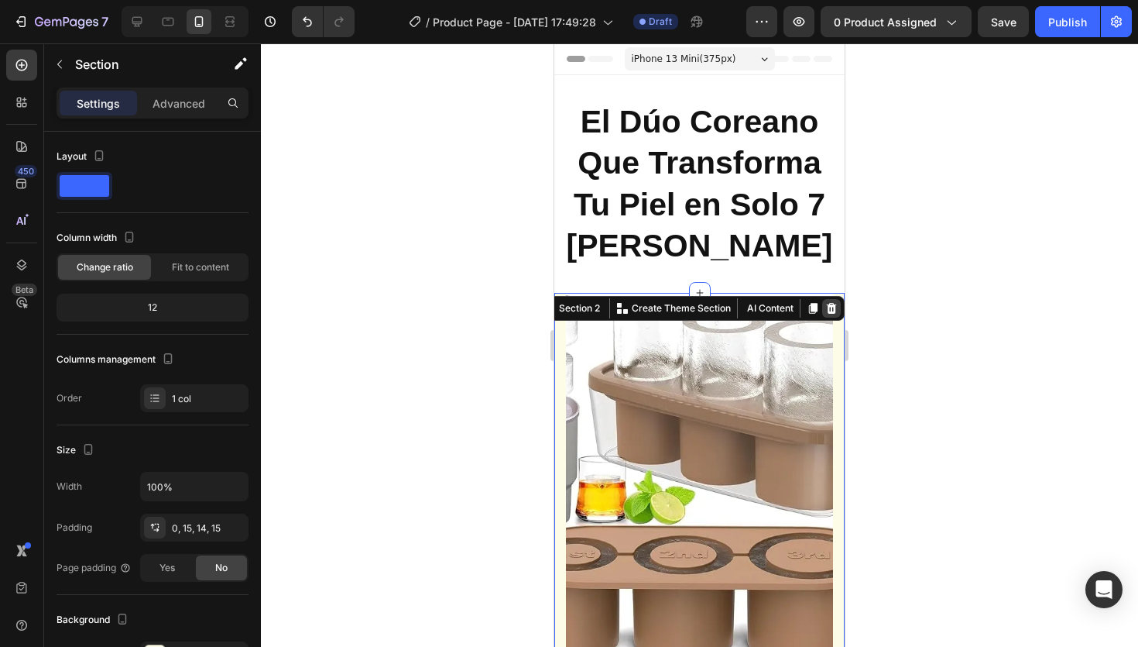
click at [829, 311] on icon at bounding box center [832, 308] width 10 height 11
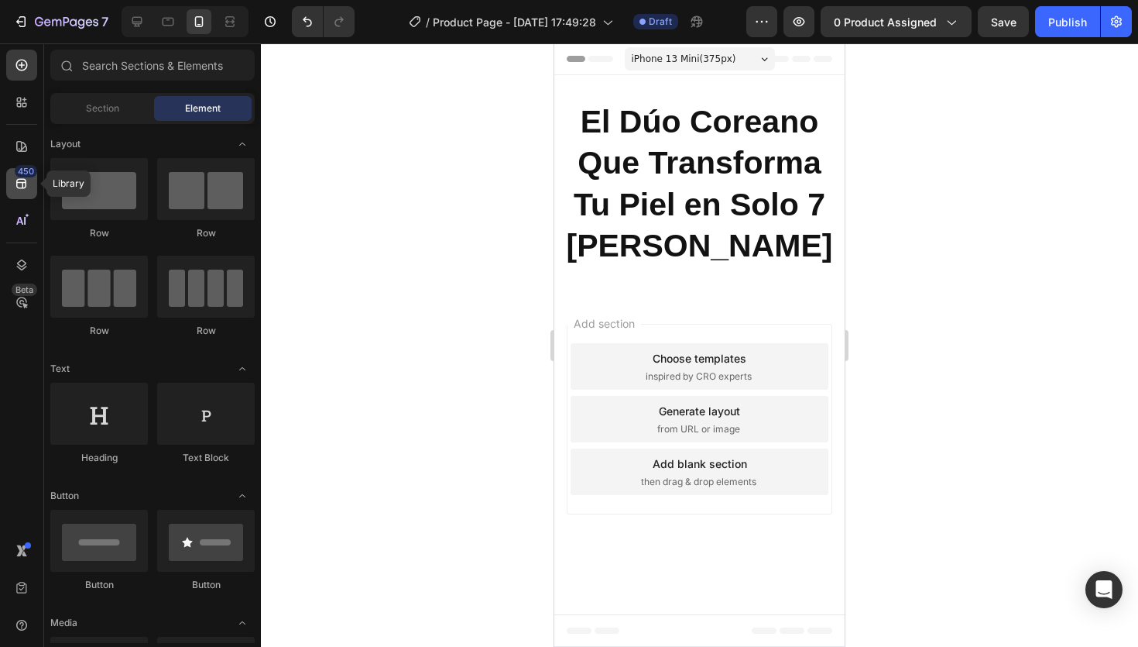
click at [22, 187] on icon at bounding box center [21, 183] width 15 height 15
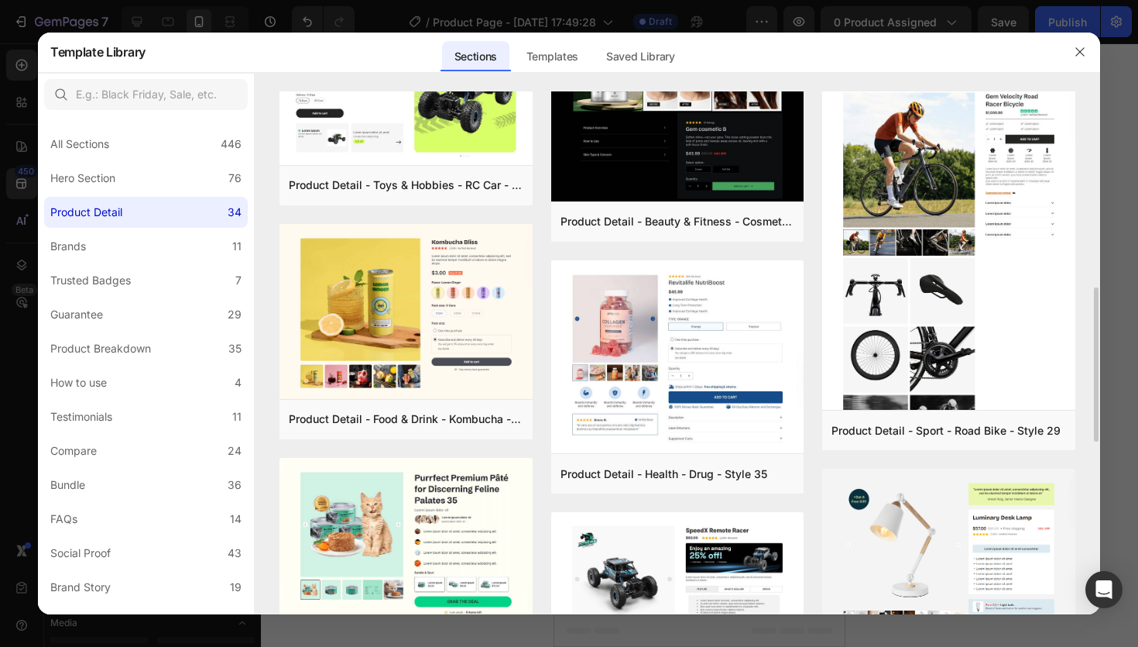
scroll to position [304, 0]
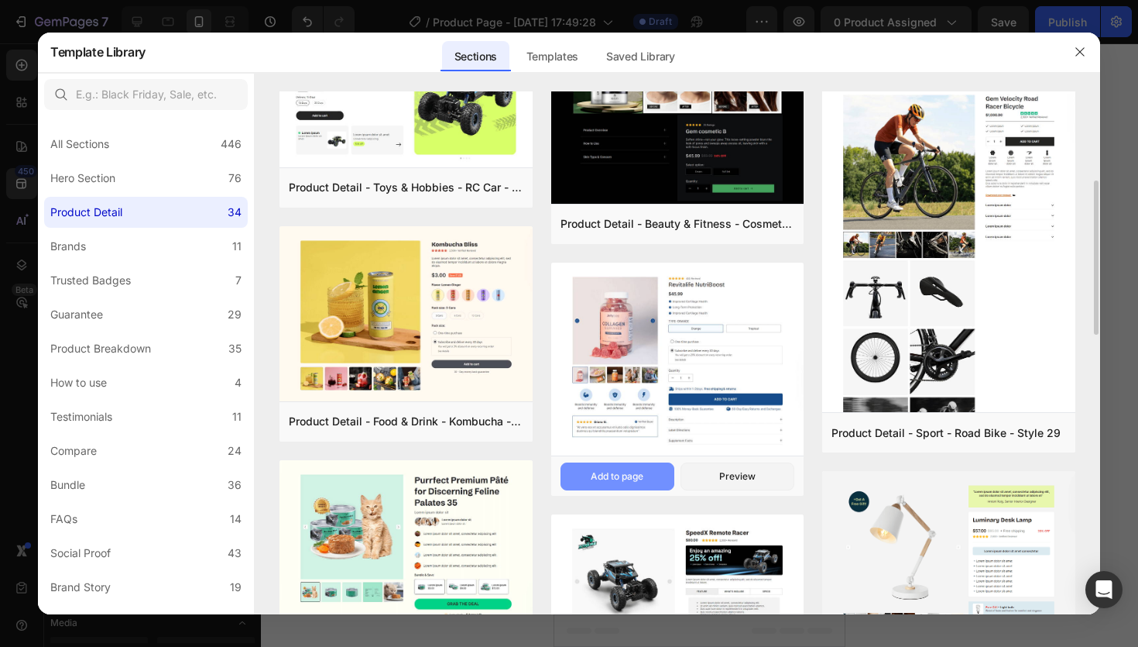
click at [643, 482] on div "Add to page" at bounding box center [617, 476] width 53 height 14
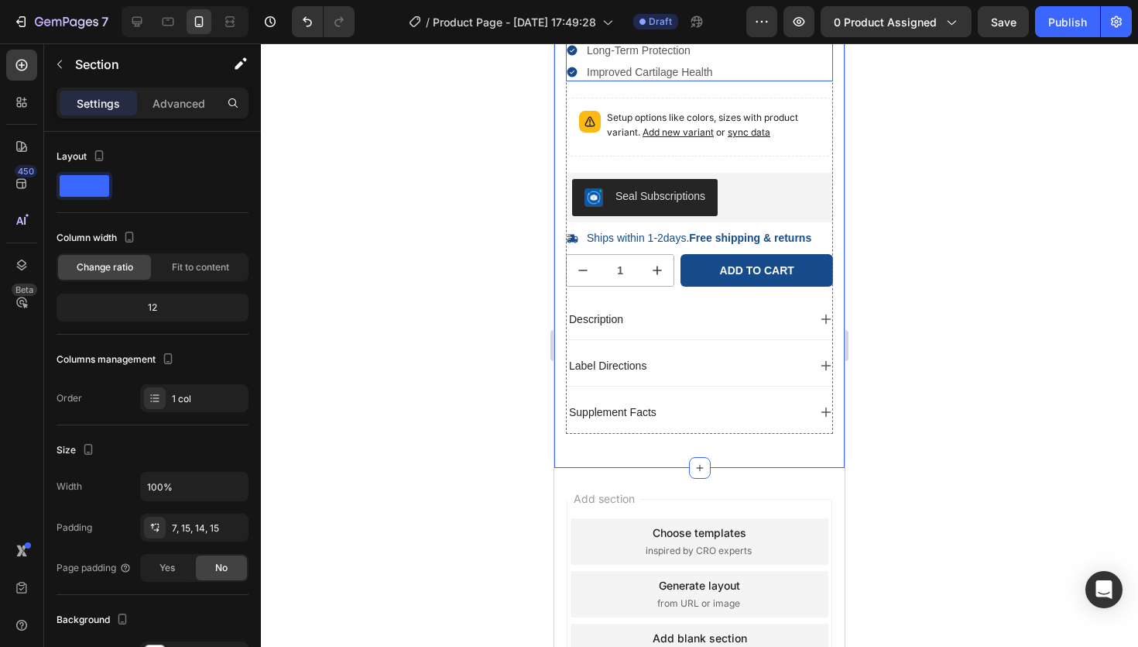
scroll to position [0, 0]
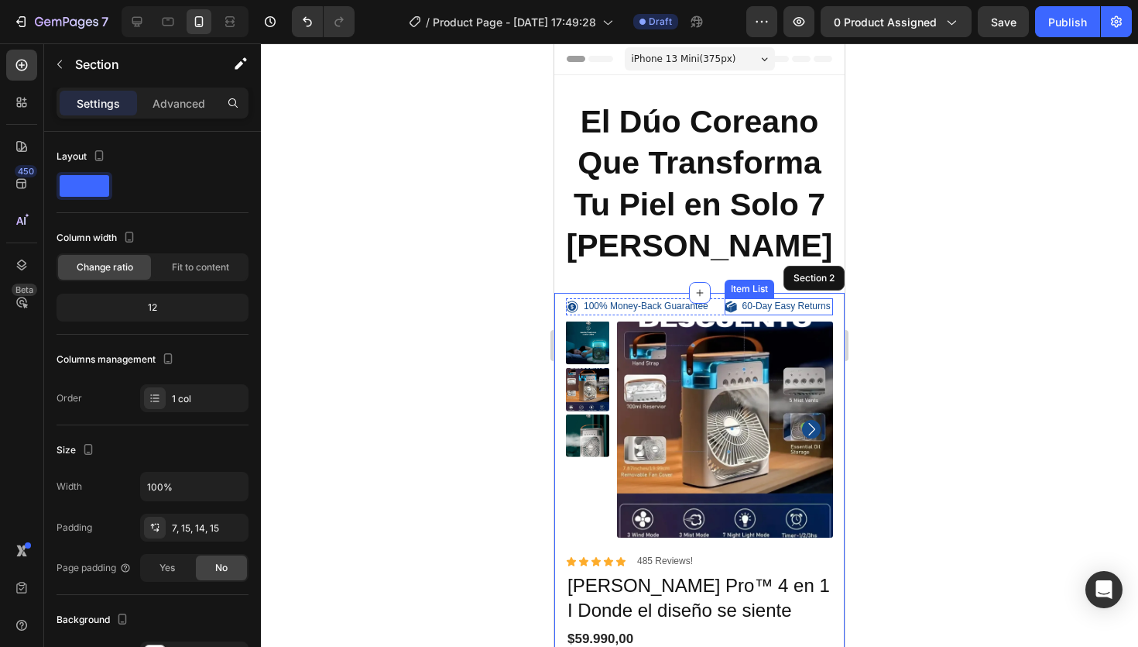
click at [822, 311] on p "60-Day Easy Returns" at bounding box center [787, 306] width 88 height 12
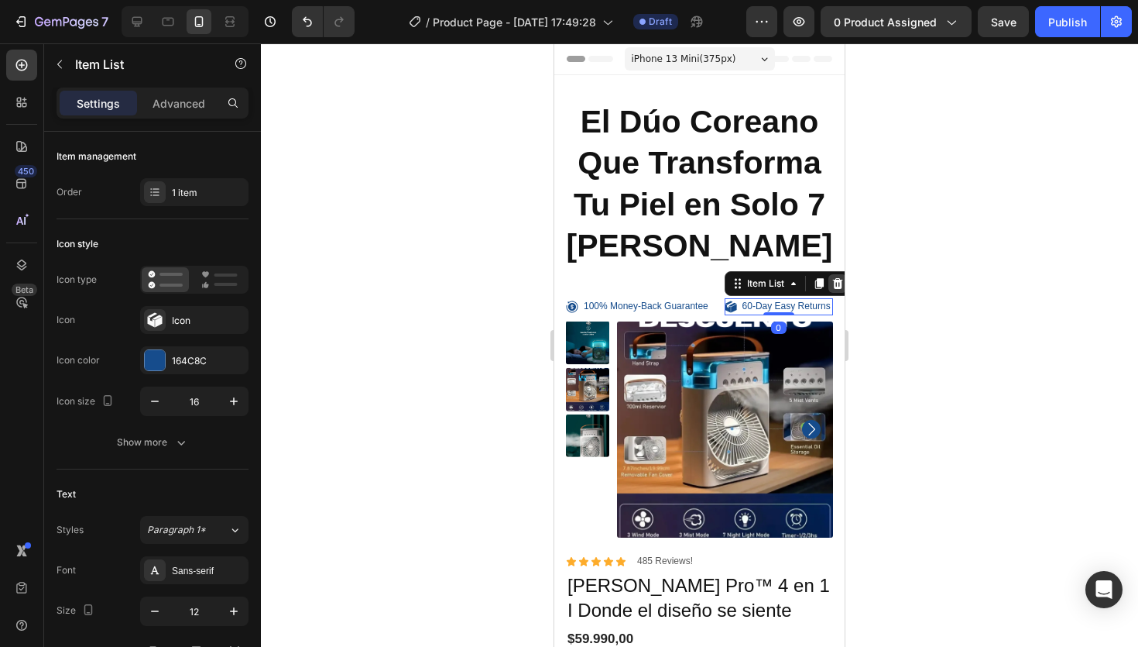
click at [836, 285] on icon at bounding box center [838, 283] width 12 height 12
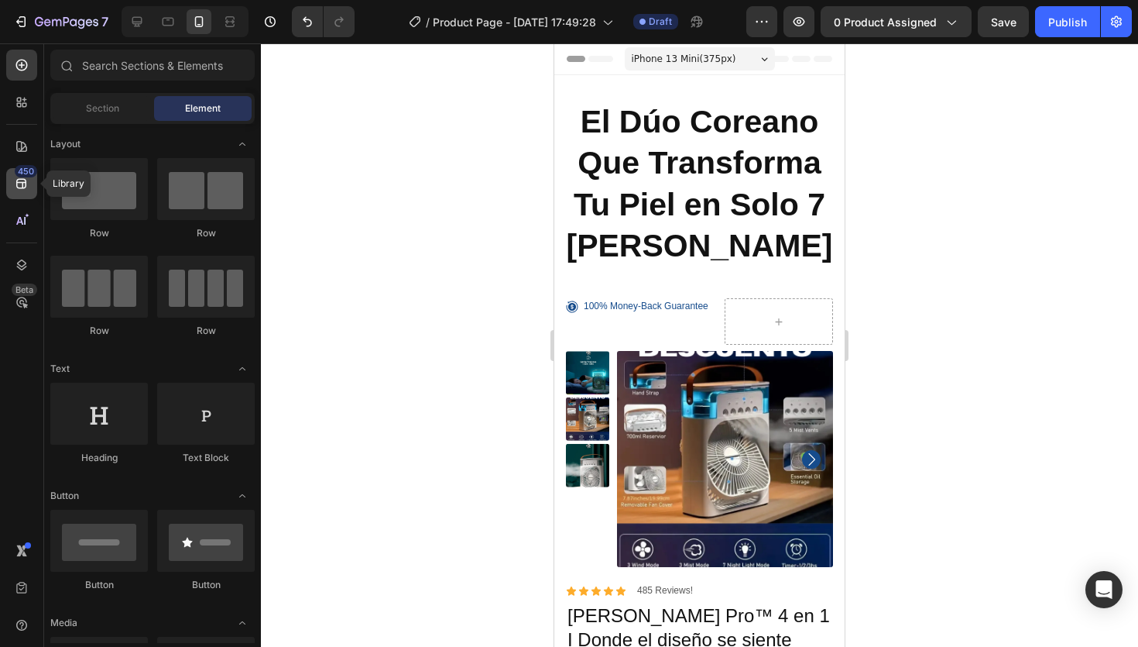
click at [12, 186] on div "450" at bounding box center [21, 183] width 31 height 31
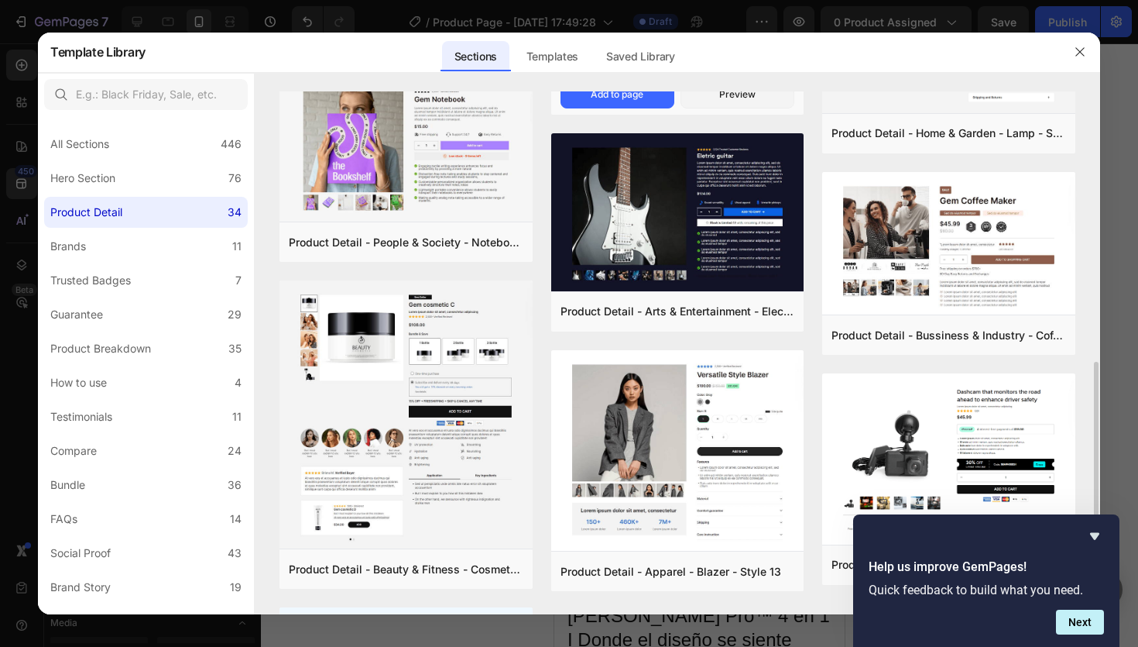
scroll to position [963, 0]
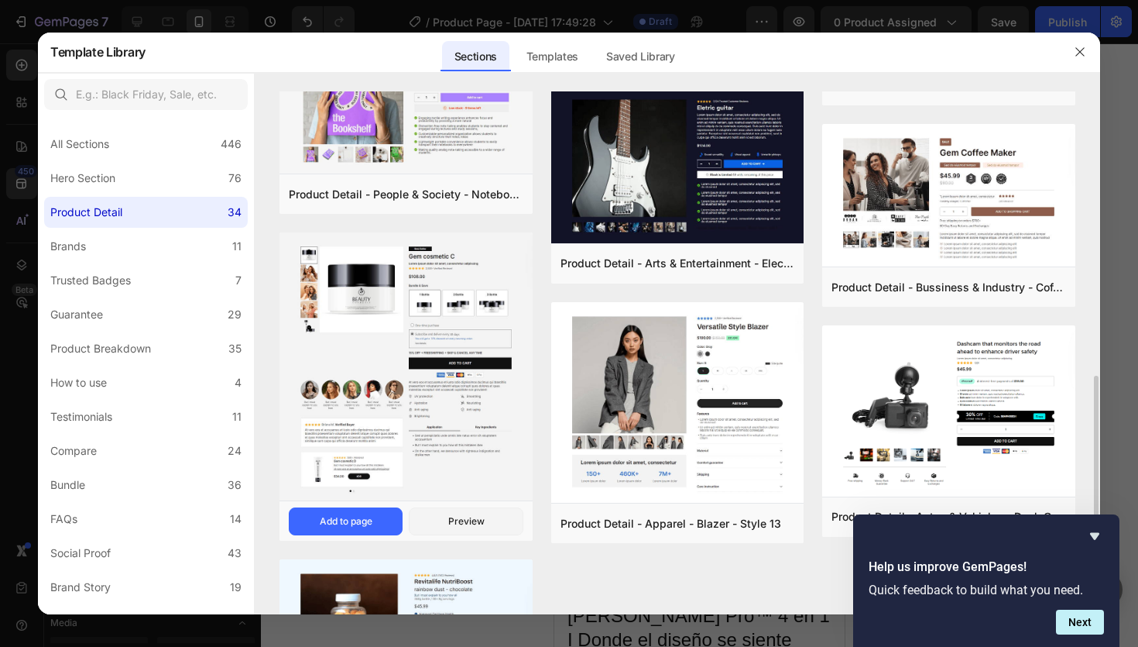
click at [469, 336] on img at bounding box center [406, 367] width 253 height 271
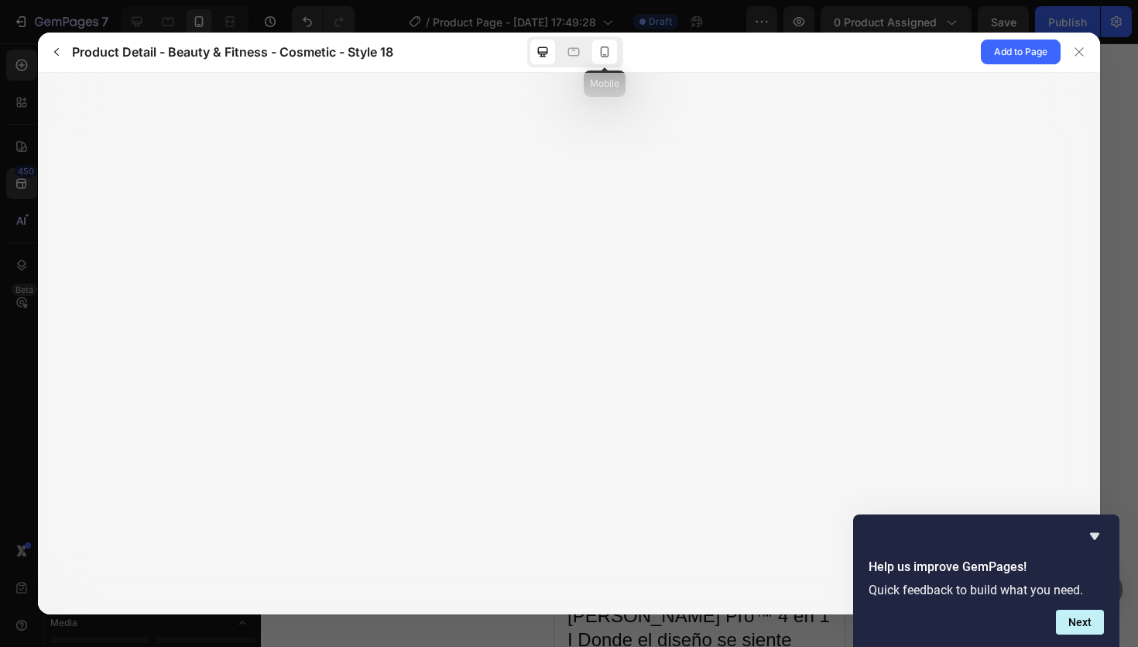
click at [609, 52] on icon at bounding box center [604, 51] width 15 height 15
click at [1012, 63] on button "Add to Page" at bounding box center [1021, 51] width 80 height 25
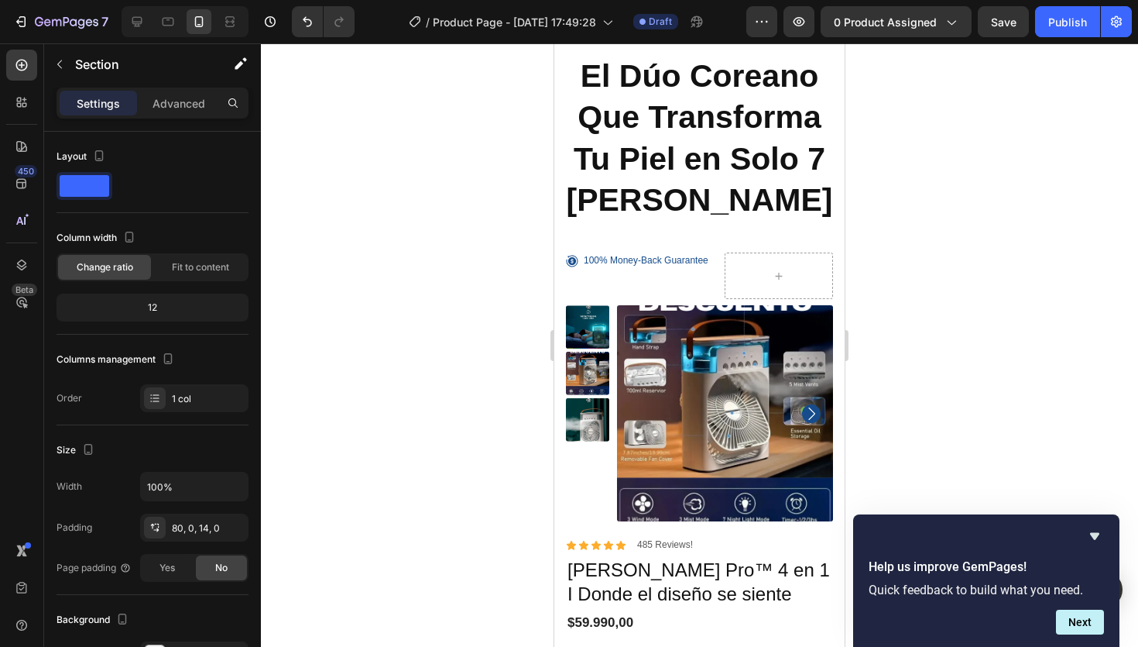
scroll to position [0, 0]
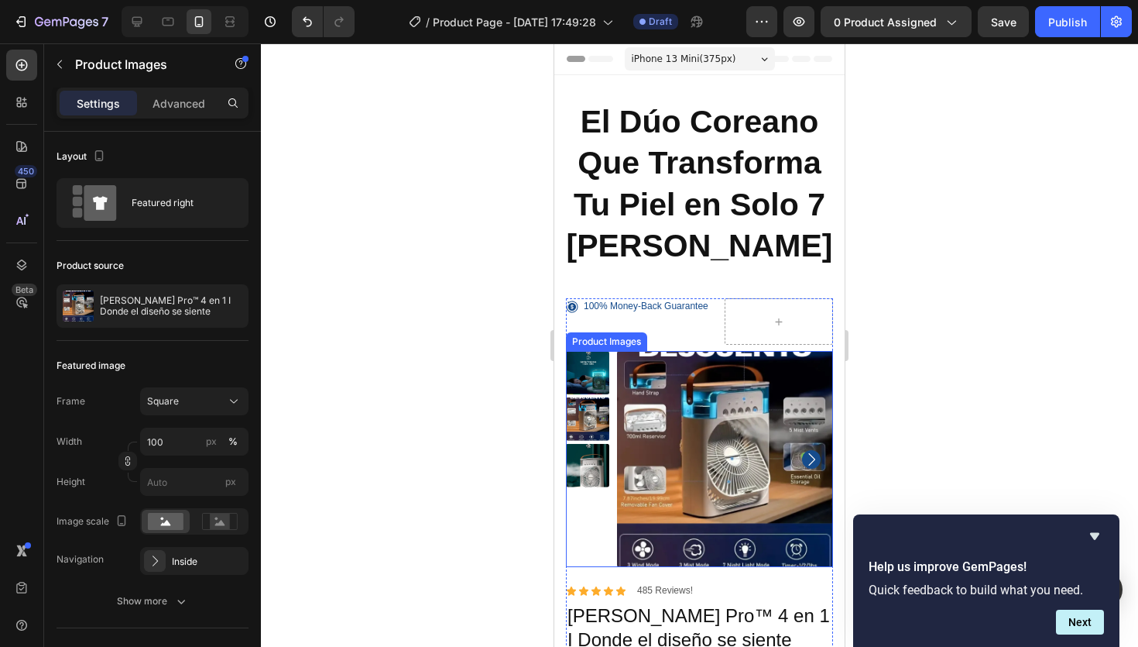
click at [788, 386] on img at bounding box center [725, 459] width 216 height 216
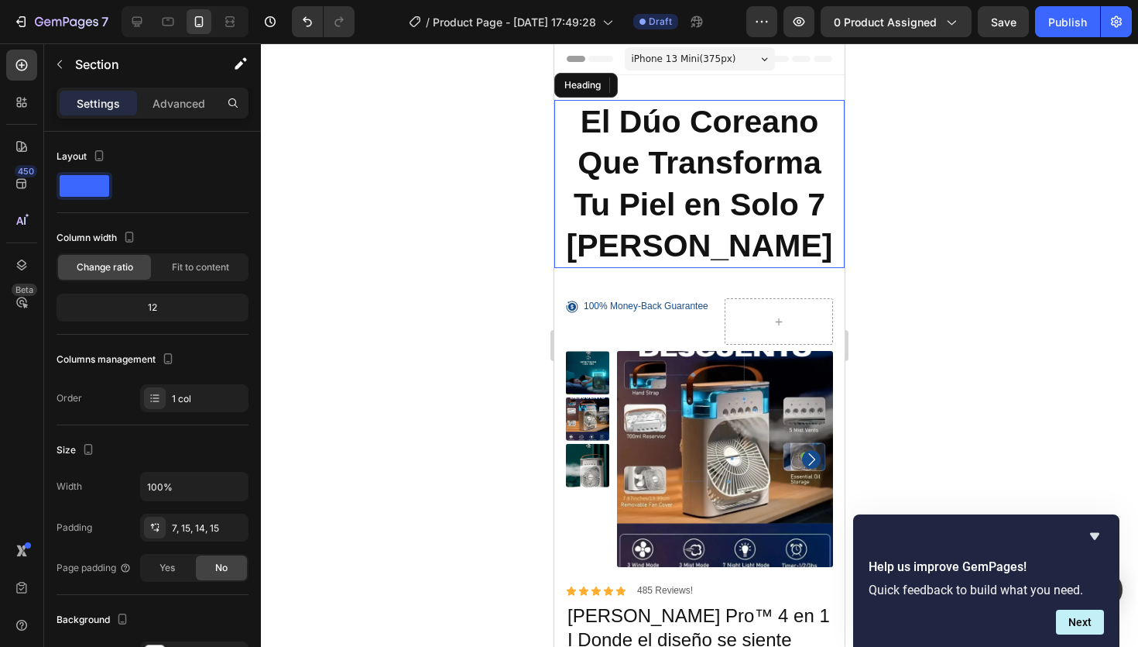
click at [813, 229] on h2 "El Dúo Coreano Que Transforma Tu Piel en Solo 7 [PERSON_NAME]" at bounding box center [699, 184] width 290 height 168
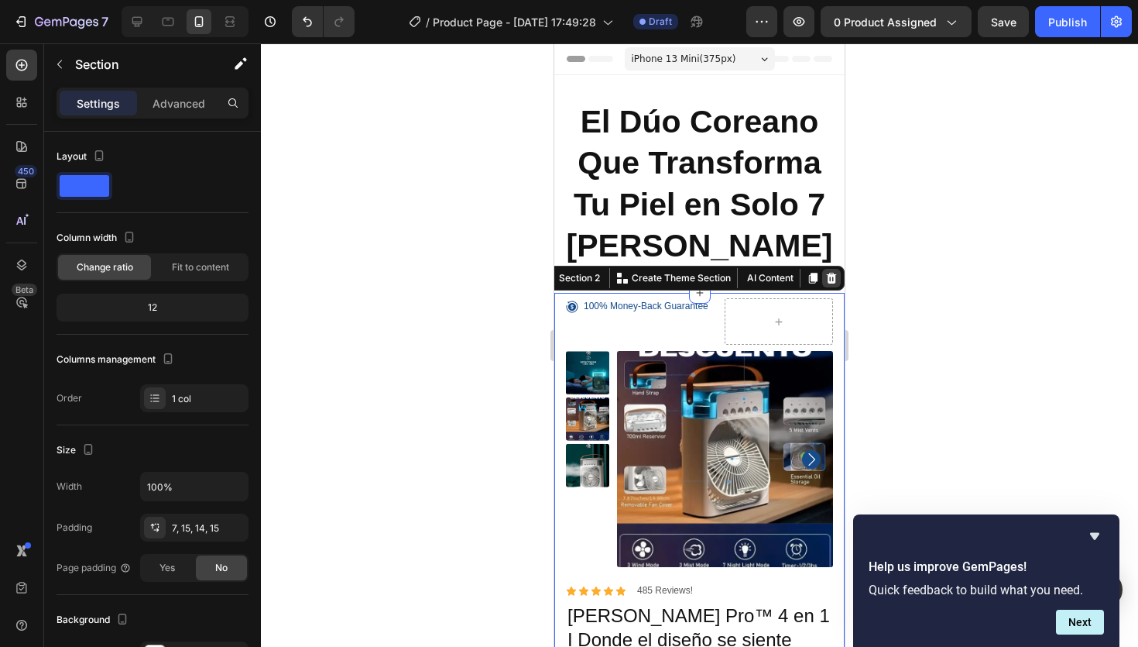
click at [832, 283] on icon at bounding box center [832, 278] width 10 height 11
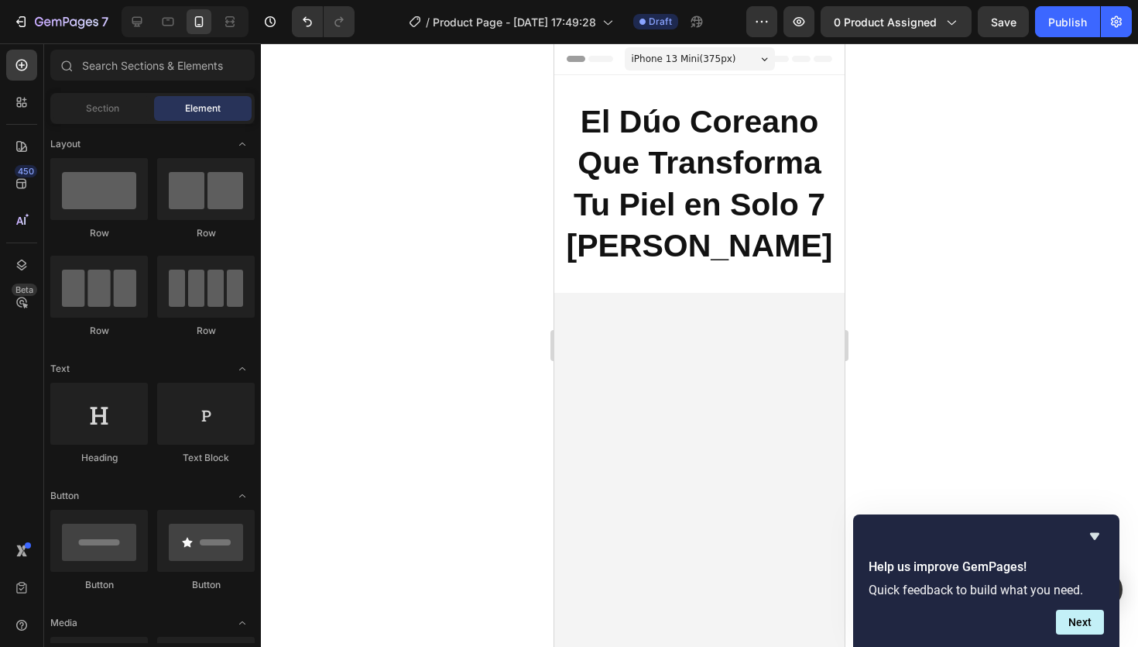
click at [889, 392] on div at bounding box center [699, 344] width 877 height 603
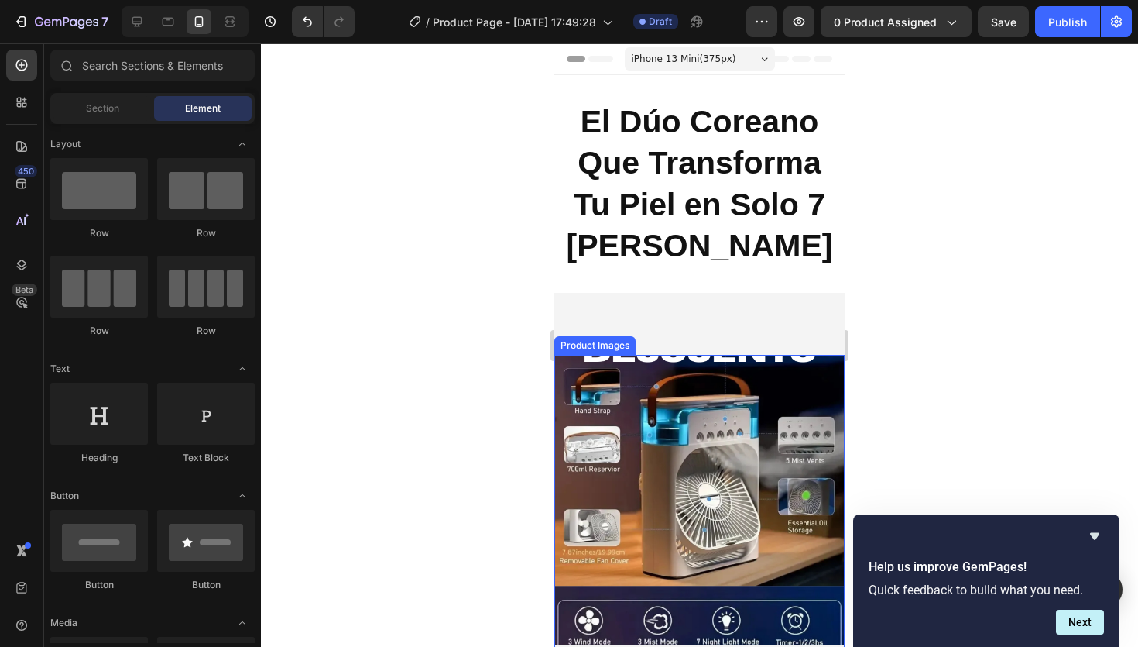
click at [714, 391] on img at bounding box center [699, 500] width 290 height 290
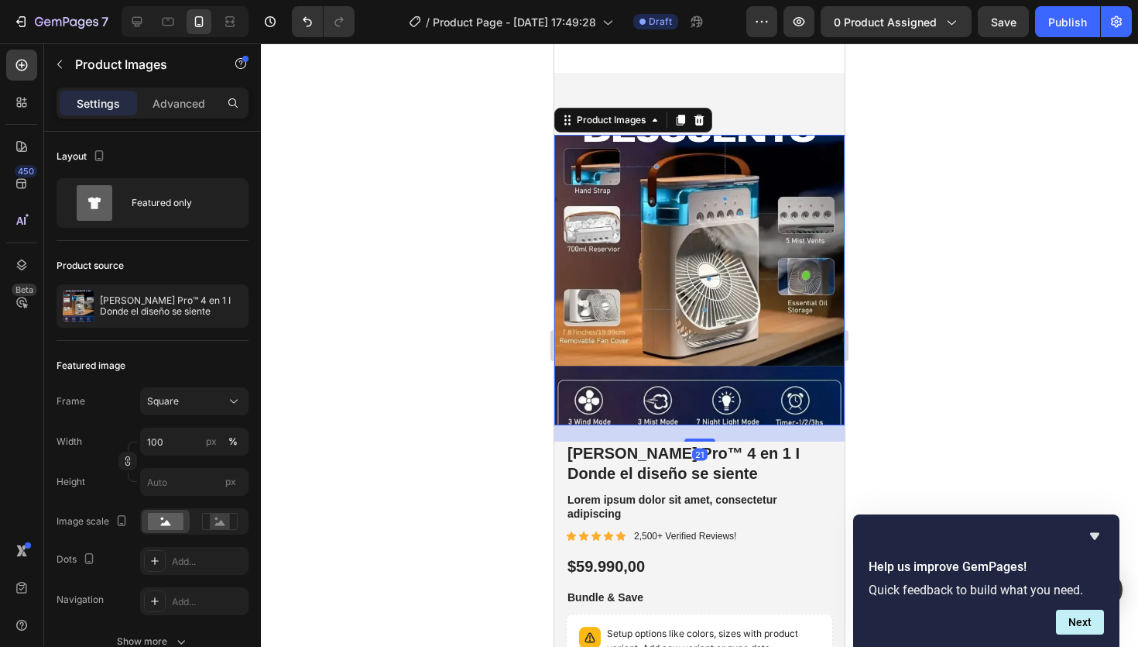
scroll to position [222, 0]
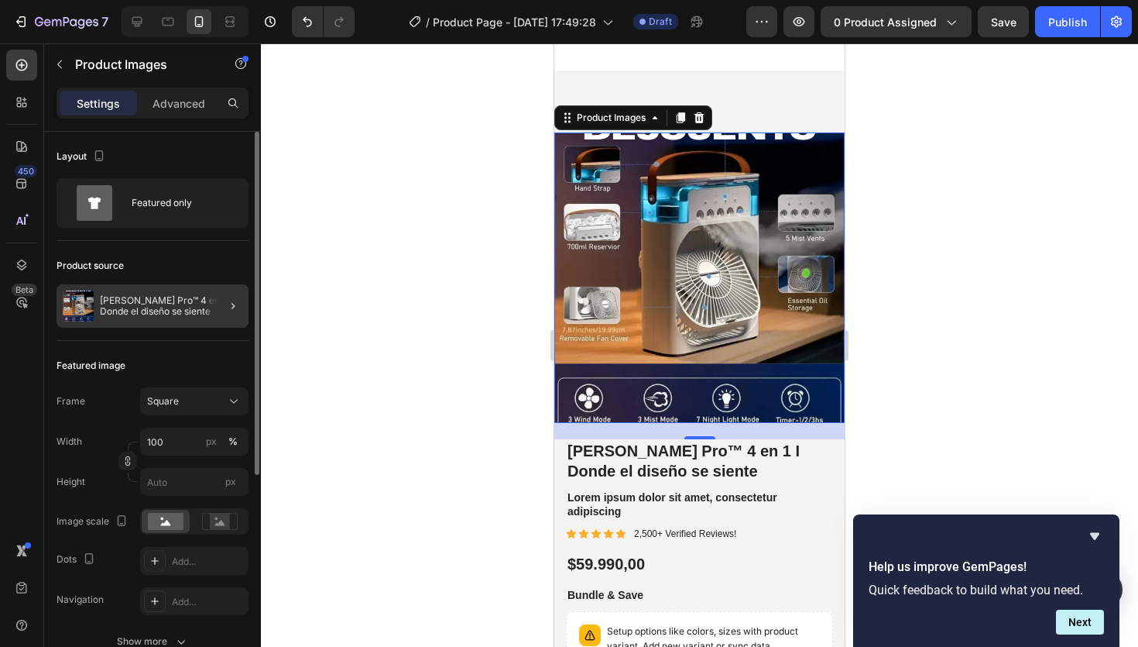
click at [219, 304] on div at bounding box center [226, 305] width 43 height 43
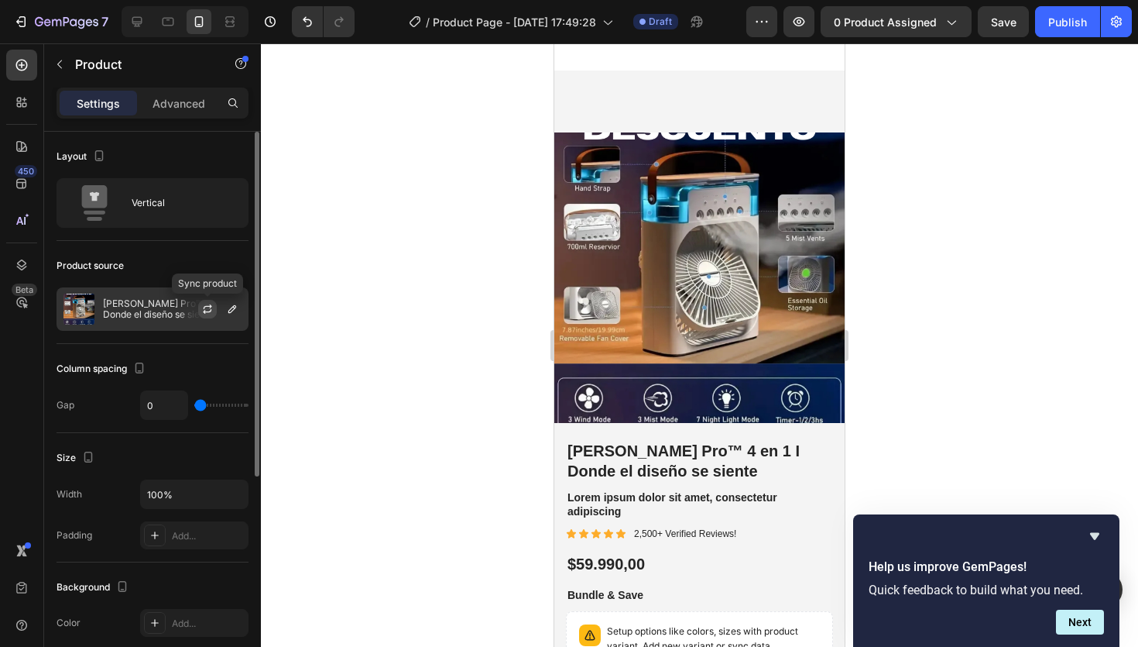
click at [207, 304] on icon "button" at bounding box center [207, 309] width 12 height 12
click at [226, 313] on icon "button" at bounding box center [232, 309] width 12 height 12
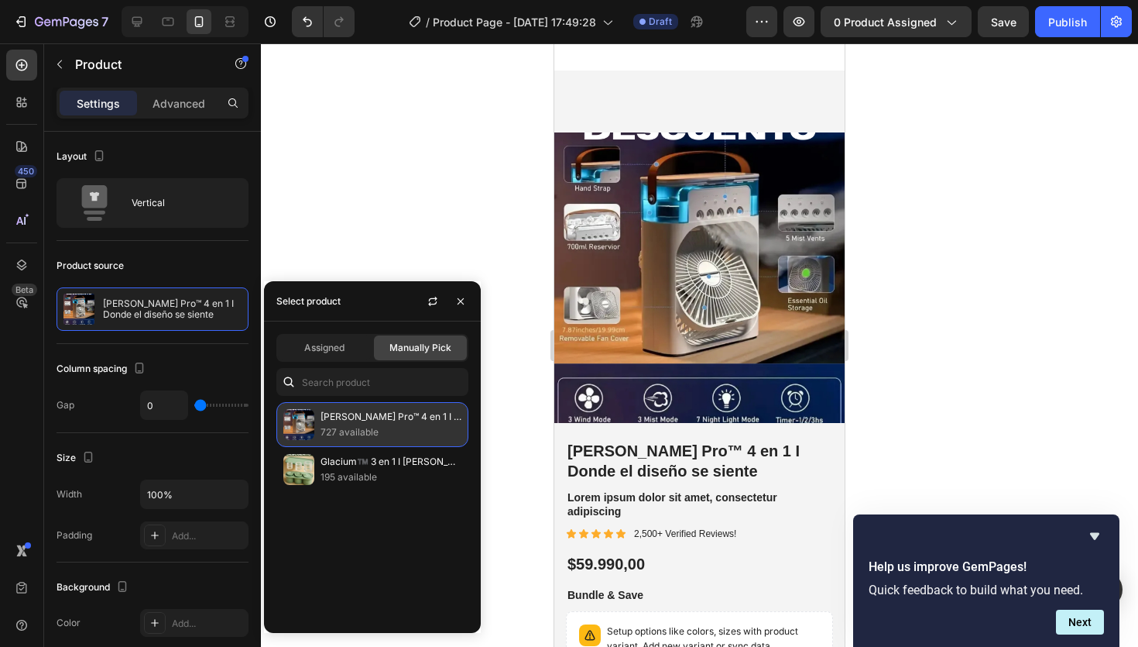
click at [363, 417] on p "[PERSON_NAME] Pro™ 4 en 1 I Donde el diseño se siente" at bounding box center [391, 416] width 141 height 15
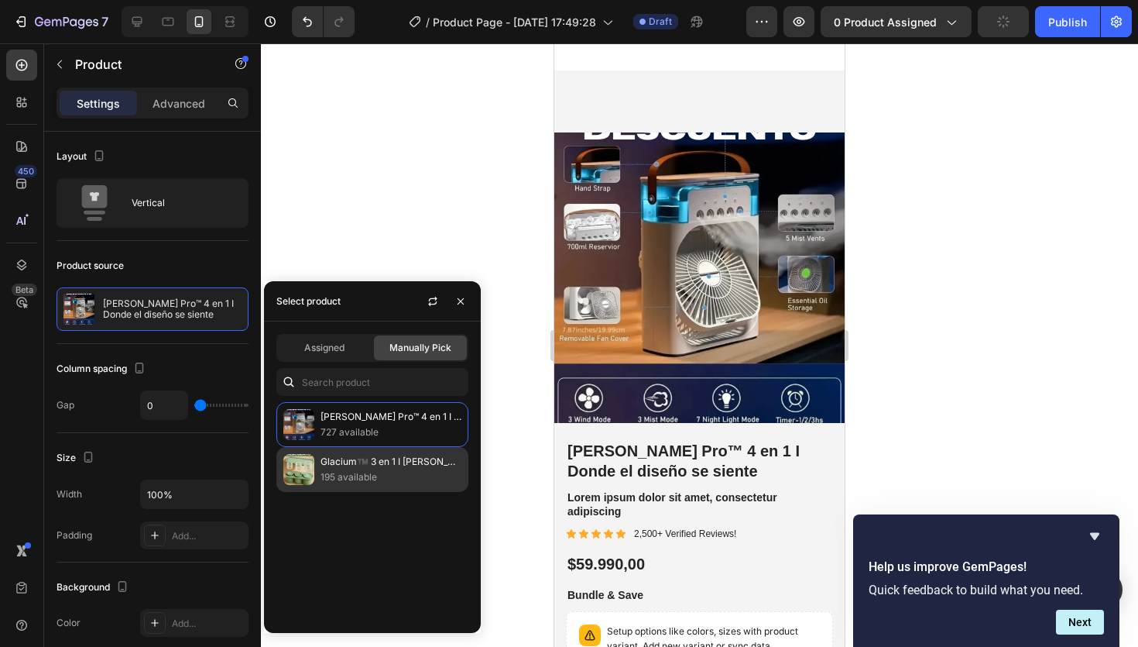
click at [396, 460] on p "Glacium™️ 3 en 1 I [PERSON_NAME] entera." at bounding box center [391, 461] width 141 height 15
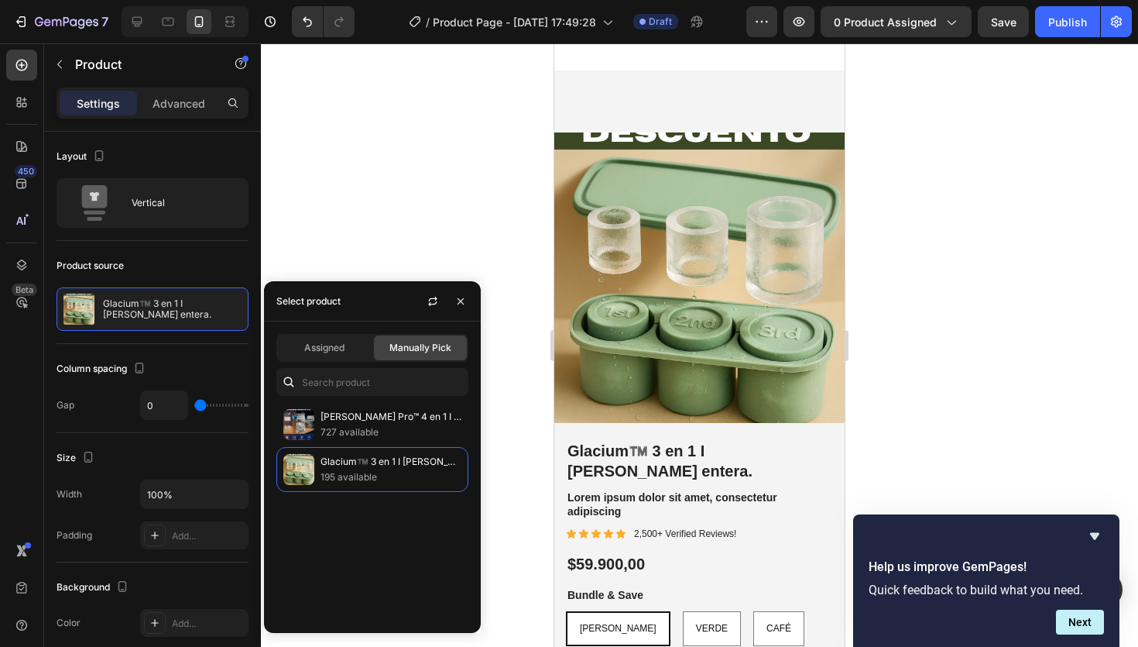
click at [394, 501] on div "[PERSON_NAME] Pro™ 4 en 1 I Donde el diseño se siente 727 available Glacium™️ 3…" at bounding box center [372, 511] width 217 height 218
click at [367, 475] on p "195 available" at bounding box center [391, 476] width 141 height 15
click at [357, 432] on p "727 available" at bounding box center [391, 431] width 141 height 15
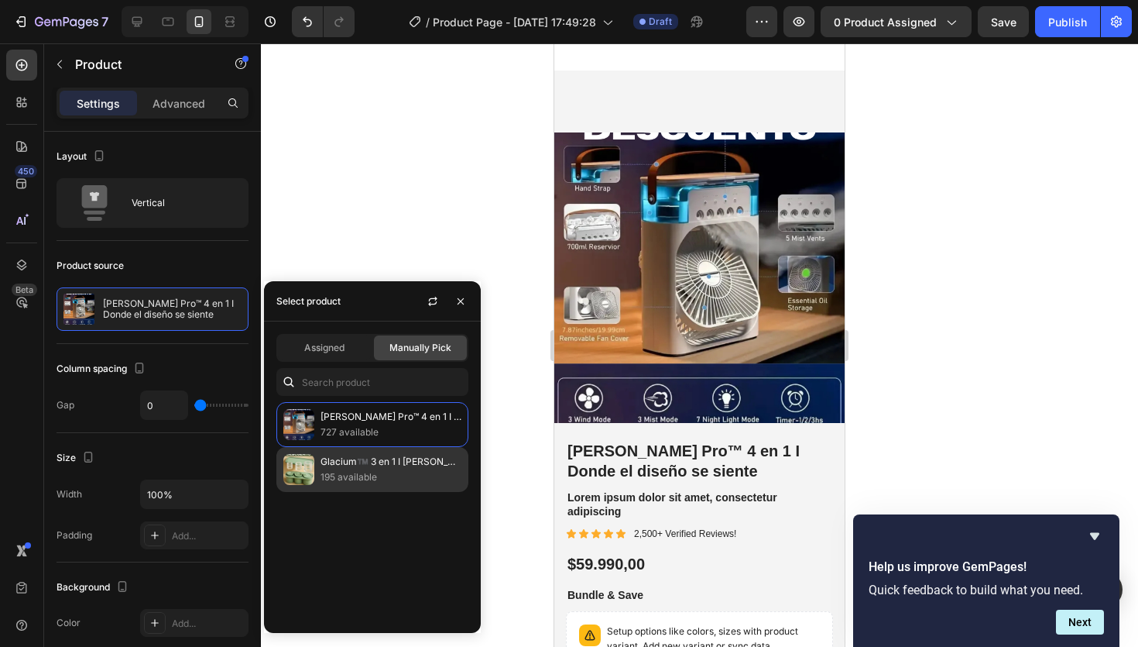
click at [364, 470] on p "195 available" at bounding box center [391, 476] width 141 height 15
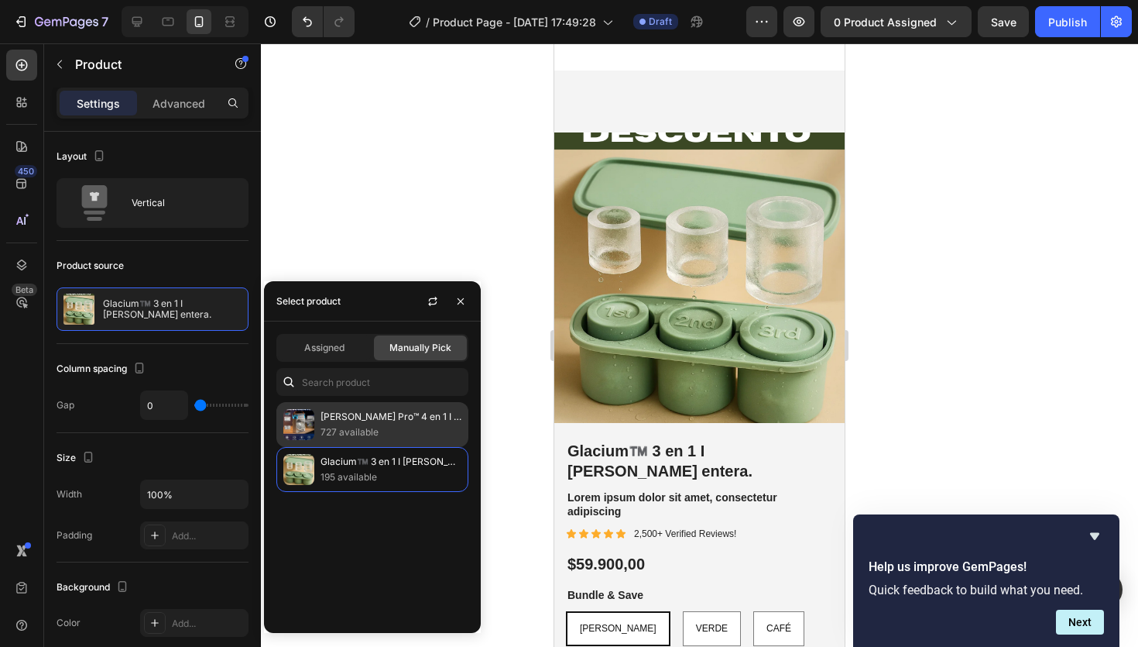
click at [365, 441] on div "[PERSON_NAME] Pro™ 4 en 1 I Donde el diseño se siente 727 available" at bounding box center [372, 424] width 192 height 45
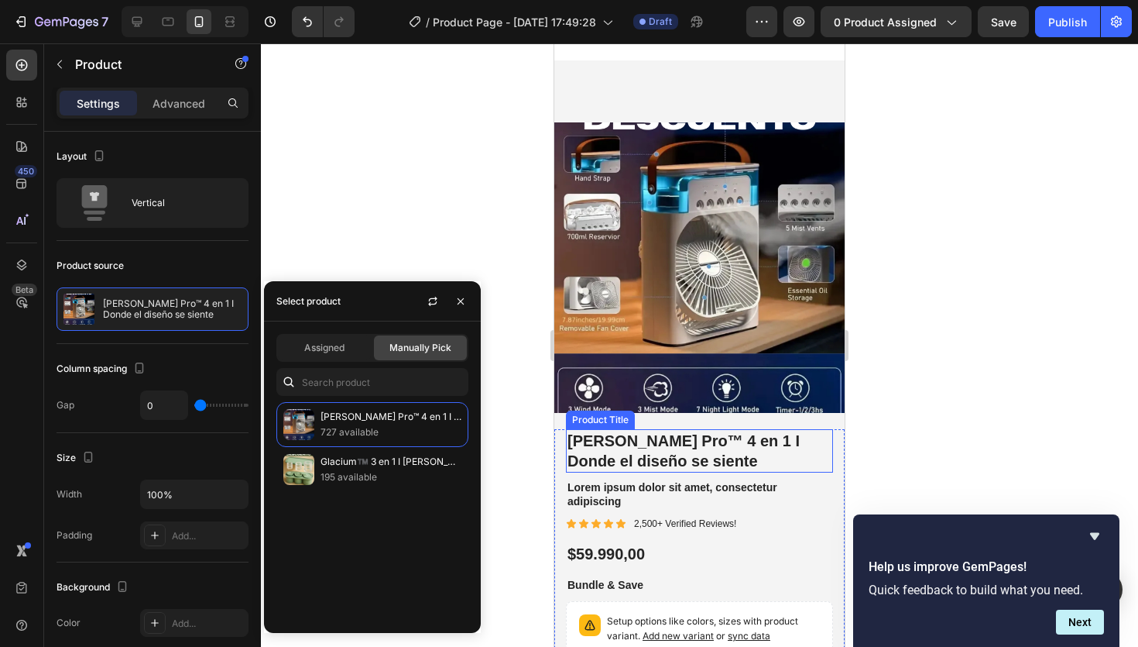
scroll to position [230, 0]
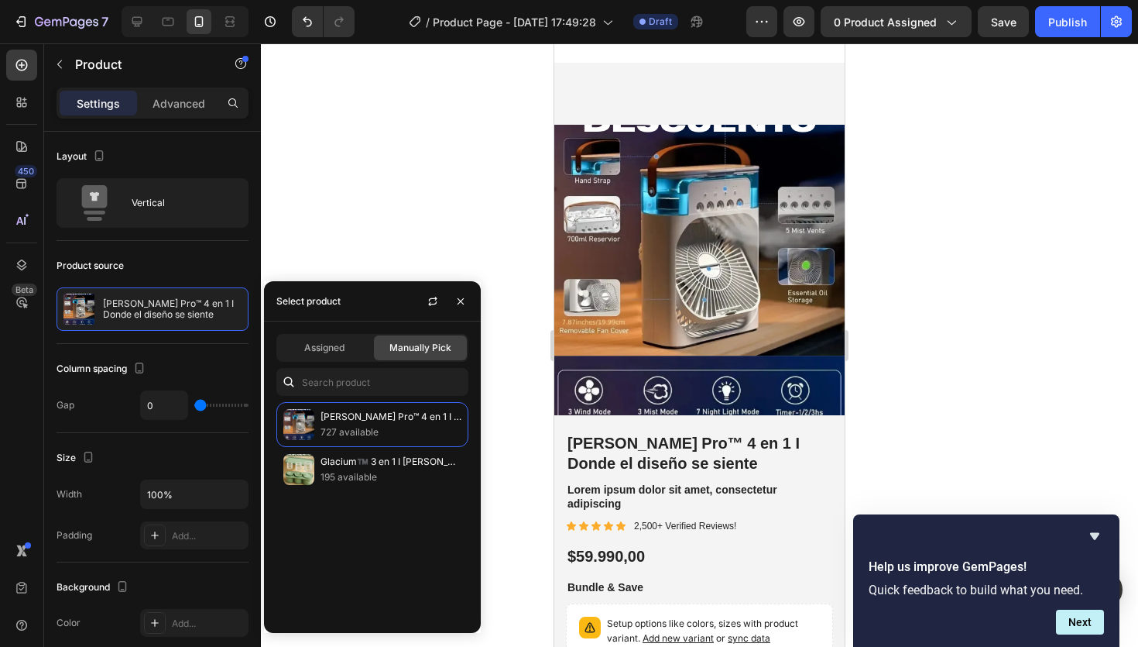
click at [383, 499] on div "[PERSON_NAME] Pro™ 4 en 1 I Donde el diseño se siente 727 available Glacium™️ 3…" at bounding box center [372, 511] width 217 height 218
click at [379, 480] on p "195 available" at bounding box center [391, 476] width 141 height 15
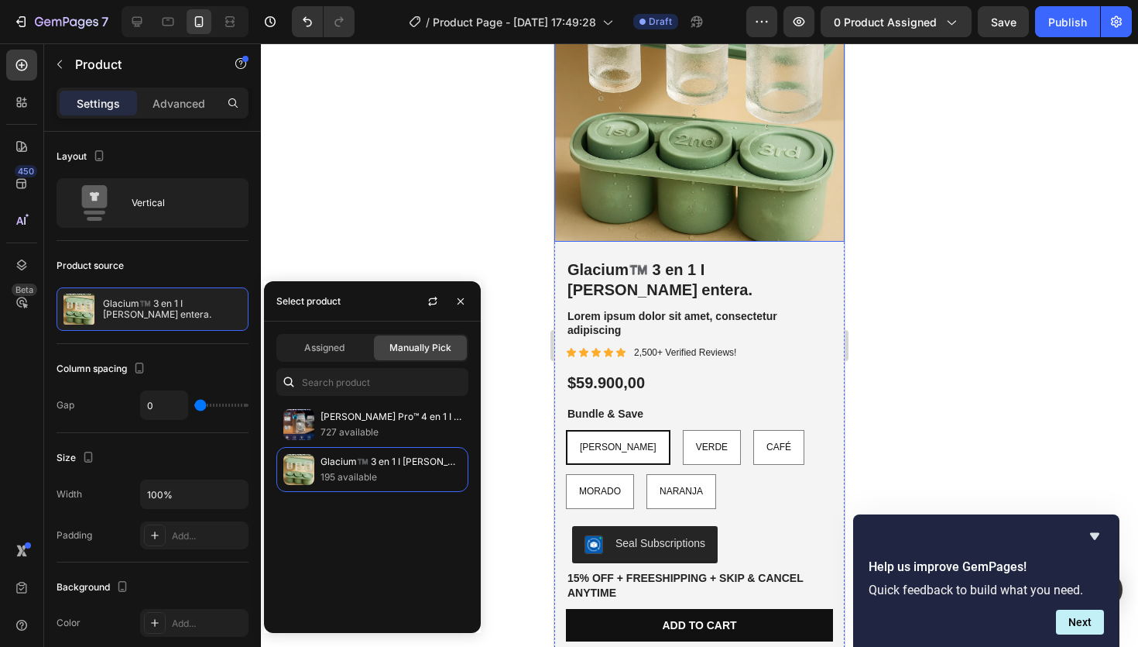
scroll to position [410, 0]
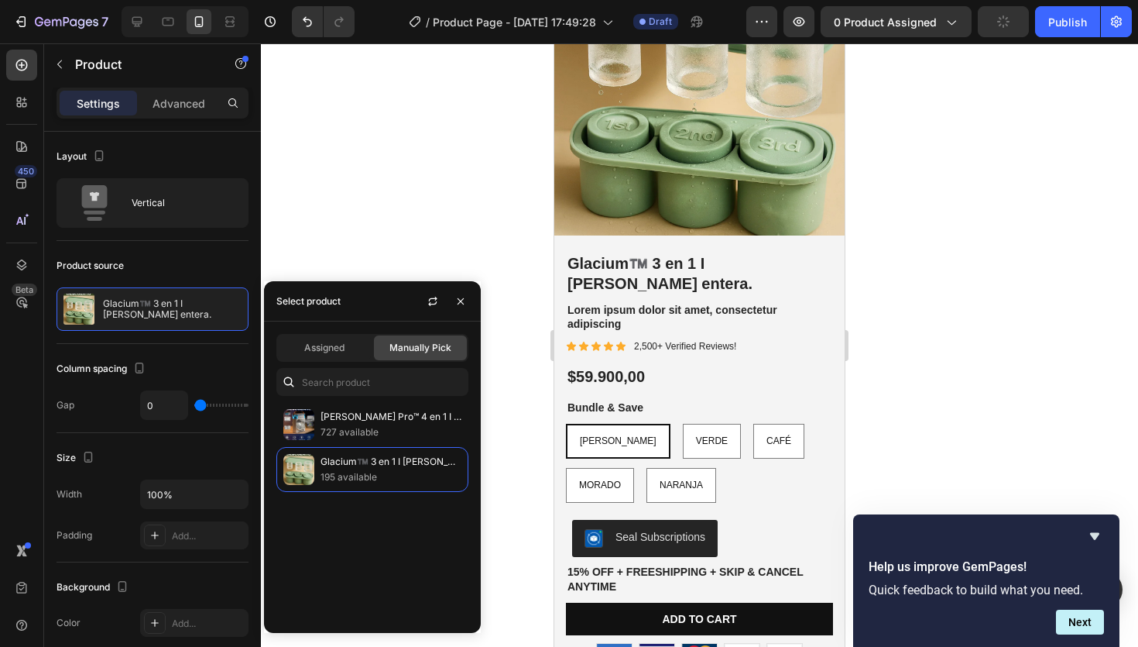
click at [446, 399] on div "Assigned Manually Pick [PERSON_NAME] Pro™ 4 en 1 I Donde el diseño se siente 72…" at bounding box center [372, 476] width 217 height 311
click at [351, 355] on div "Assigned" at bounding box center [324, 347] width 93 height 25
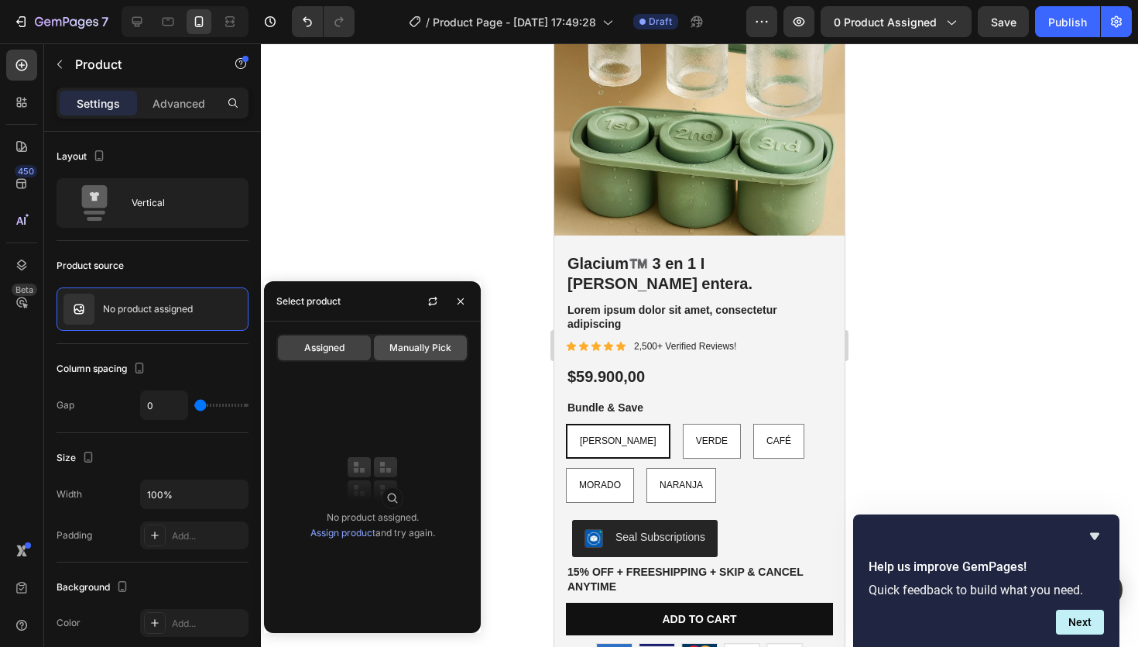
click at [421, 350] on span "Manually Pick" at bounding box center [421, 348] width 62 height 14
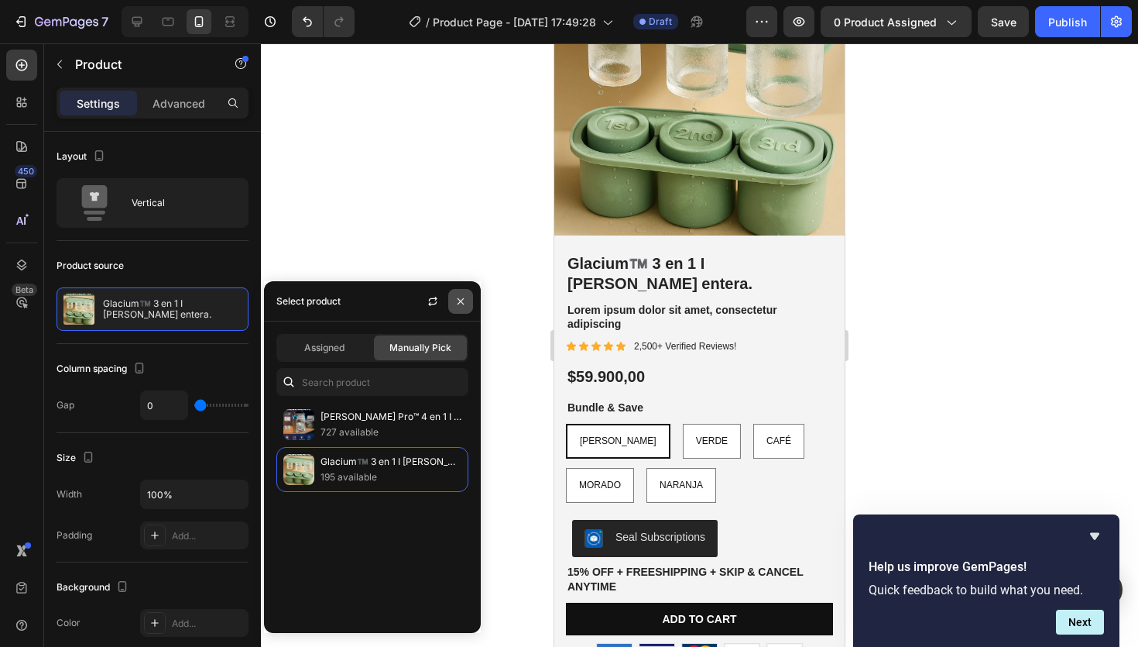
click at [461, 297] on icon "button" at bounding box center [461, 301] width 12 height 12
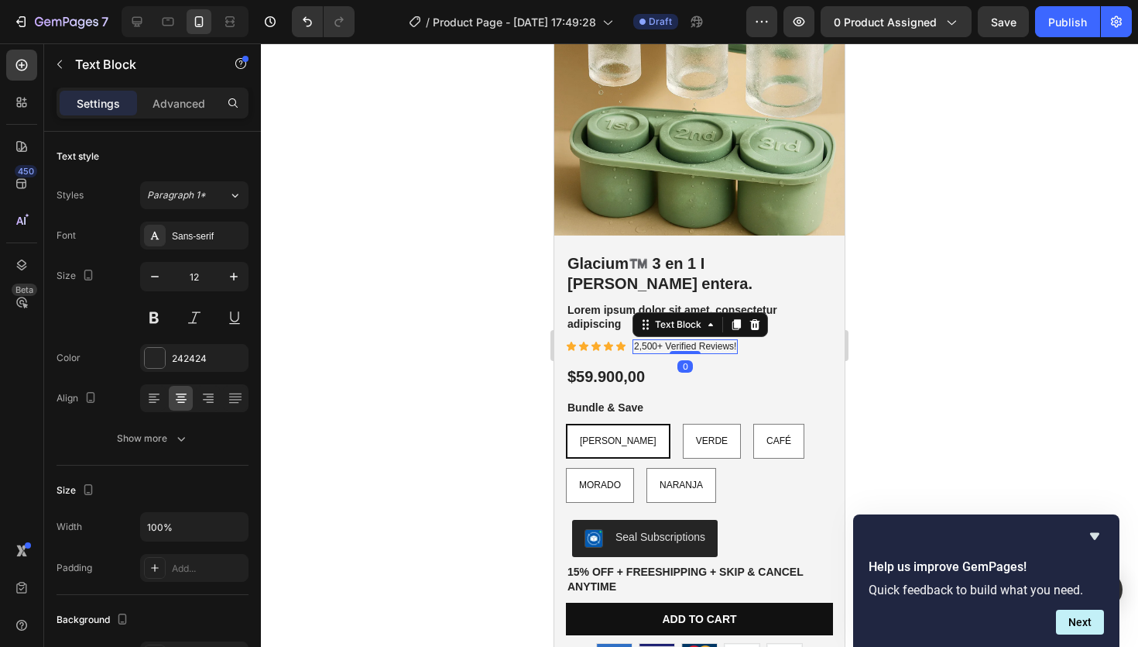
click at [671, 341] on p "2,500+ Verified Reviews!" at bounding box center [685, 347] width 102 height 12
click at [719, 341] on p "2,500+ Verified Reviews!" at bounding box center [685, 347] width 102 height 12
click at [755, 5] on div "7 / Product Page - [DATE] 17:49:28 Draft Preview 0 product assigned Save Publish" at bounding box center [569, 22] width 1138 height 44
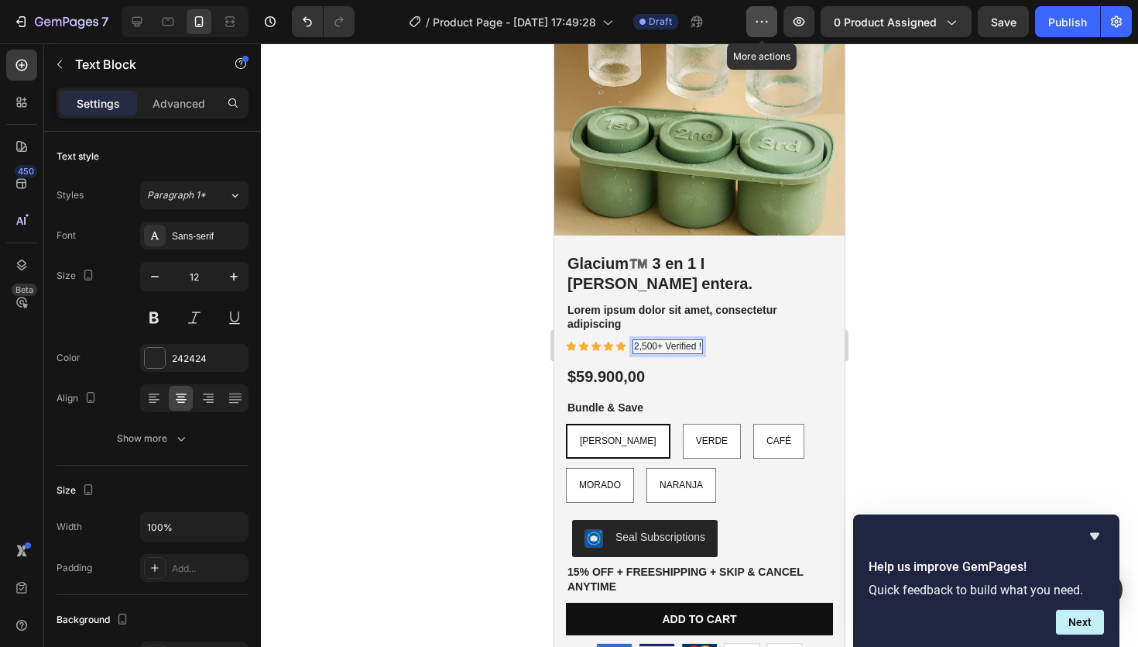
click at [761, 17] on icon "button" at bounding box center [761, 21] width 15 height 15
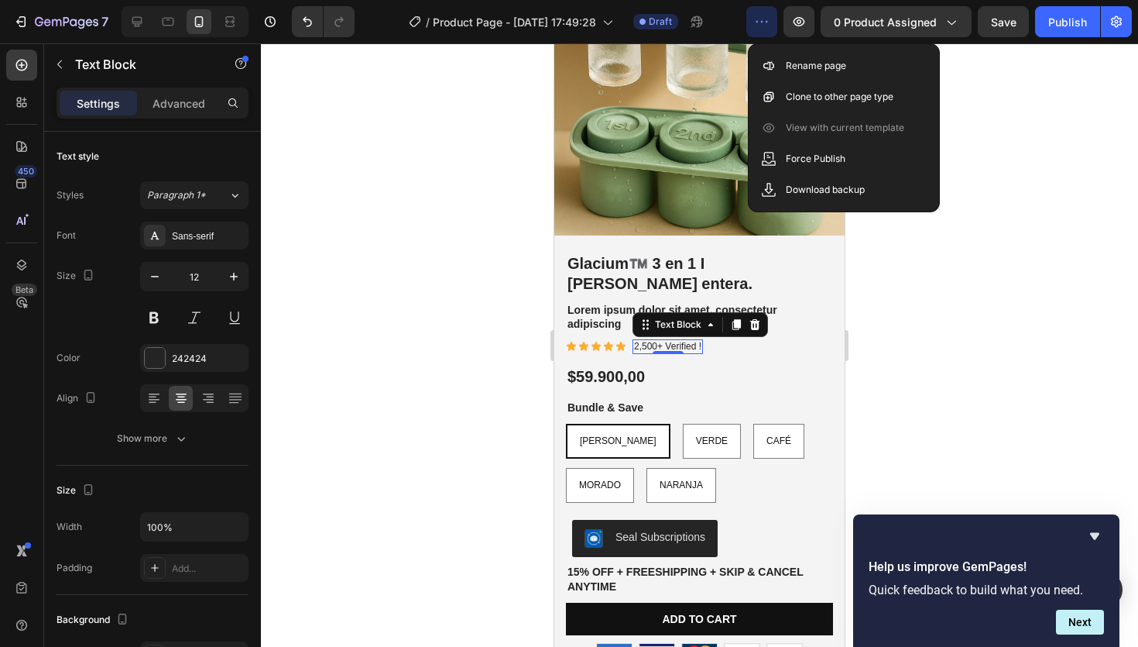
click at [982, 109] on div at bounding box center [699, 344] width 877 height 603
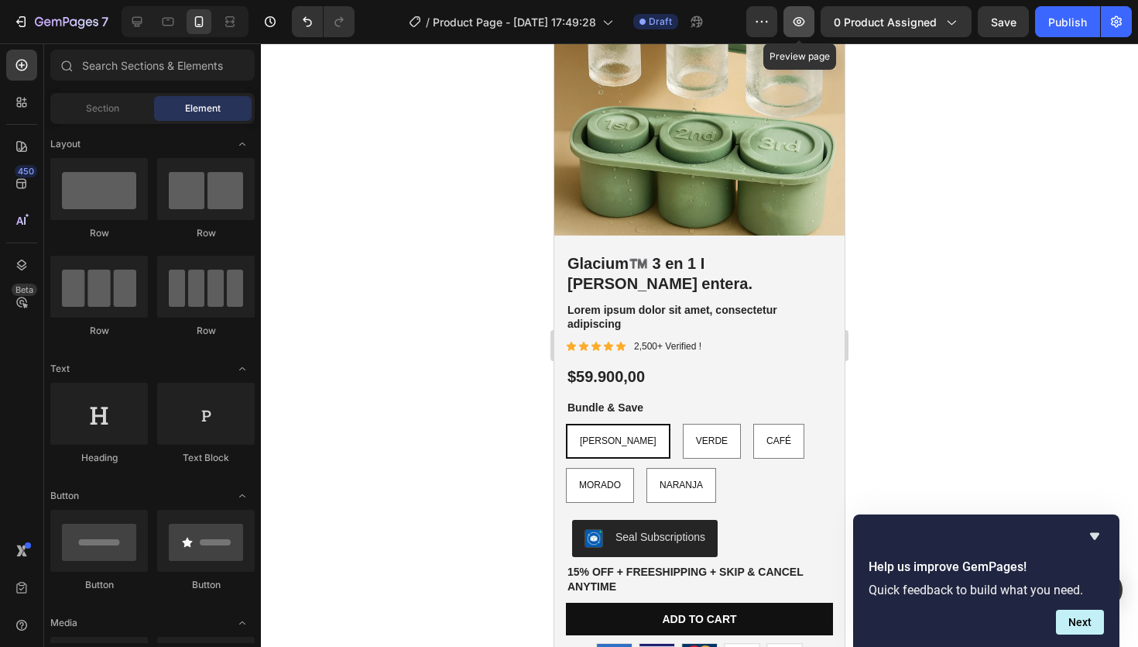
click at [803, 36] on button "button" at bounding box center [799, 21] width 31 height 31
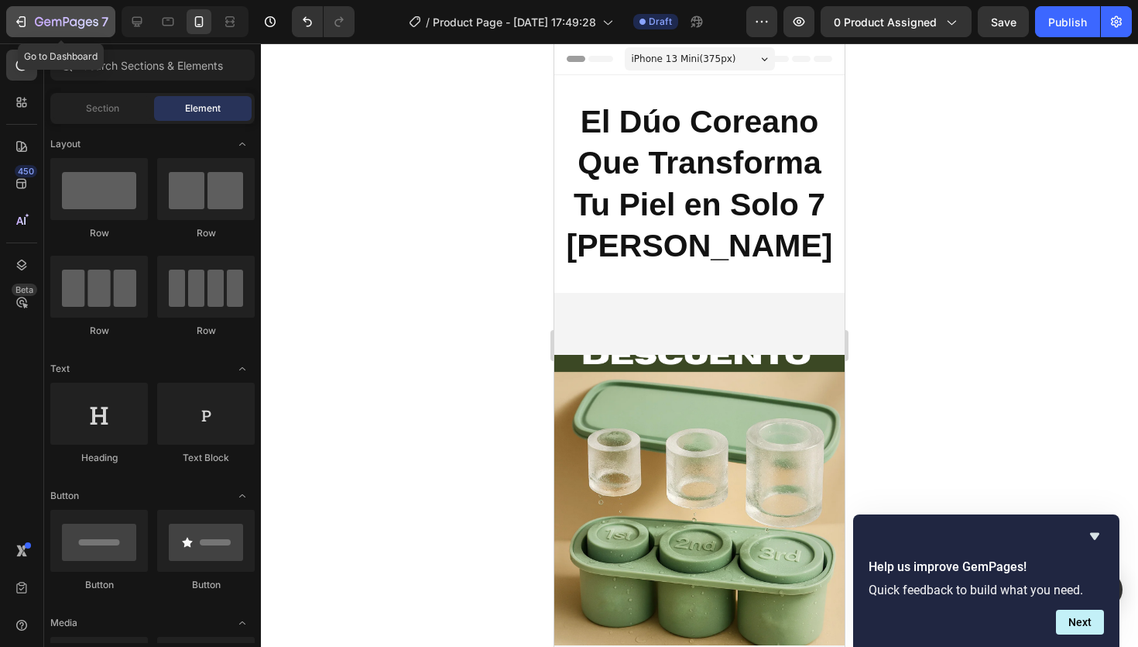
click at [22, 21] on icon "button" at bounding box center [20, 21] width 15 height 15
